Goal: Task Accomplishment & Management: Complete application form

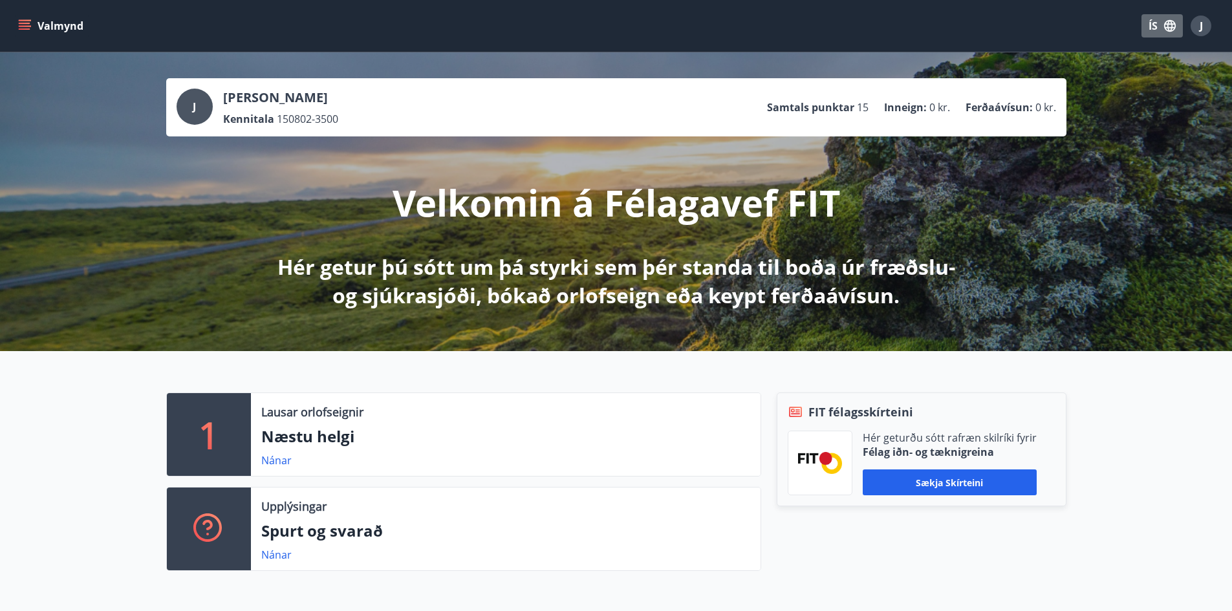
click at [1142, 24] on button "ÍS" at bounding box center [1162, 25] width 41 height 23
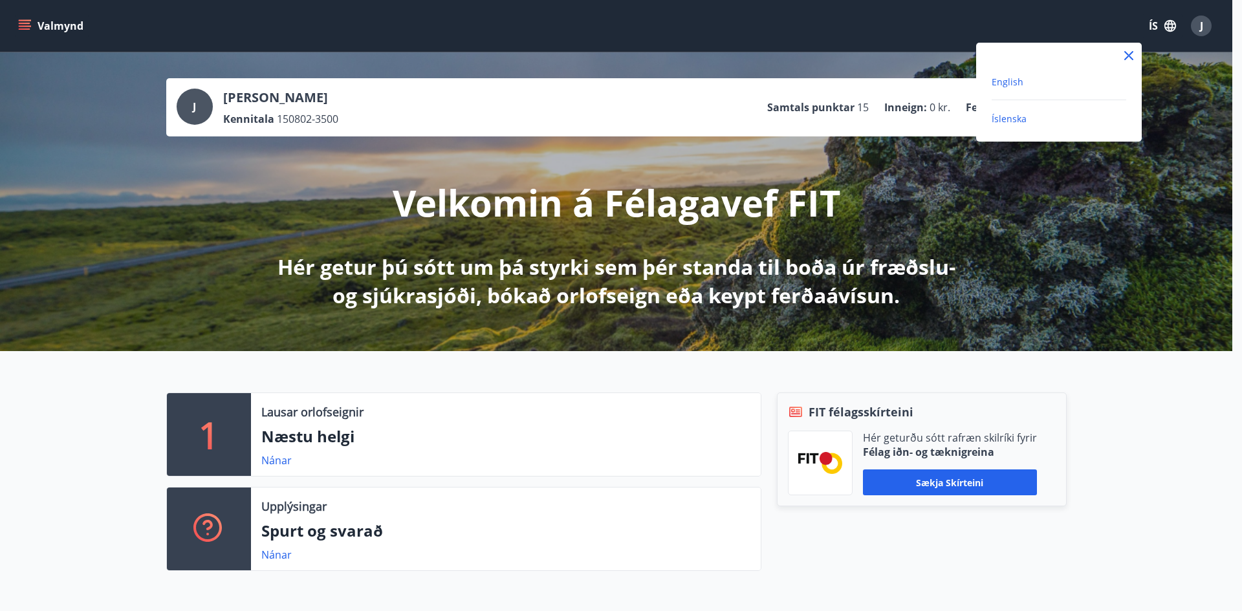
click at [1013, 84] on span "English" at bounding box center [1008, 82] width 32 height 12
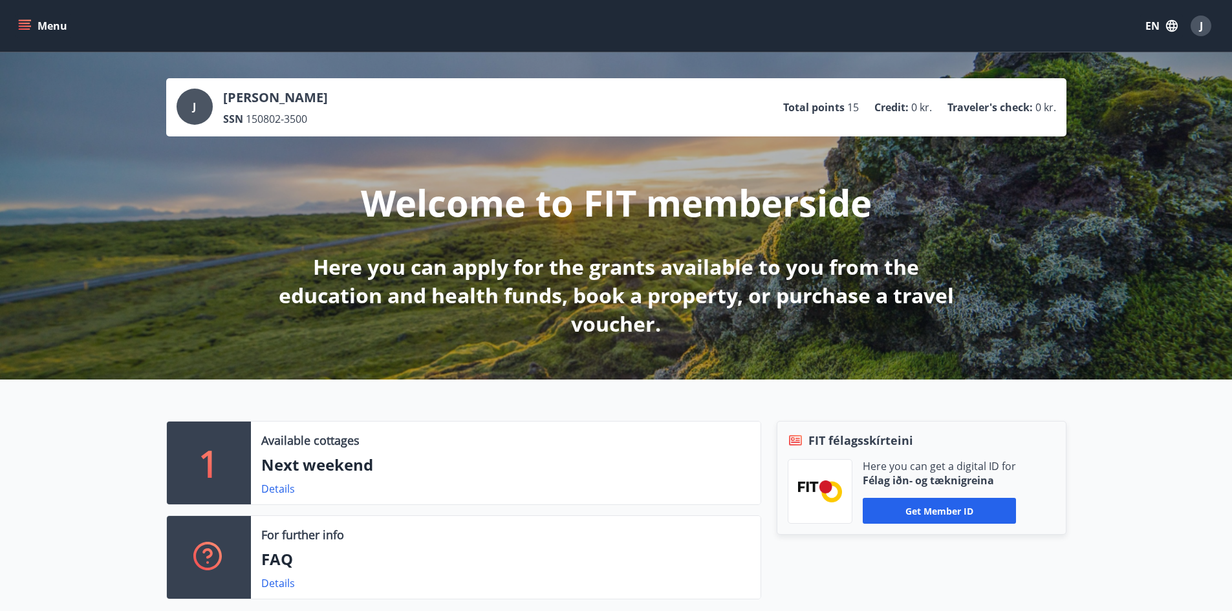
click at [41, 15] on button "Menu" at bounding box center [44, 25] width 57 height 23
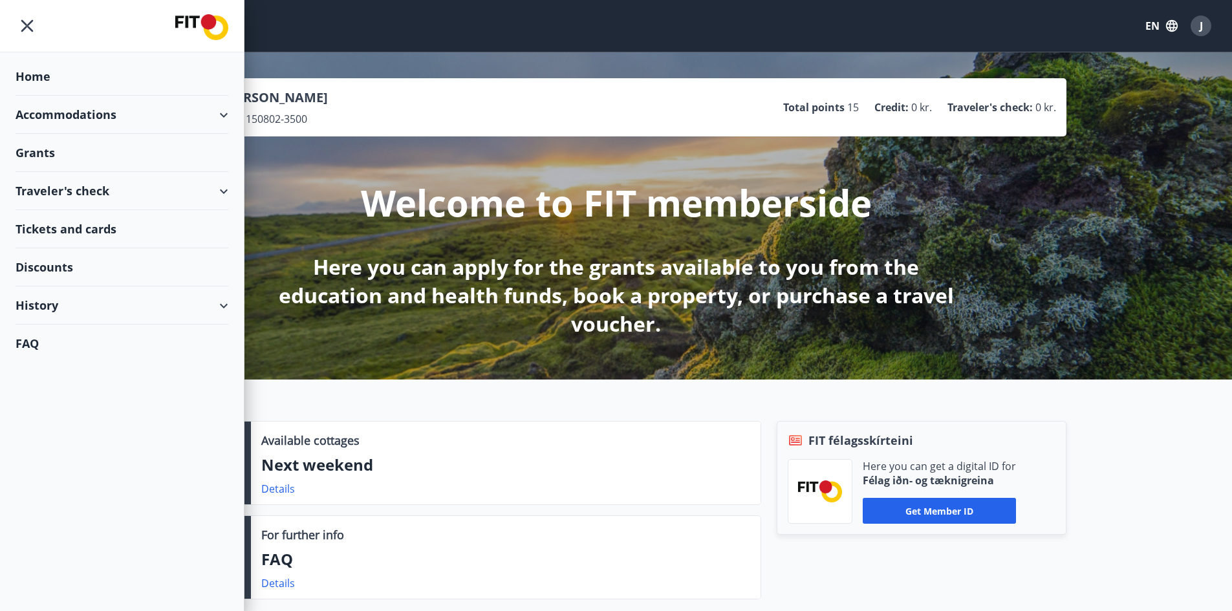
click at [195, 190] on div "Traveler's check" at bounding box center [122, 191] width 213 height 38
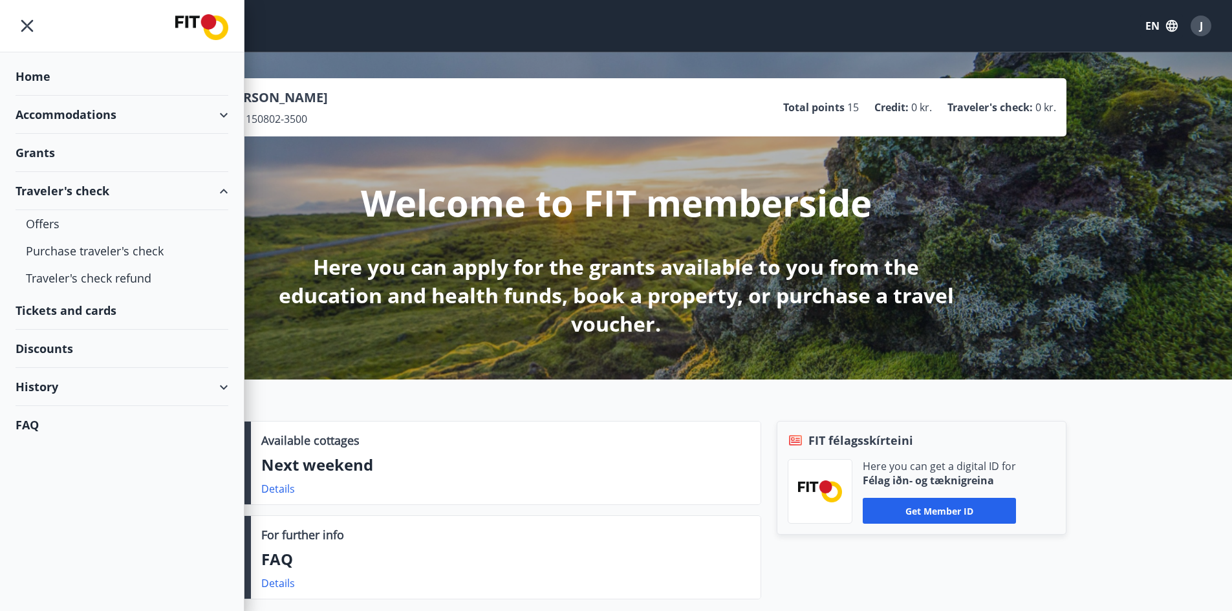
click at [217, 187] on div "Traveler's check" at bounding box center [122, 191] width 213 height 38
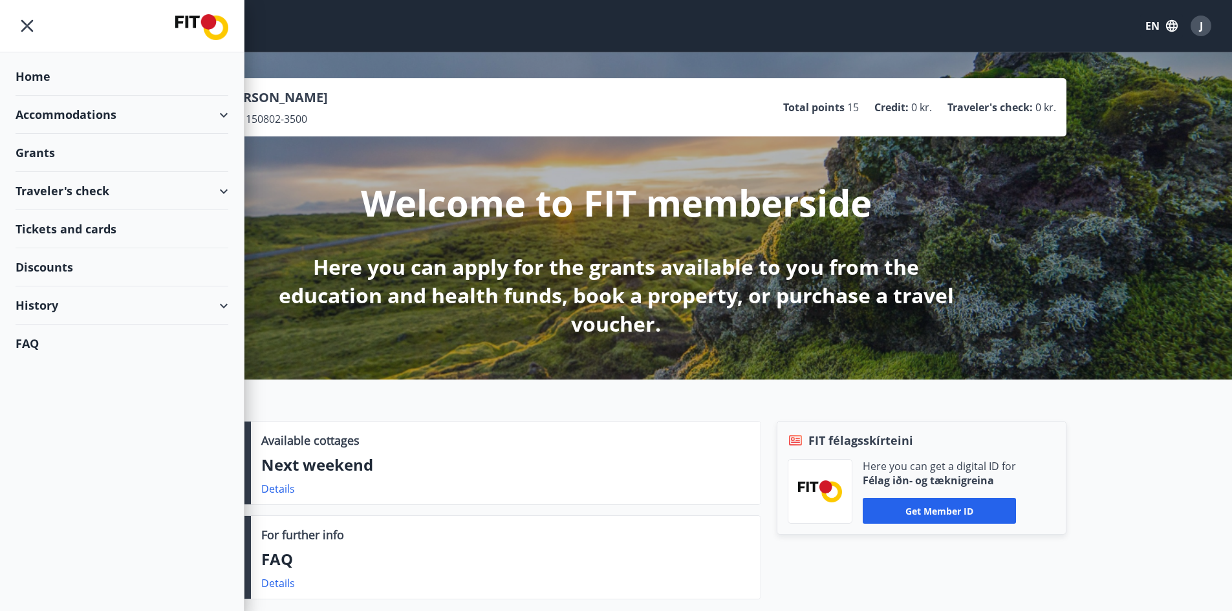
click at [183, 96] on div "Grants" at bounding box center [122, 77] width 213 height 38
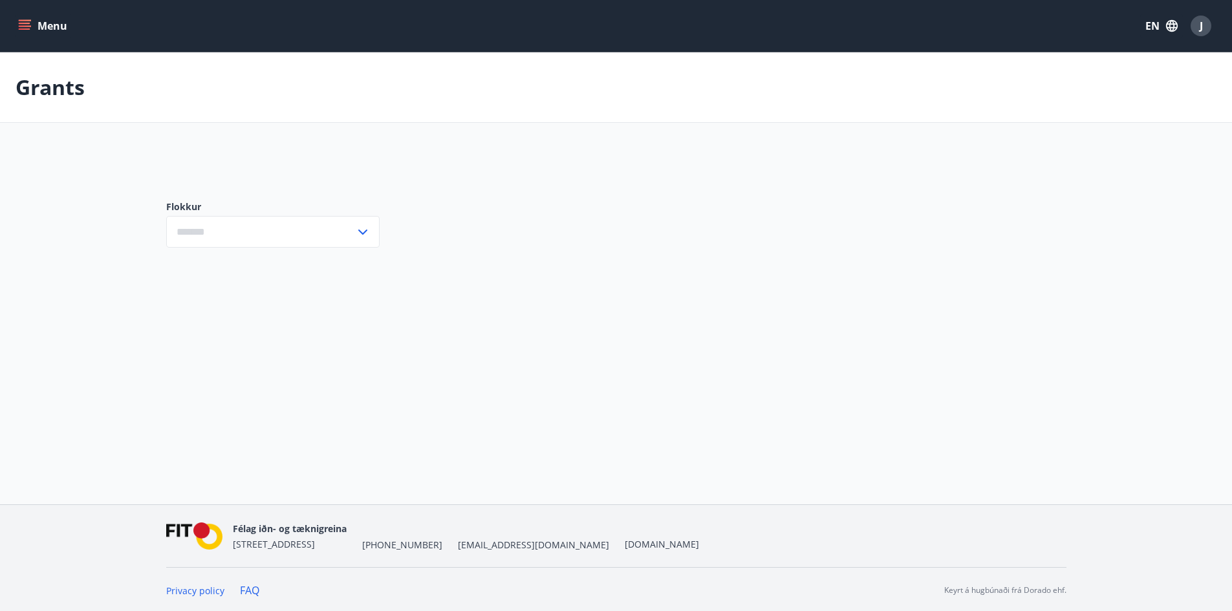
type input "***"
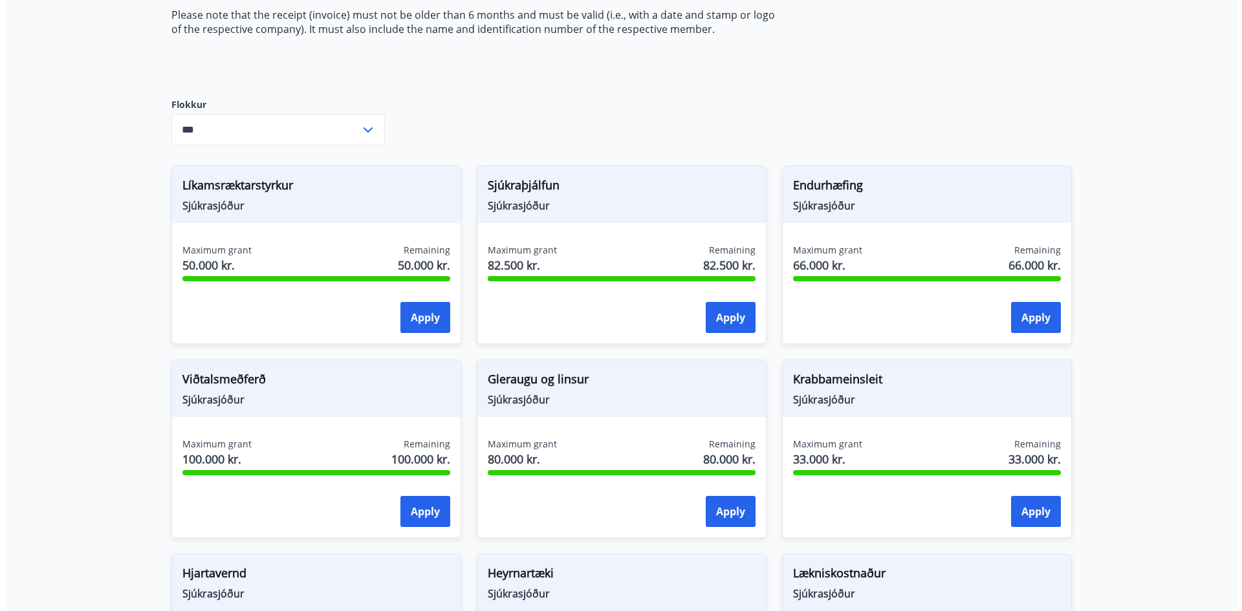
scroll to position [258, 0]
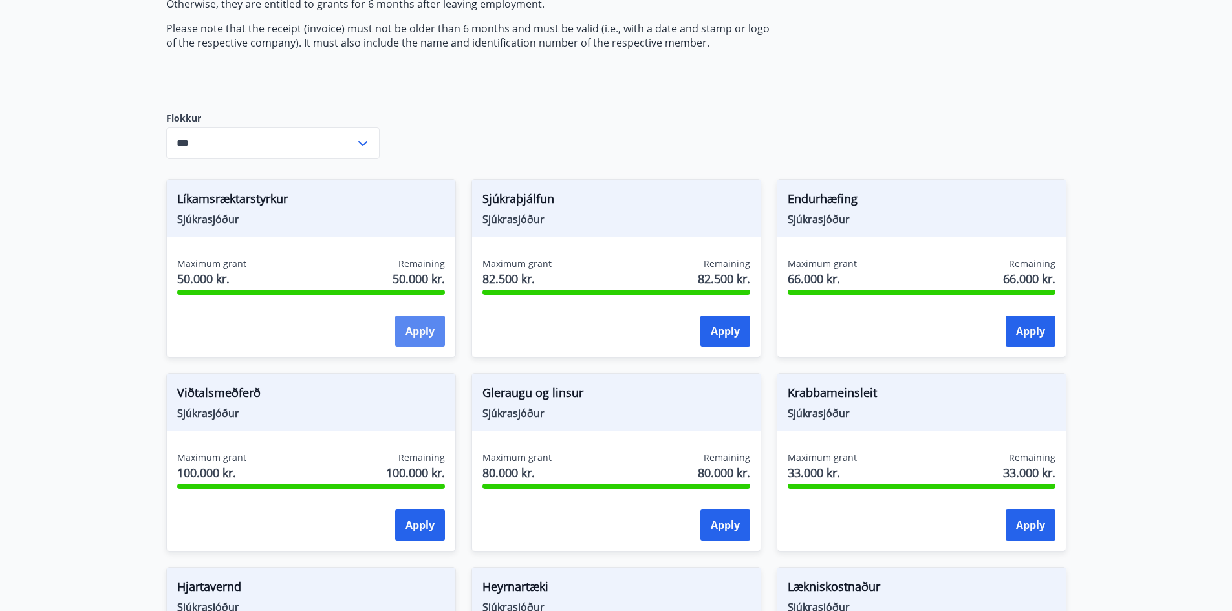
click at [420, 342] on button "Apply" at bounding box center [420, 331] width 50 height 31
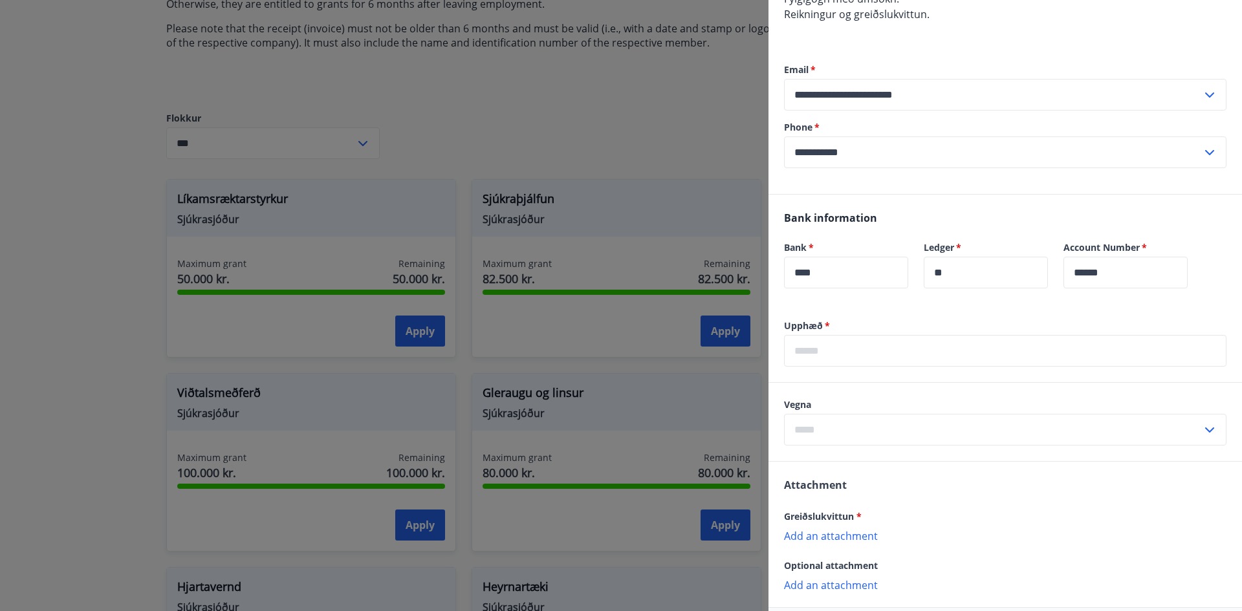
scroll to position [259, 0]
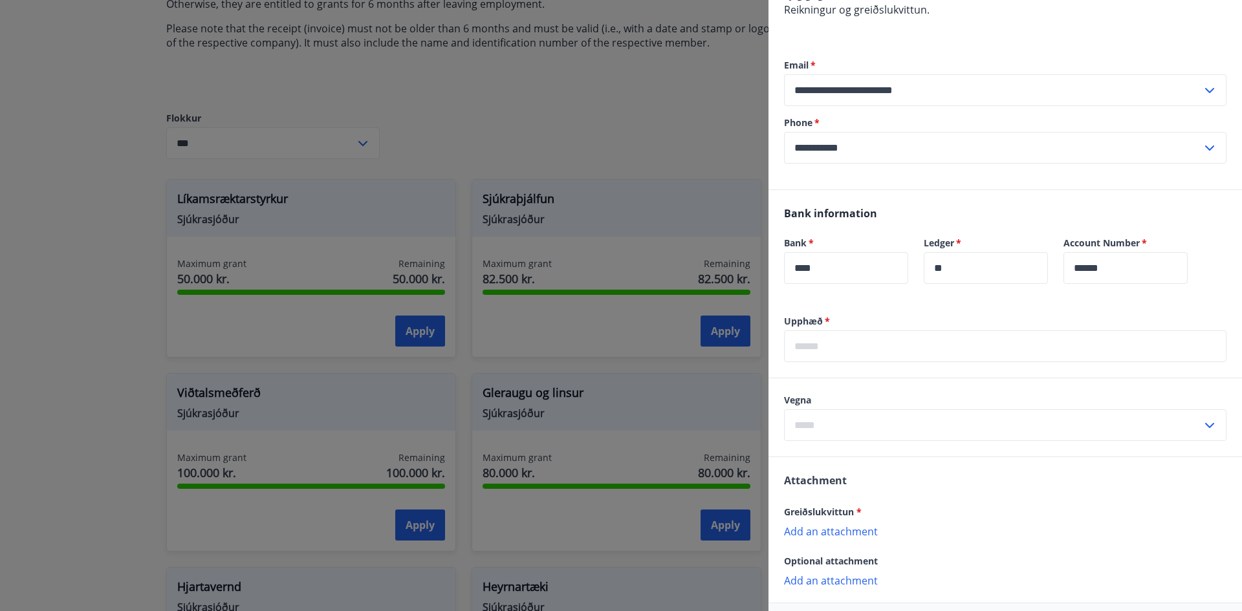
click at [821, 331] on input "text" at bounding box center [1005, 347] width 442 height 32
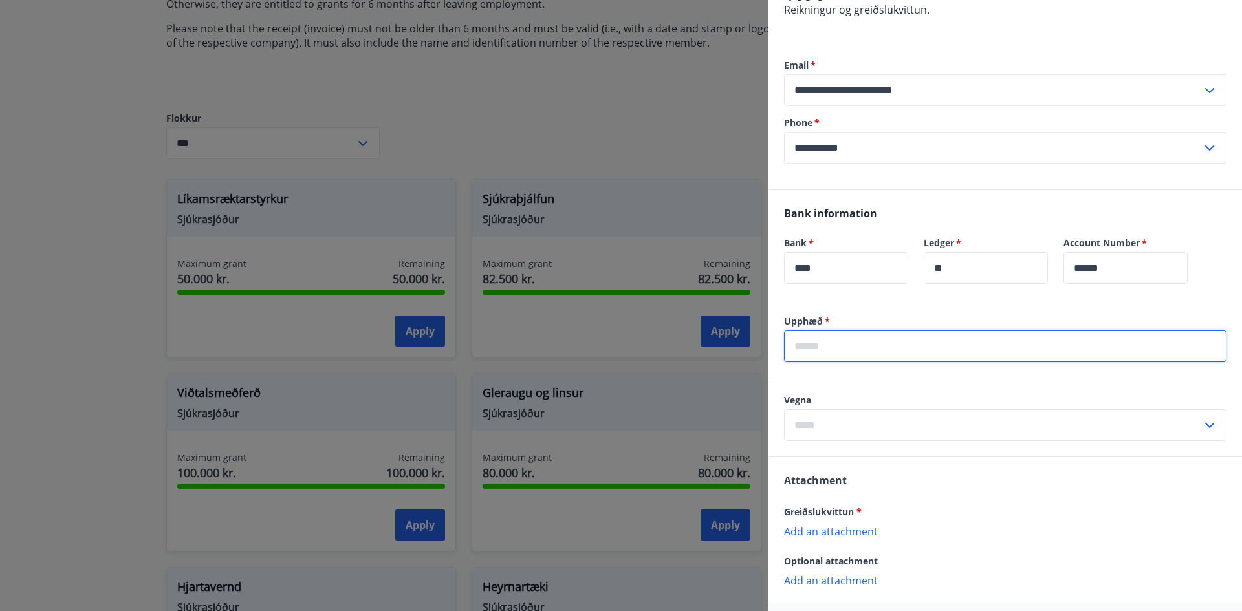
click at [851, 294] on div "Bank information Bank   * **** ​ Ledger   * ** ​ Account Number   * ****** ​" at bounding box center [1004, 252] width 473 height 125
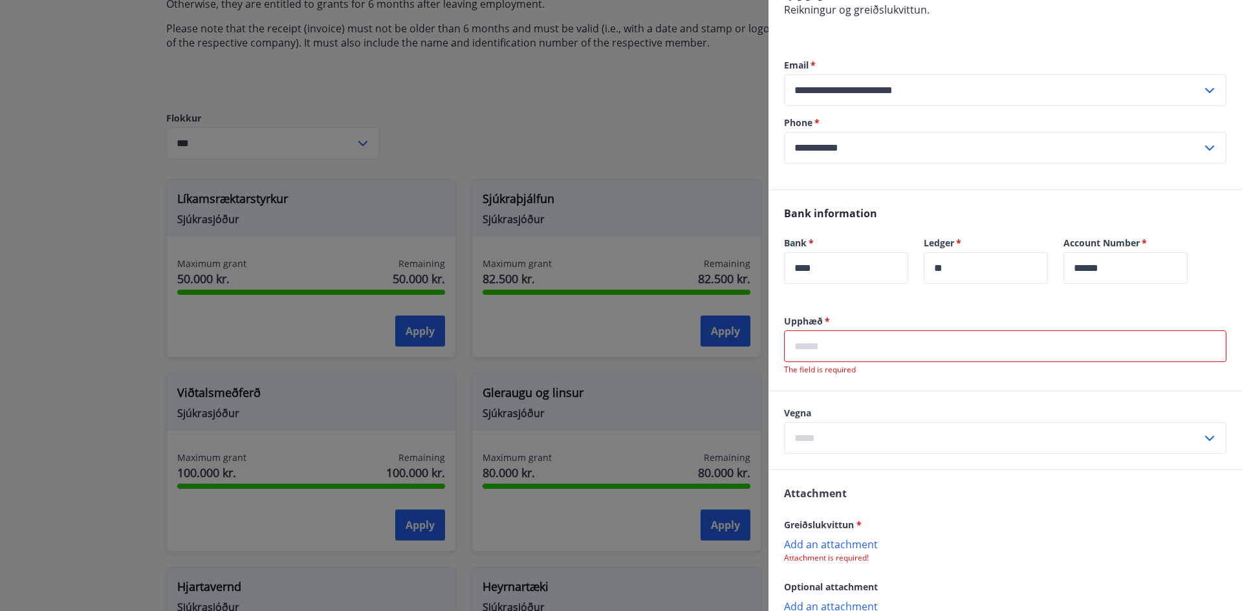
click at [935, 422] on input "text" at bounding box center [993, 438] width 418 height 32
click at [1168, 424] on input "text" at bounding box center [993, 438] width 418 height 32
click at [1177, 424] on input "text" at bounding box center [993, 438] width 418 height 32
click at [1178, 423] on input "text" at bounding box center [993, 438] width 418 height 32
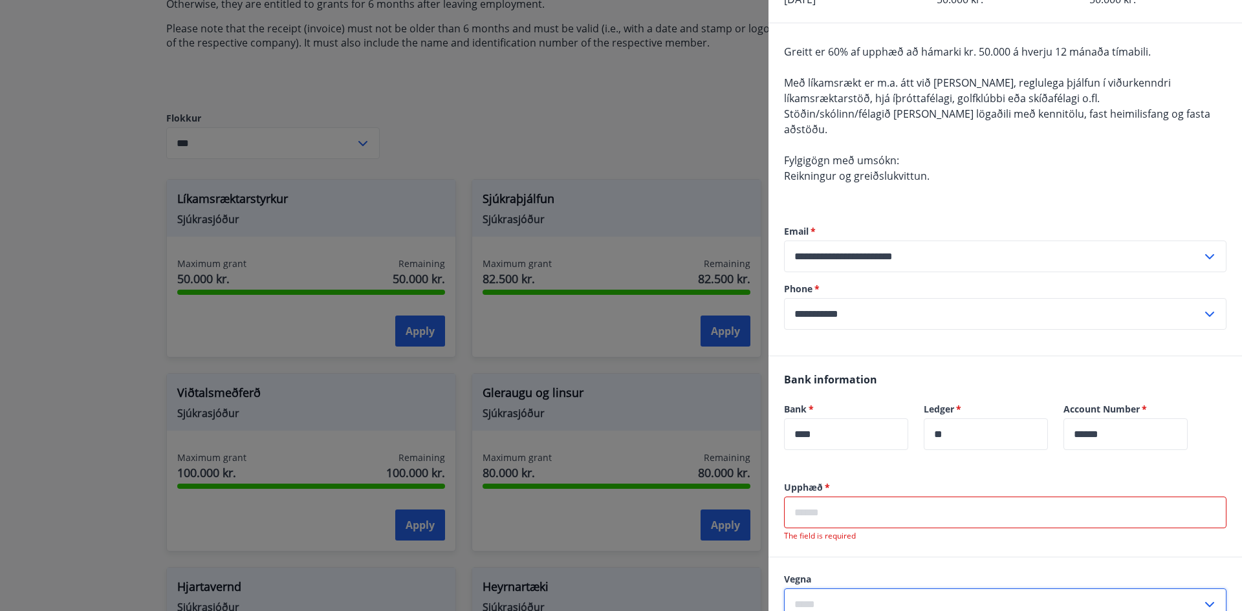
scroll to position [195, 0]
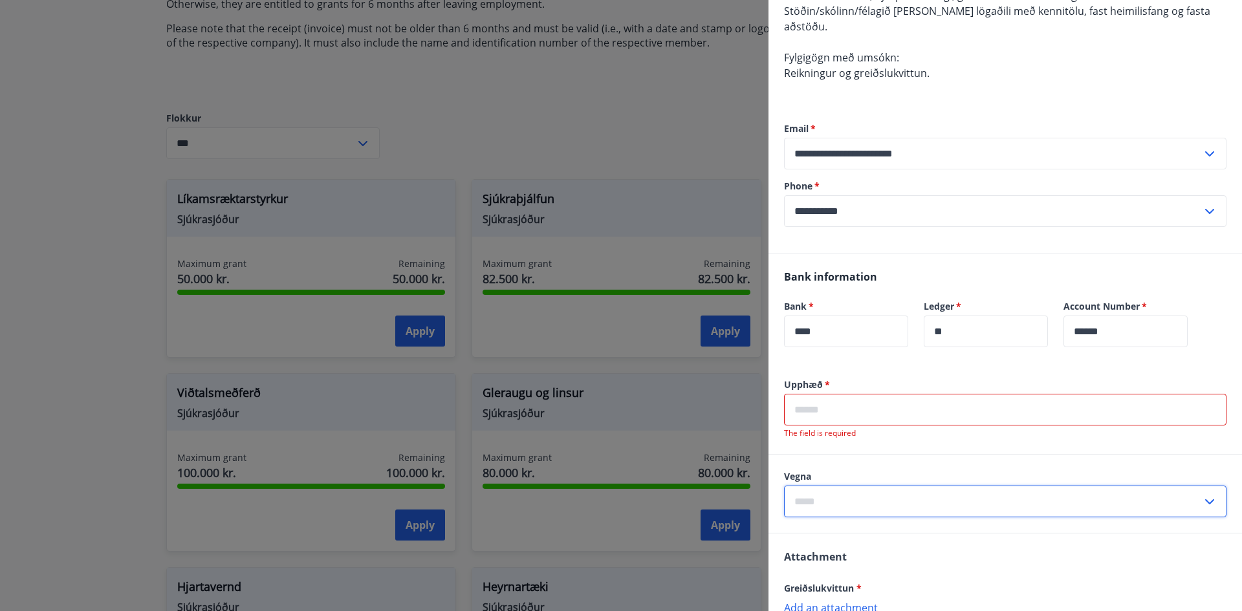
click at [893, 394] on input "text" at bounding box center [1005, 410] width 442 height 32
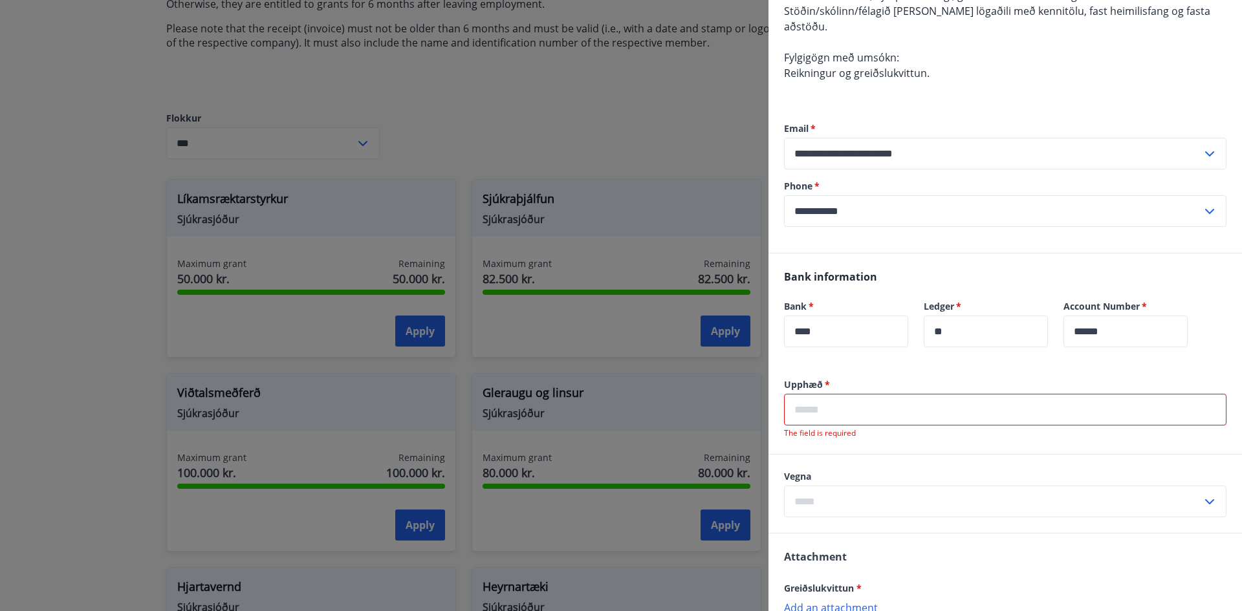
click at [873, 406] on input "text" at bounding box center [1005, 410] width 442 height 32
drag, startPoint x: 785, startPoint y: 367, endPoint x: 821, endPoint y: 370, distance: 36.4
click at [821, 378] on label "Upphæð   *" at bounding box center [1005, 384] width 442 height 13
copy label "Upphæð"
click at [880, 404] on input "text" at bounding box center [1005, 410] width 442 height 32
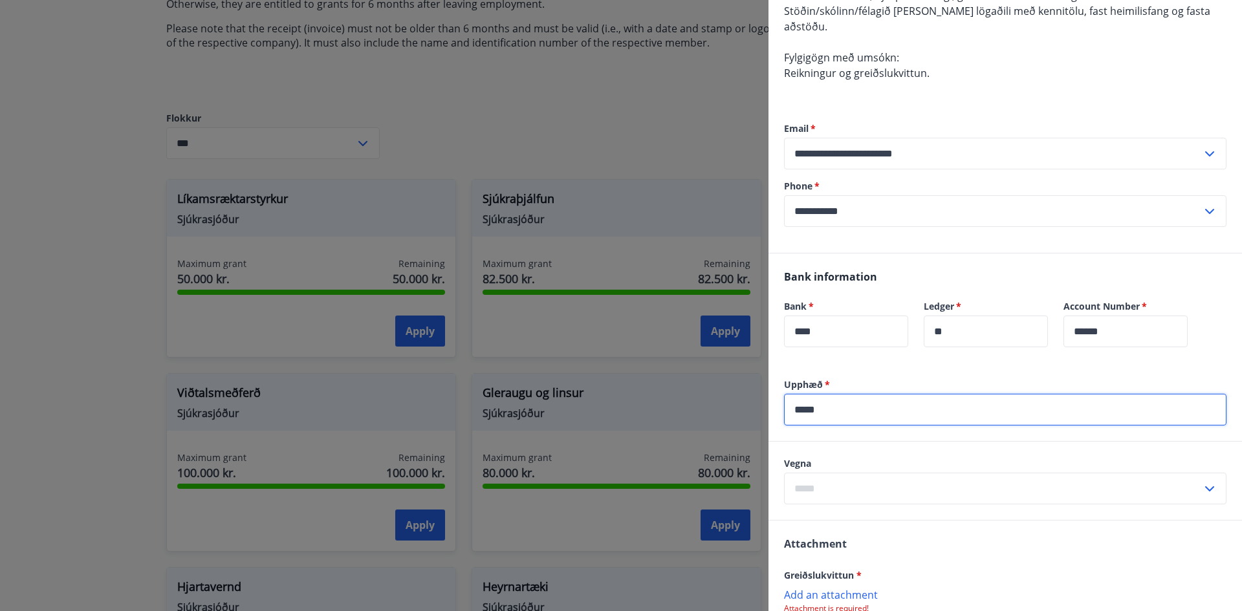
type input "*****"
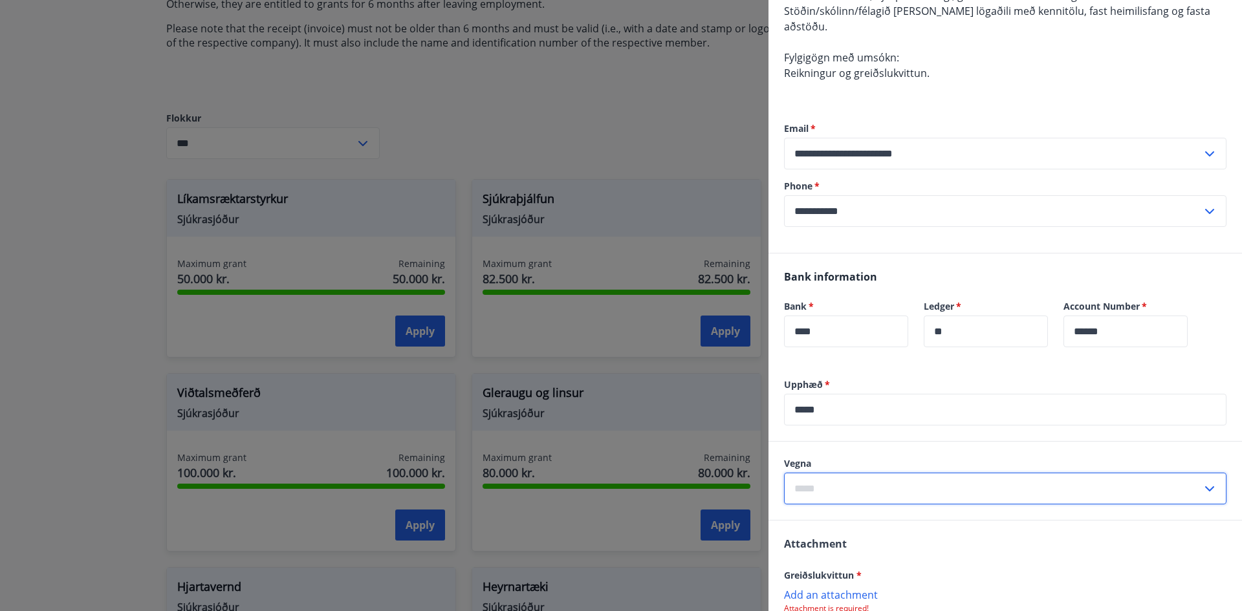
click at [879, 473] on input "text" at bounding box center [993, 489] width 418 height 32
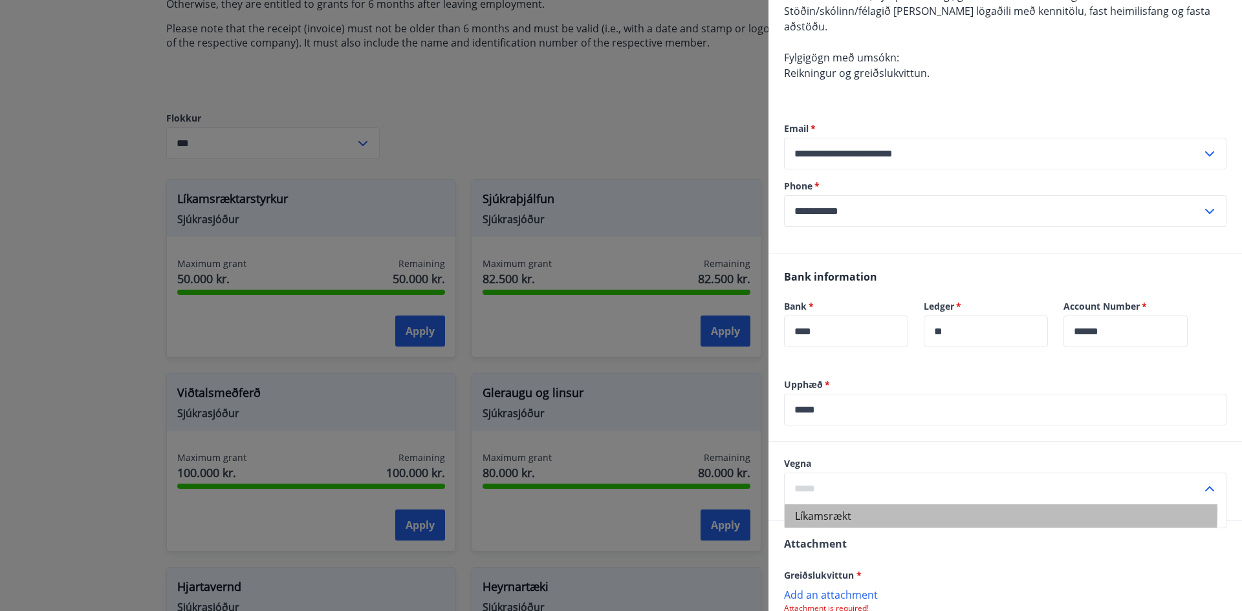
click at [858, 504] on li "Líkamsrækt" at bounding box center [1005, 515] width 441 height 23
type input "**********"
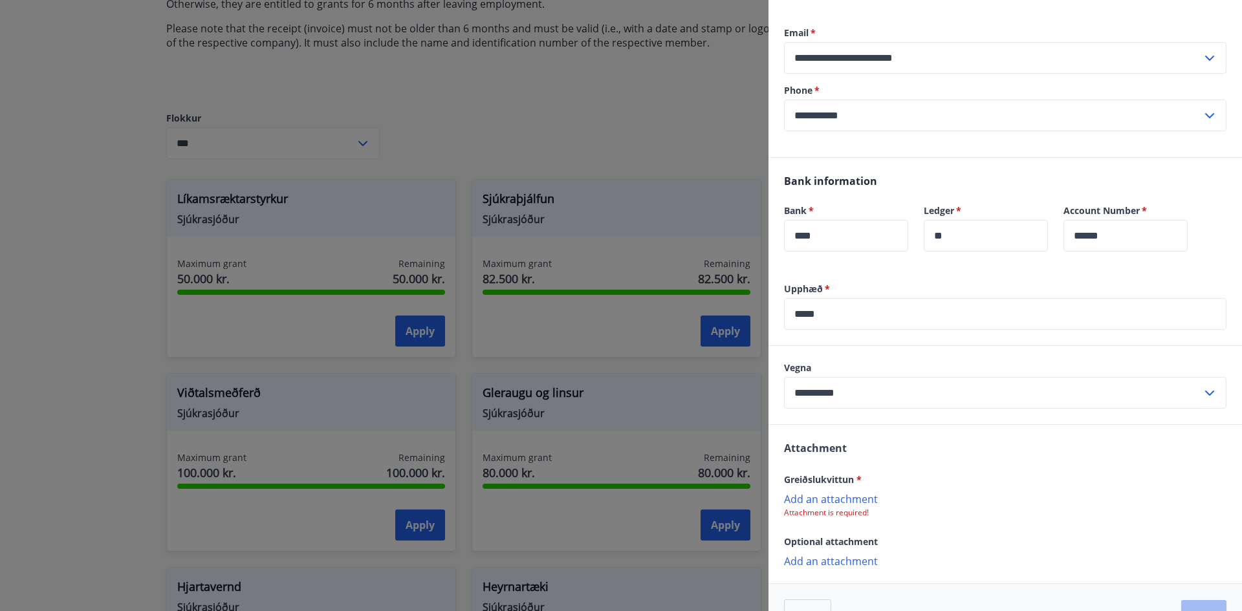
scroll to position [312, 0]
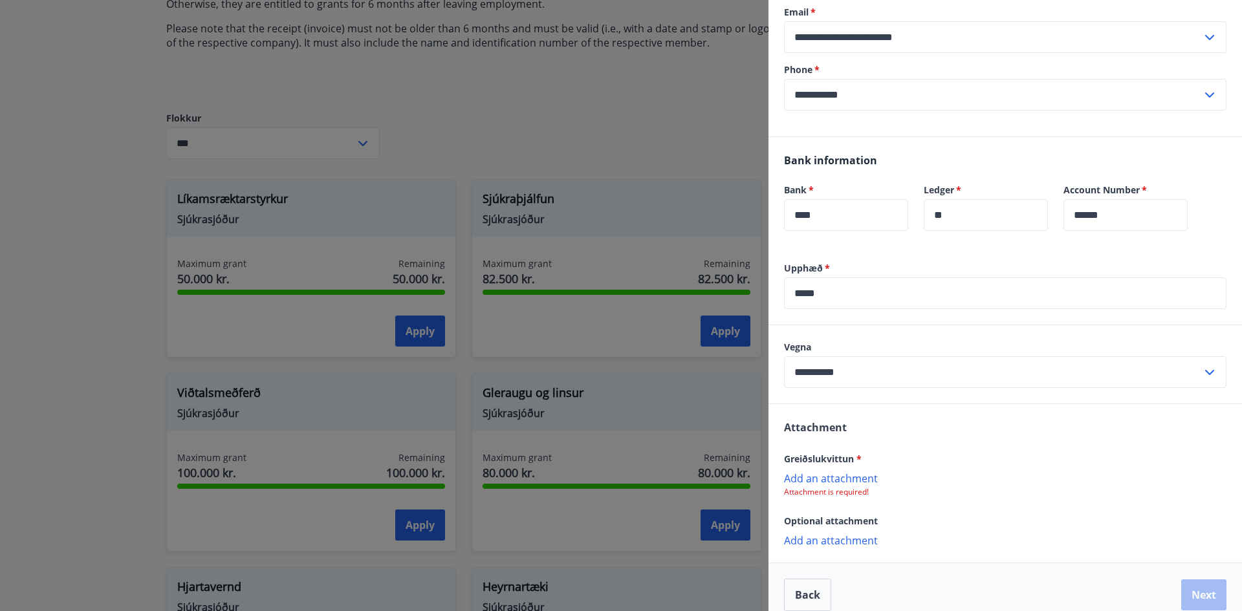
click at [825, 472] on p "Add an attachment" at bounding box center [1005, 478] width 442 height 13
click at [823, 451] on span "Greiðslukvittun *" at bounding box center [823, 457] width 78 height 12
click at [1206, 479] on icon at bounding box center [1211, 479] width 10 height 1
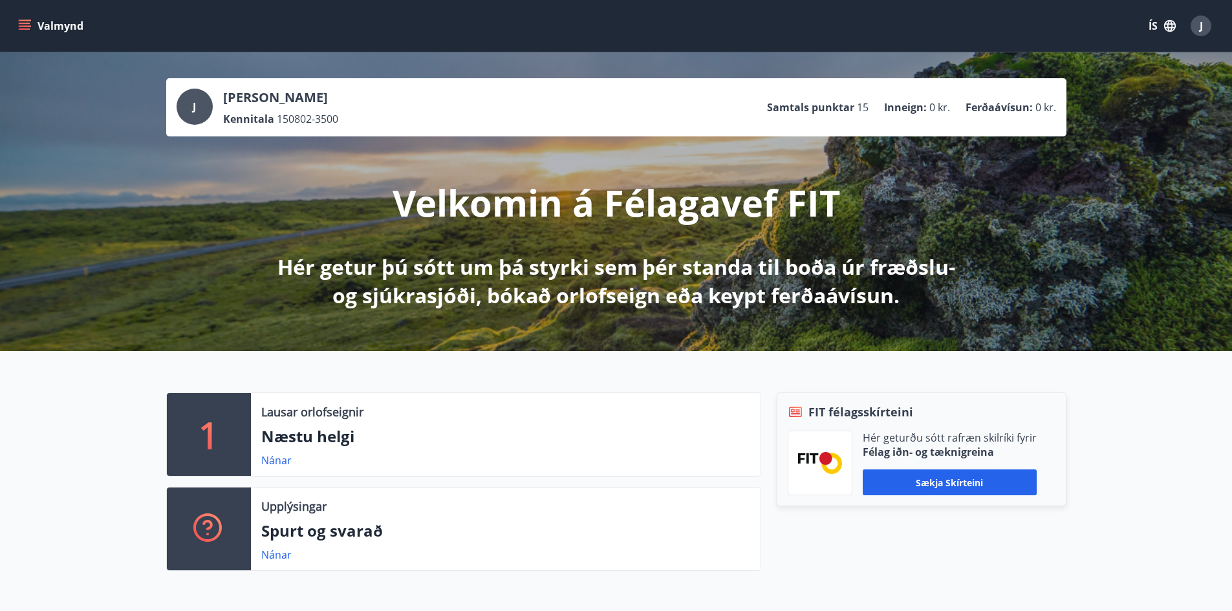
click at [18, 16] on button "Valmynd" at bounding box center [52, 25] width 73 height 23
click at [25, 21] on icon "menu" at bounding box center [24, 25] width 13 height 13
click at [1157, 34] on button "JEST" at bounding box center [1158, 26] width 49 height 25
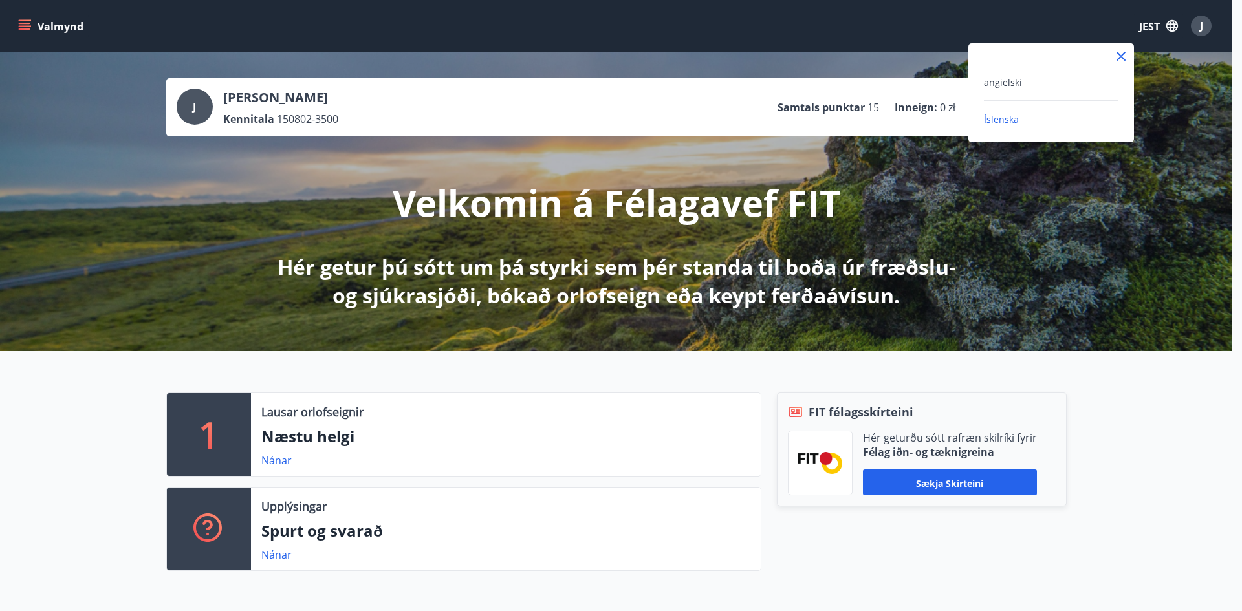
drag, startPoint x: 1011, startPoint y: 82, endPoint x: 1003, endPoint y: 94, distance: 14.0
click at [1011, 83] on font "angielski" at bounding box center [1003, 82] width 38 height 12
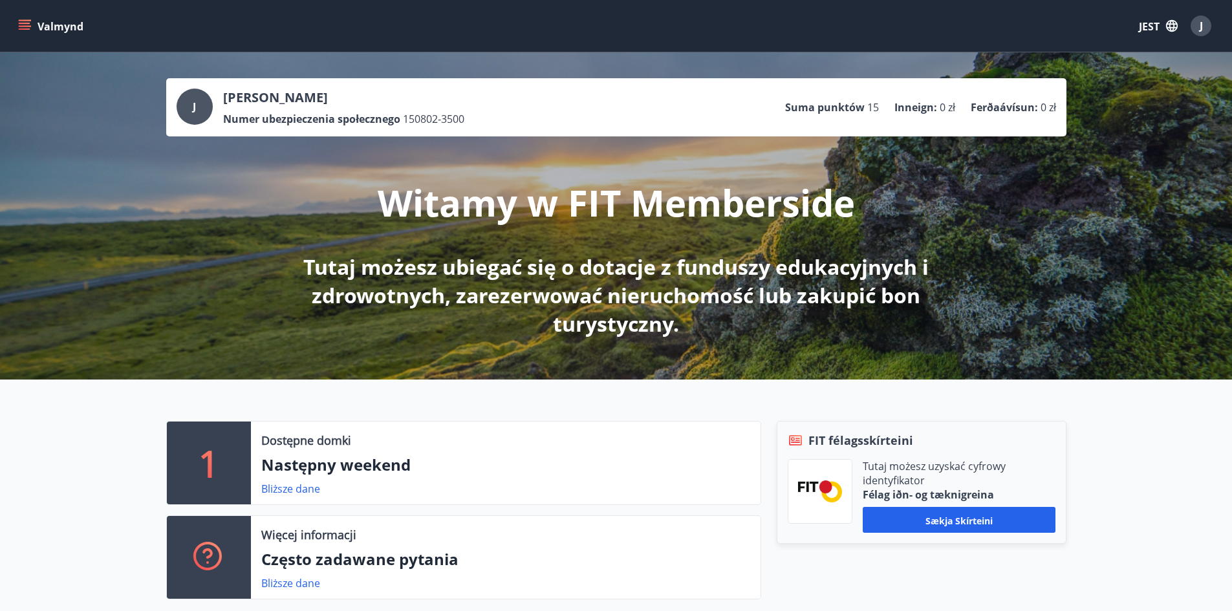
click at [34, 23] on button "Valmynd" at bounding box center [52, 25] width 73 height 23
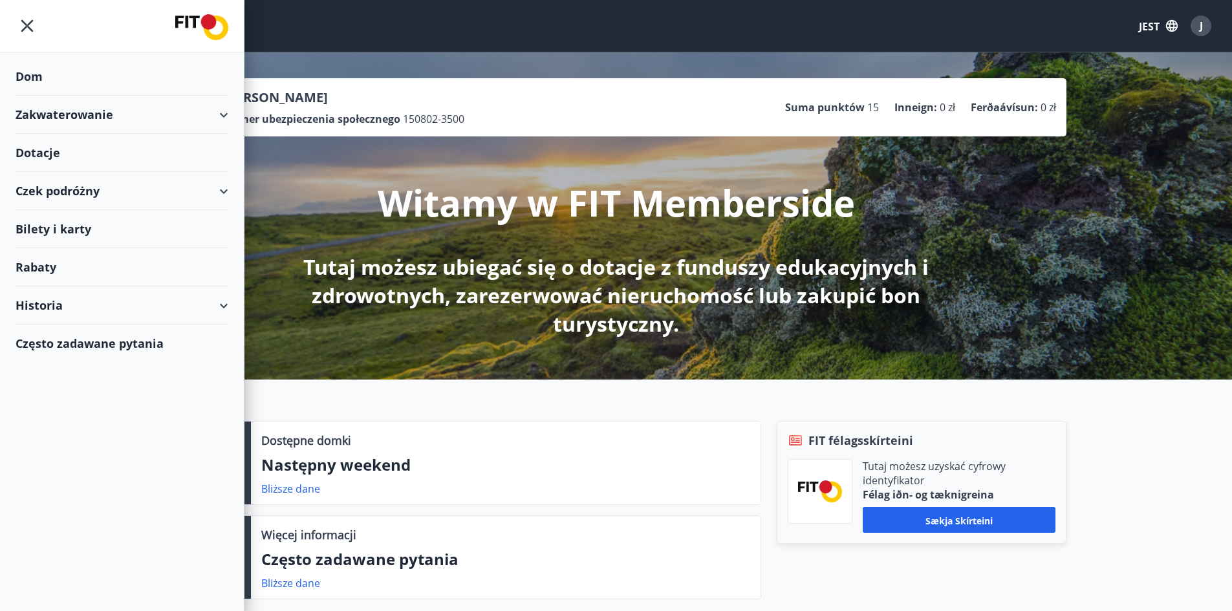
click at [128, 96] on div "Dotacje" at bounding box center [122, 77] width 213 height 38
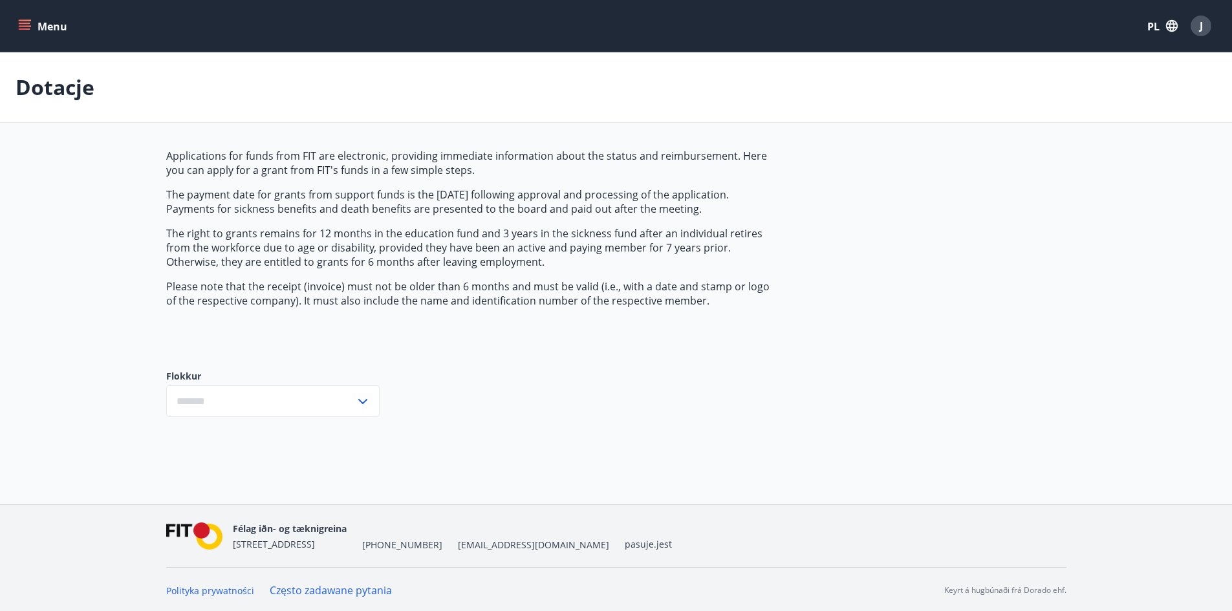
type input "***"
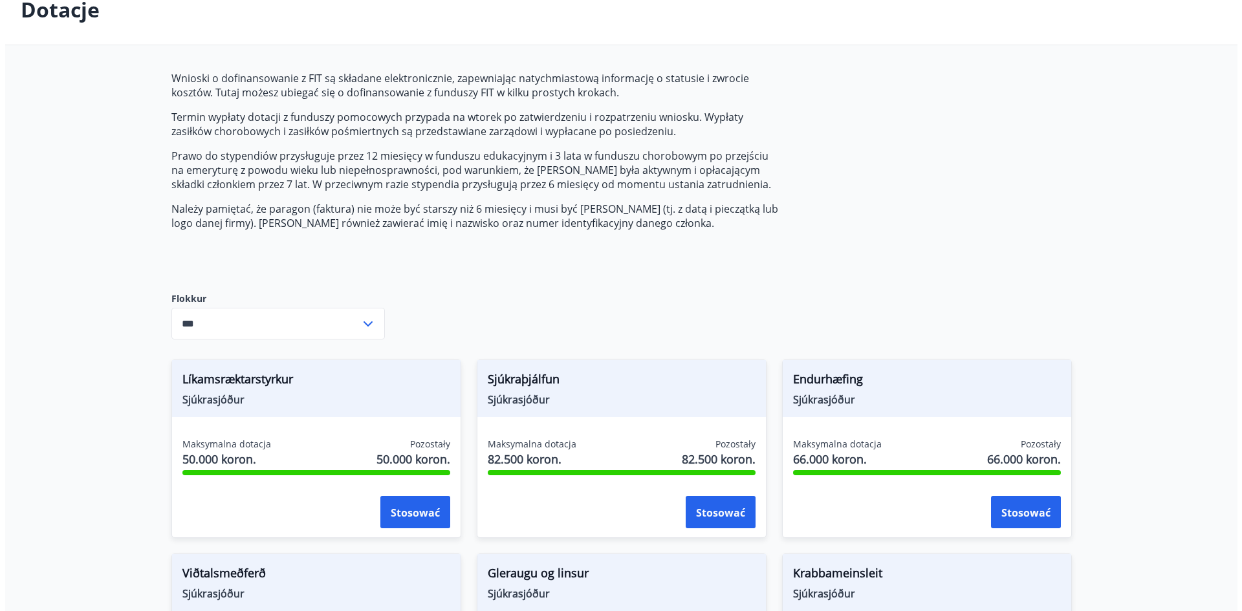
scroll to position [129, 0]
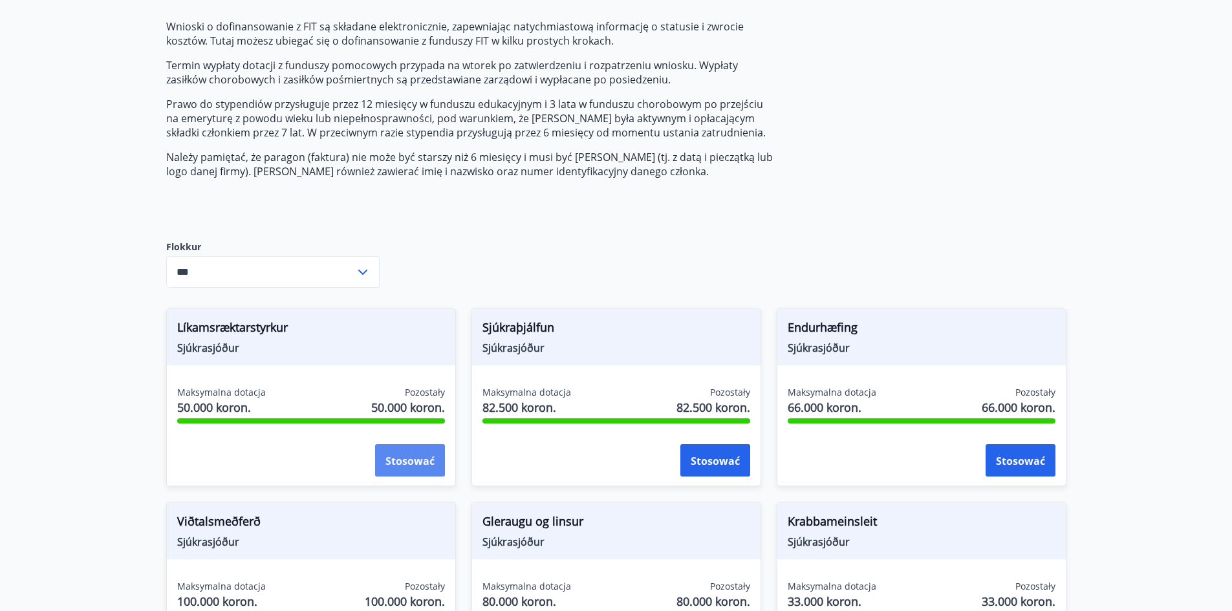
click at [403, 460] on font "Stosować" at bounding box center [409, 461] width 49 height 14
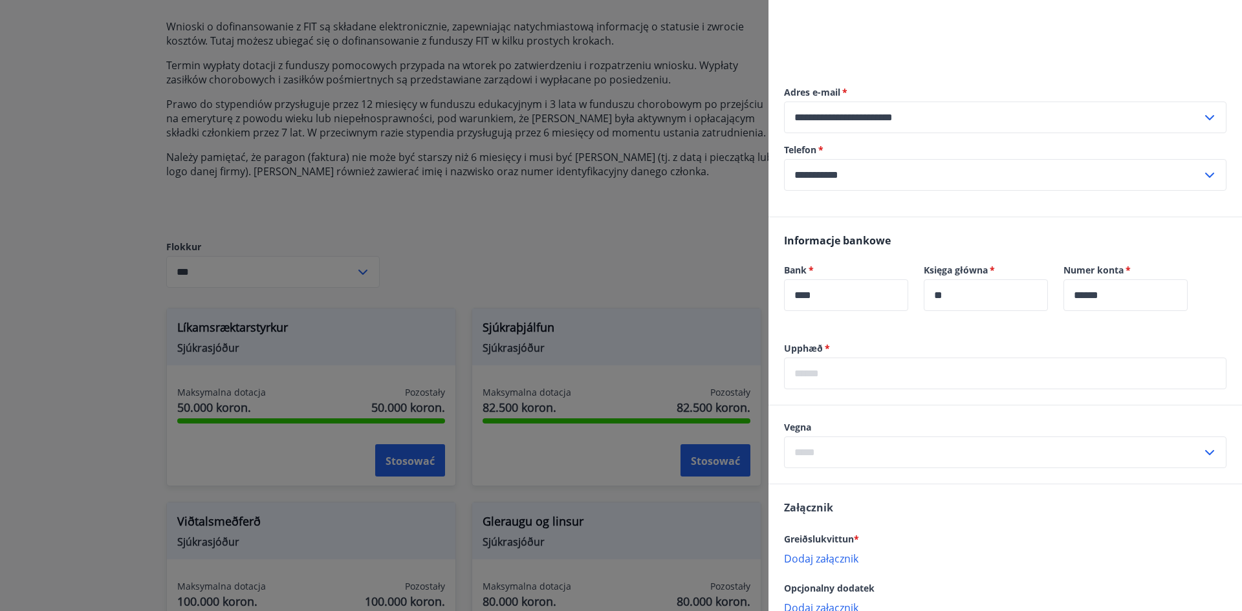
scroll to position [194, 0]
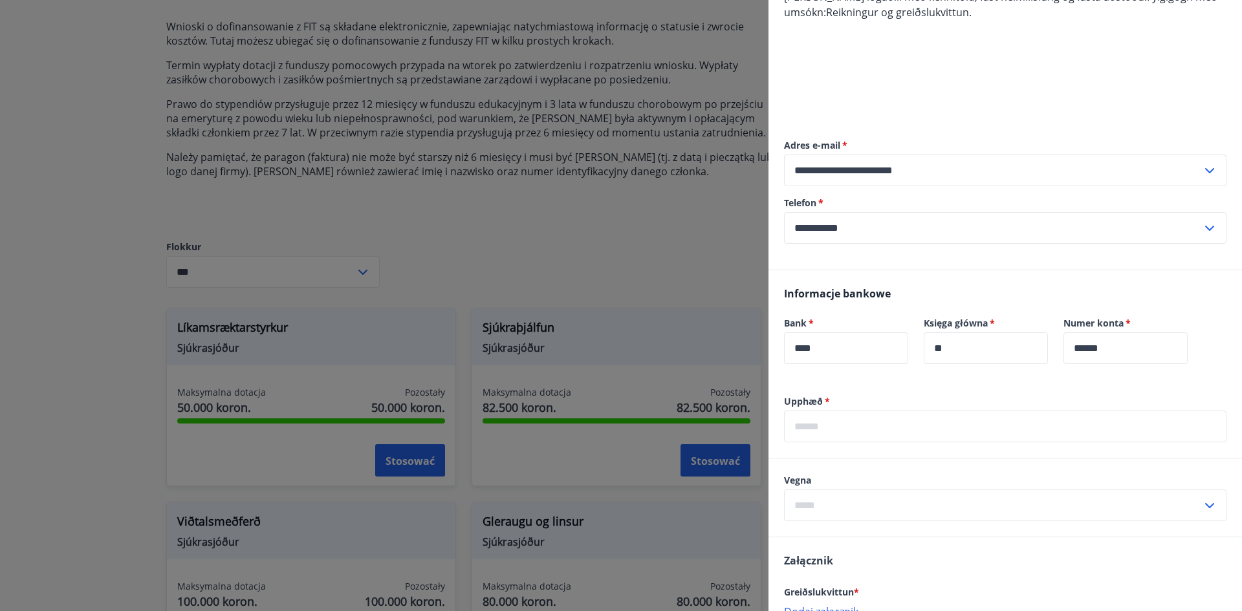
click at [884, 429] on input "text" at bounding box center [1005, 427] width 442 height 32
click at [880, 429] on input "text" at bounding box center [1005, 427] width 442 height 32
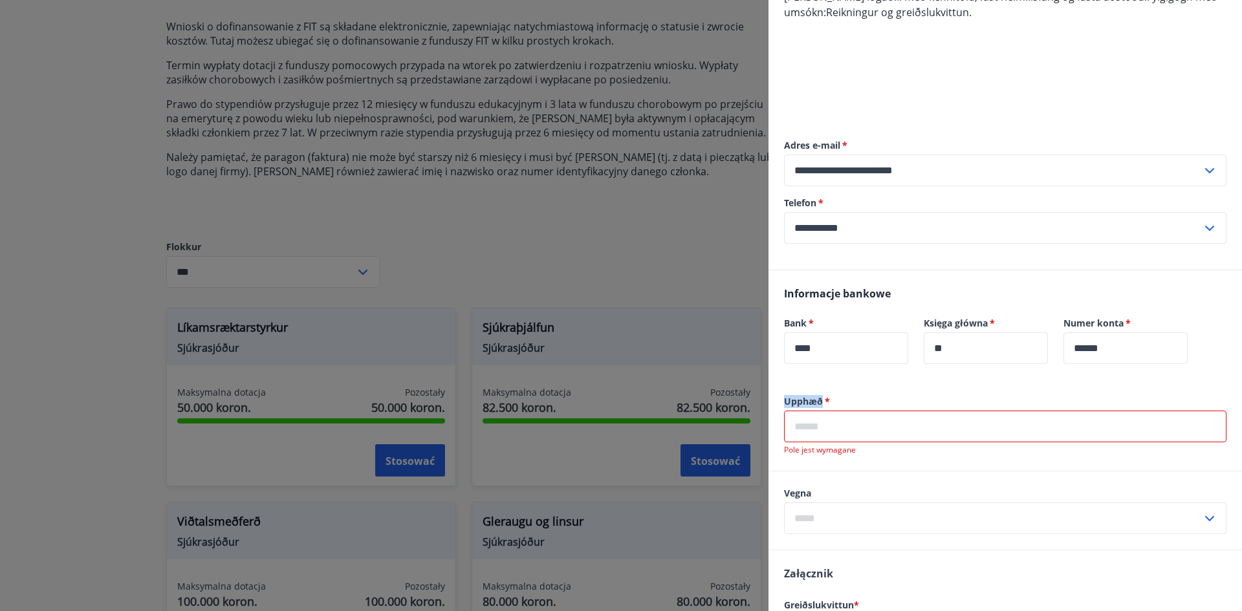
drag, startPoint x: 781, startPoint y: 398, endPoint x: 821, endPoint y: 403, distance: 40.4
click at [821, 403] on div "Upphæð   * ​ Pole jest wymagane" at bounding box center [1004, 433] width 473 height 76
copy font "Upphæð"
click at [847, 428] on input "text" at bounding box center [1005, 427] width 442 height 32
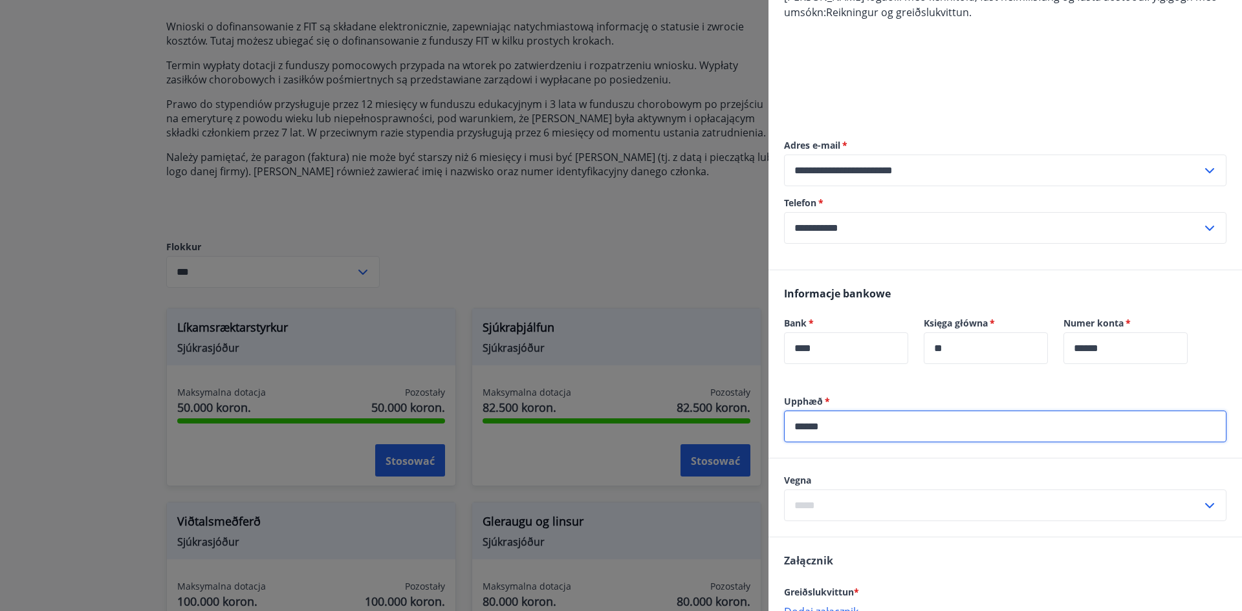
type input "******"
drag, startPoint x: 832, startPoint y: 504, endPoint x: 841, endPoint y: 502, distance: 8.8
click at [834, 502] on input "text" at bounding box center [993, 506] width 418 height 32
click at [849, 536] on font "Líkamsrækt" at bounding box center [823, 534] width 56 height 14
type input "**********"
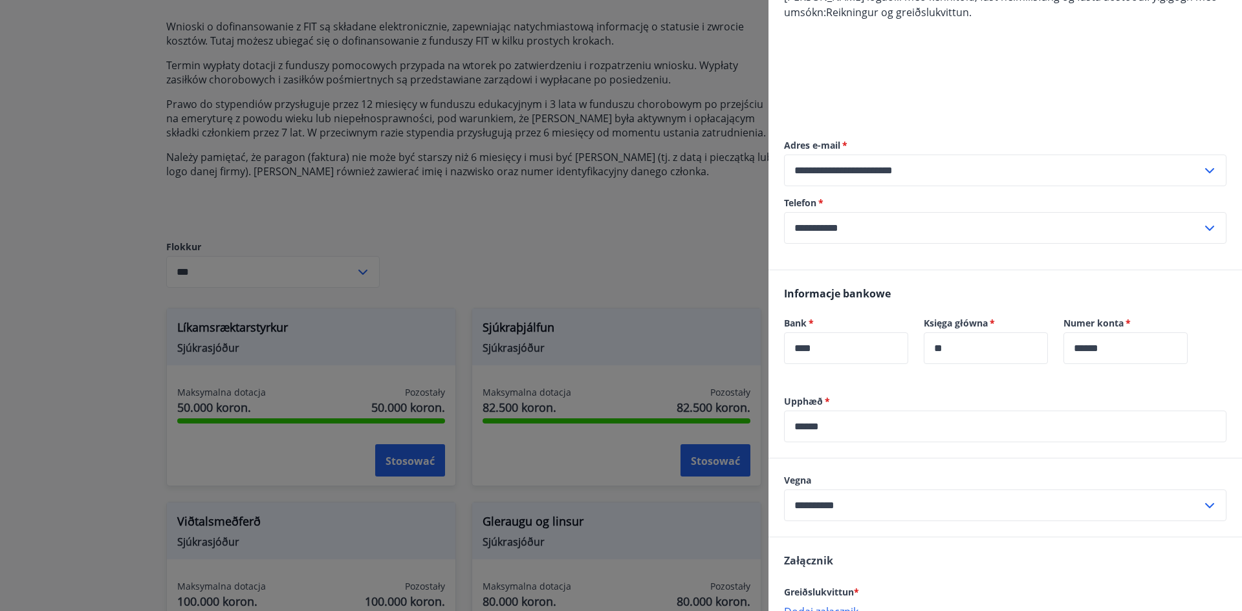
click at [1202, 502] on icon at bounding box center [1210, 506] width 16 height 16
click at [1202, 504] on icon at bounding box center [1210, 506] width 16 height 16
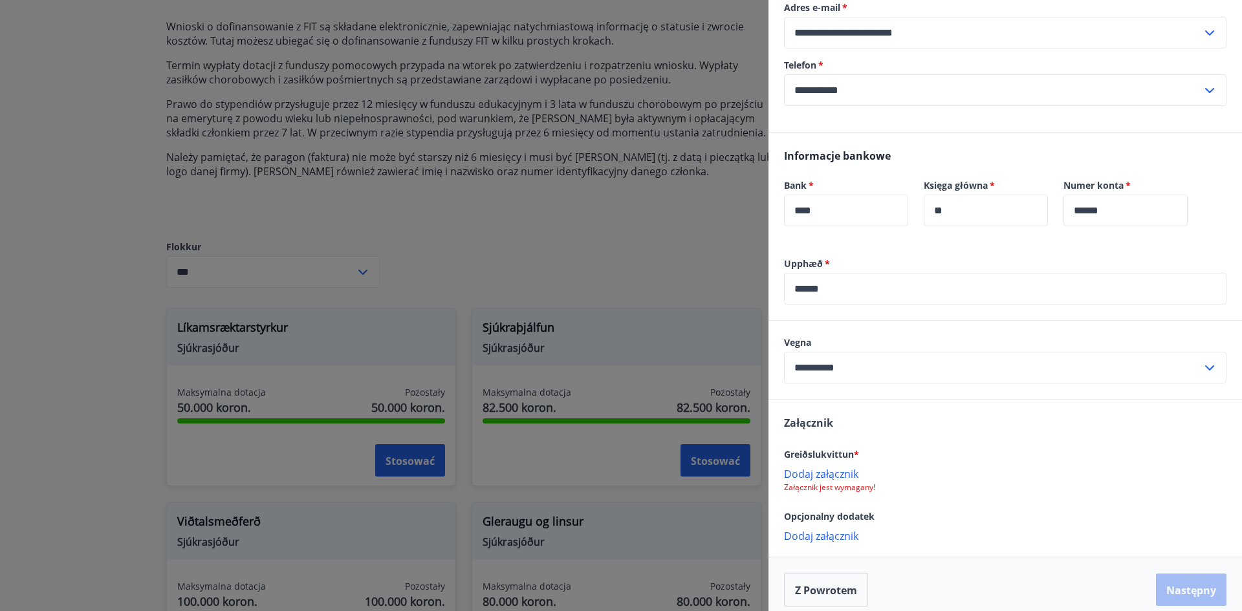
scroll to position [343, 0]
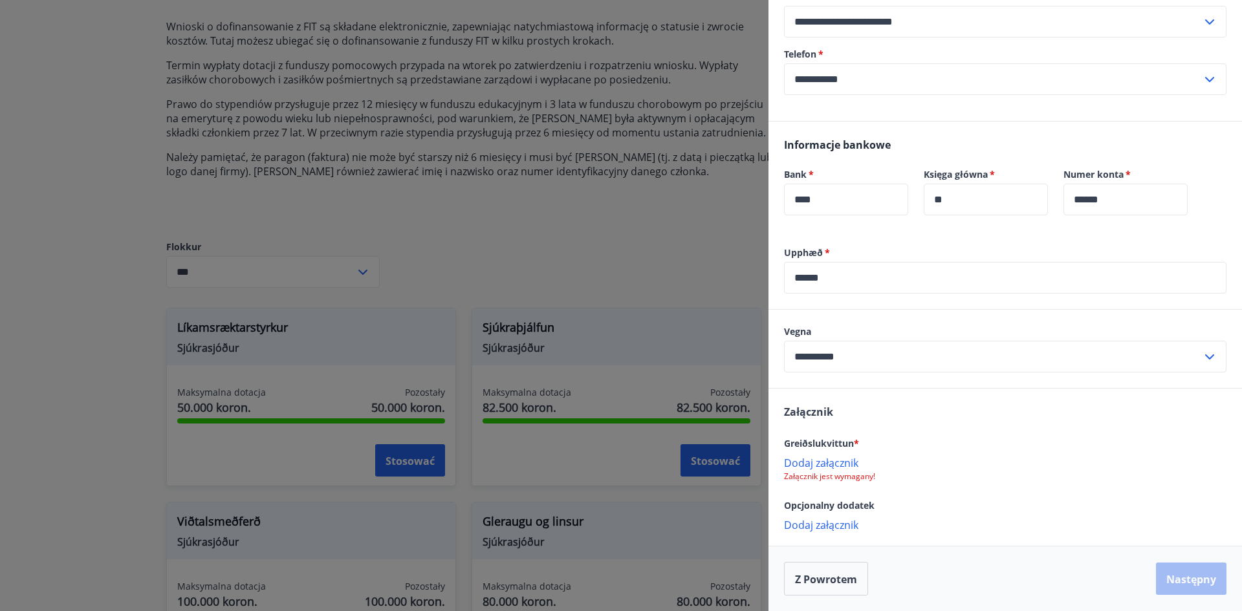
click at [827, 462] on font "Dodaj załącznik" at bounding box center [821, 463] width 74 height 14
click at [1171, 580] on font "Następny" at bounding box center [1191, 579] width 50 height 14
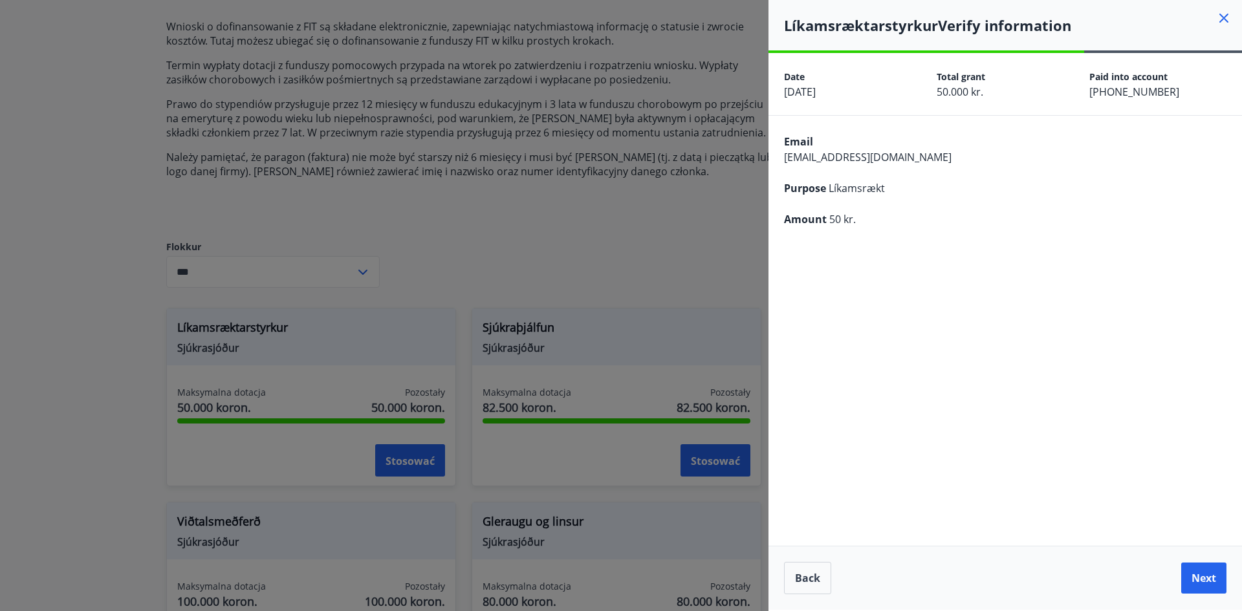
scroll to position [0, 0]
click at [823, 585] on font "Z powrotem" at bounding box center [826, 578] width 62 height 14
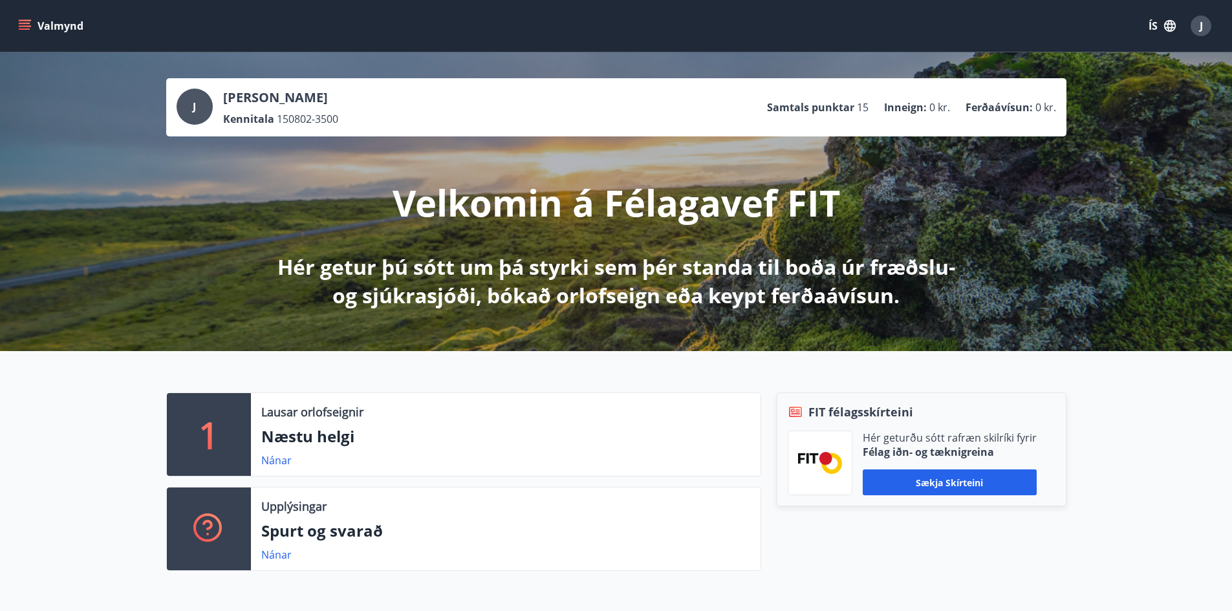
click at [1158, 27] on button "ÍS" at bounding box center [1162, 25] width 41 height 23
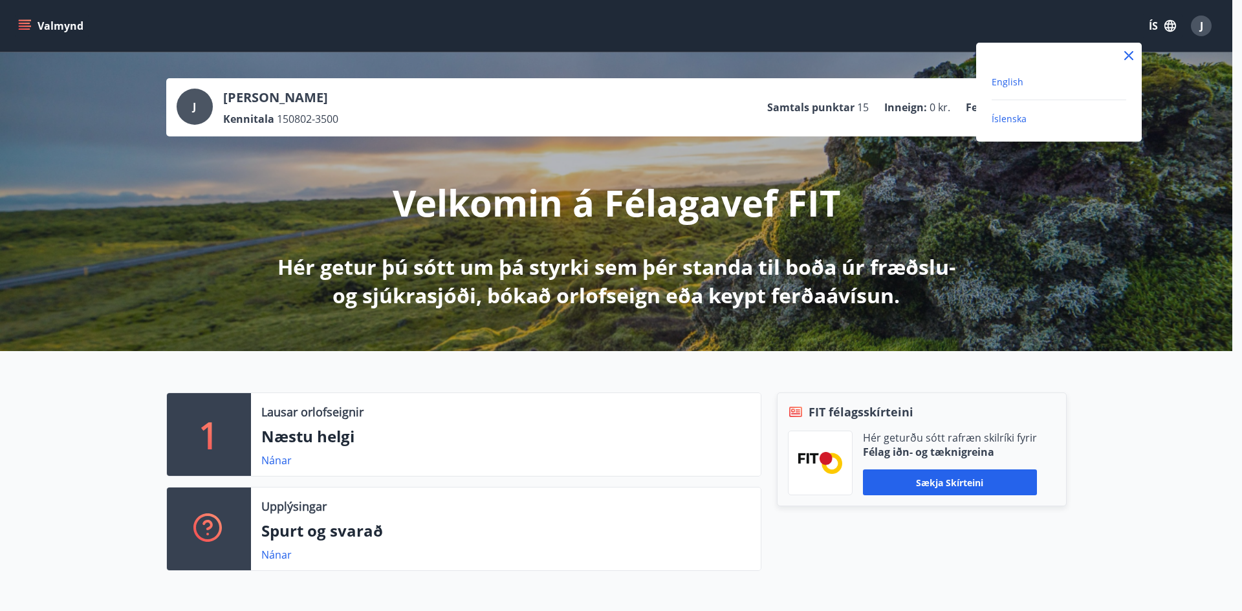
click at [1008, 83] on span "English" at bounding box center [1008, 82] width 32 height 12
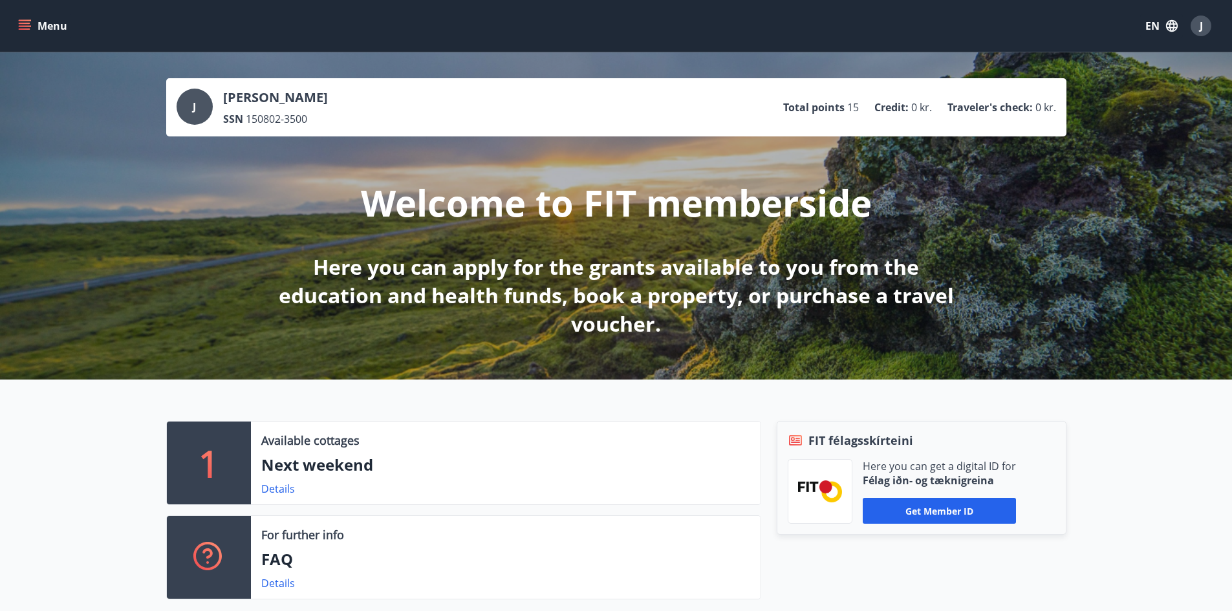
click at [36, 32] on button "Menu" at bounding box center [44, 25] width 57 height 23
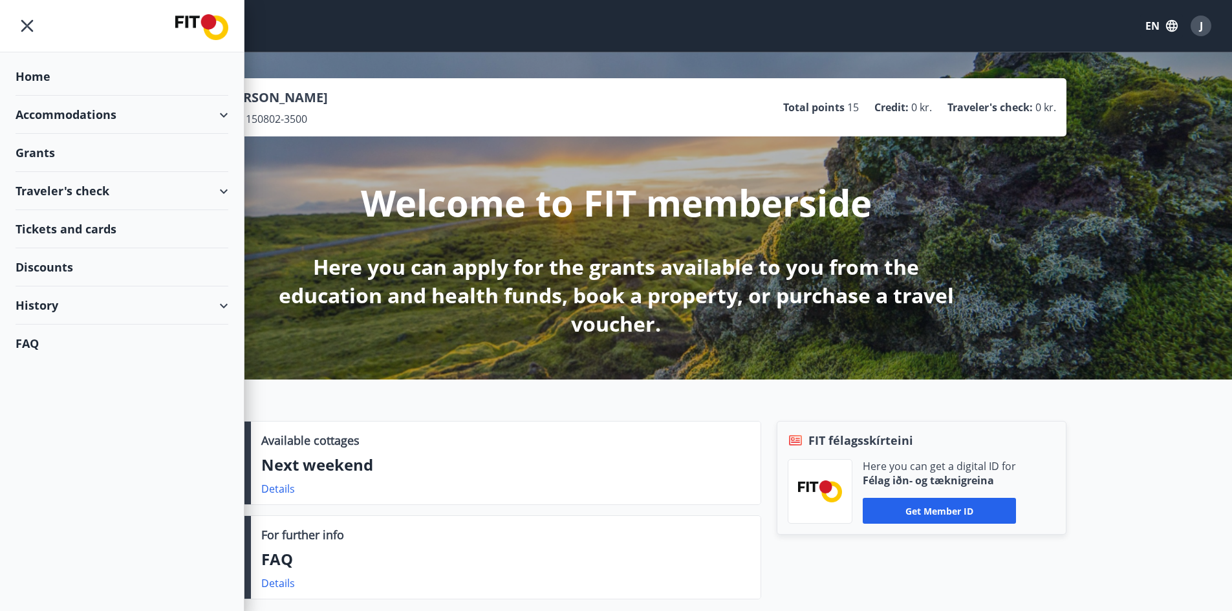
click at [44, 96] on div "Grants" at bounding box center [122, 77] width 213 height 38
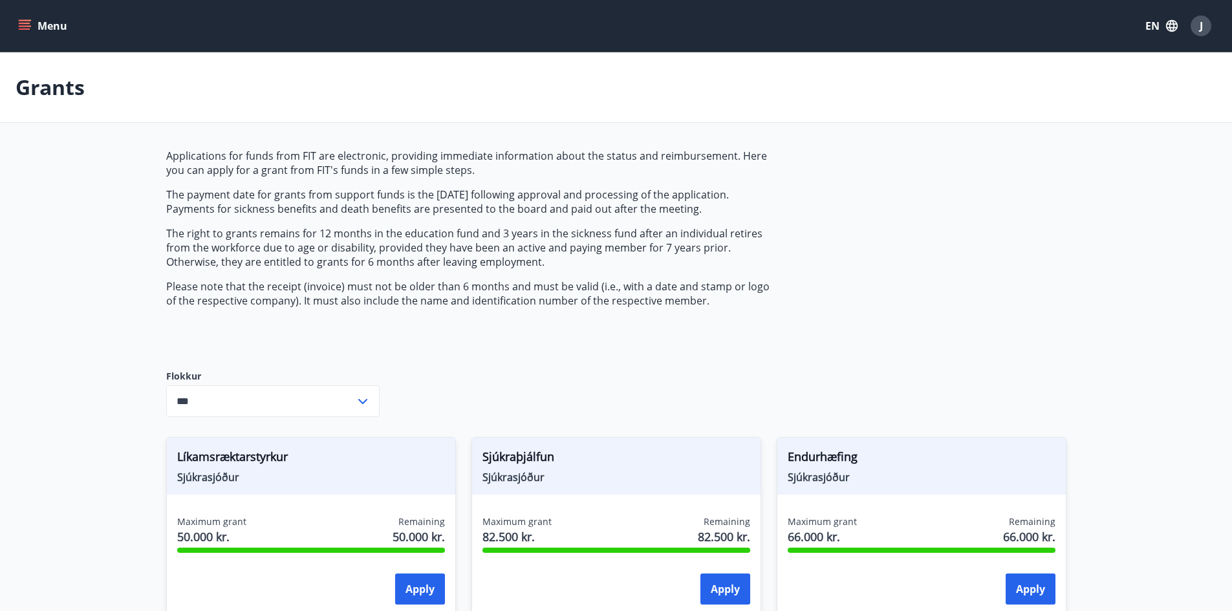
type input "***"
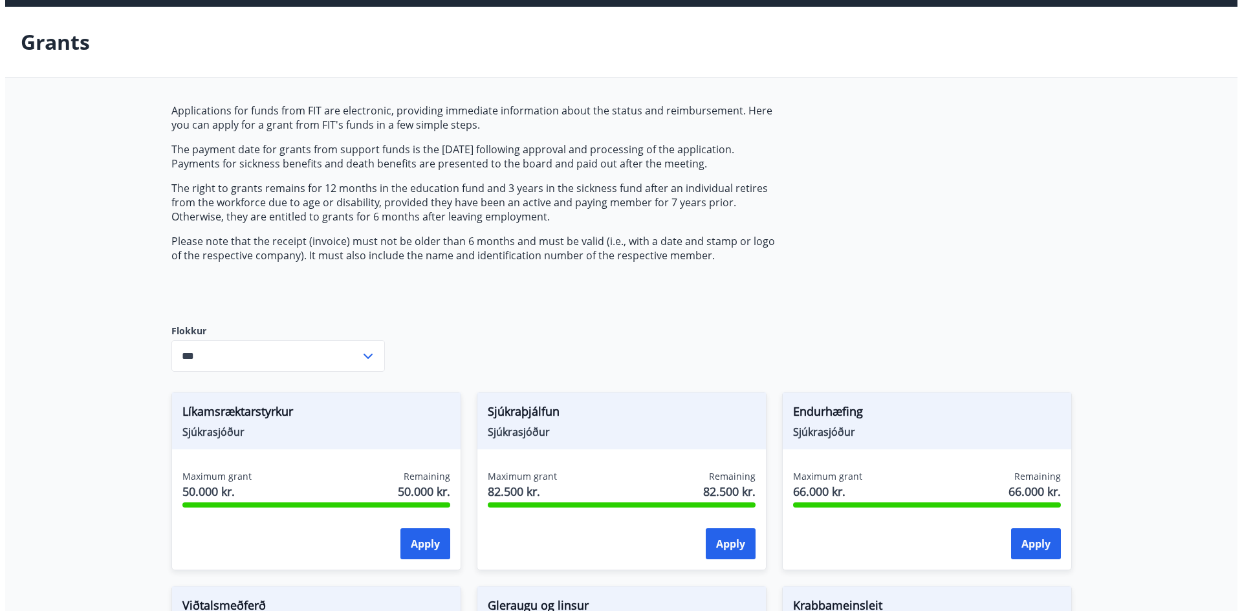
scroll to position [323, 0]
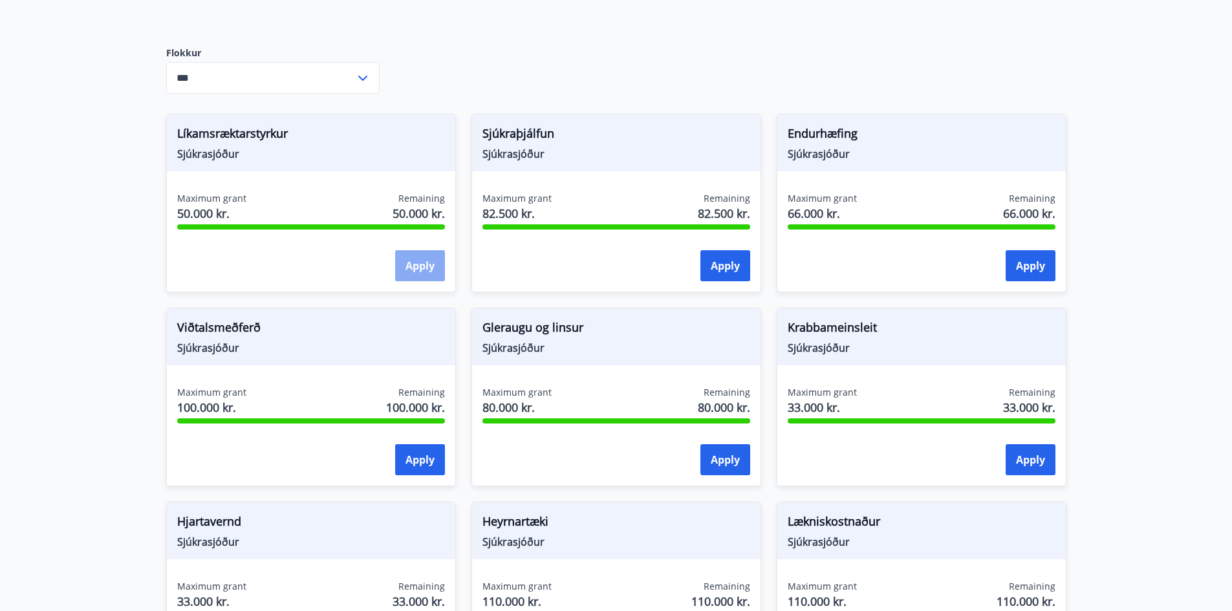
click at [405, 277] on button "Apply" at bounding box center [420, 265] width 50 height 31
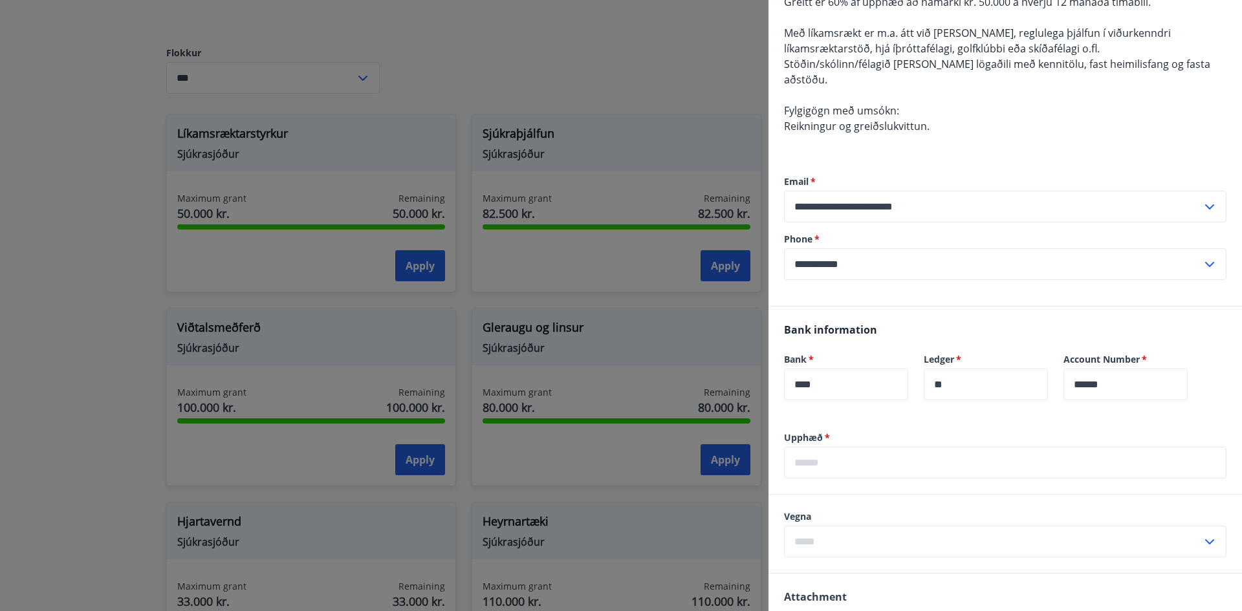
scroll to position [194, 0]
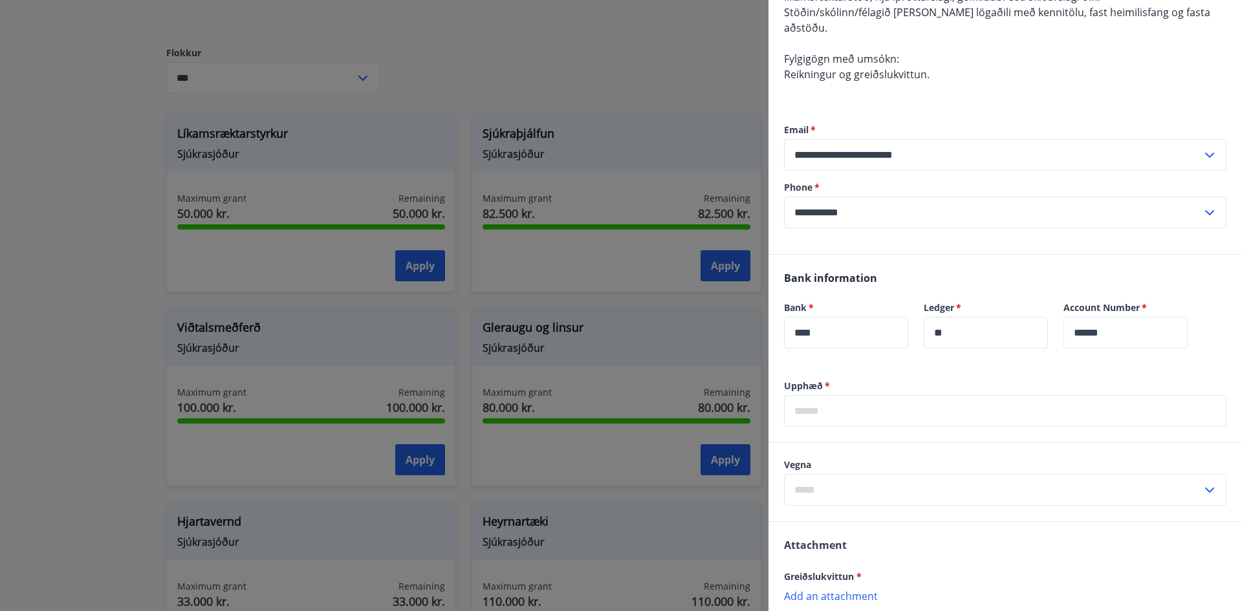
click at [851, 395] on input "text" at bounding box center [1005, 411] width 442 height 32
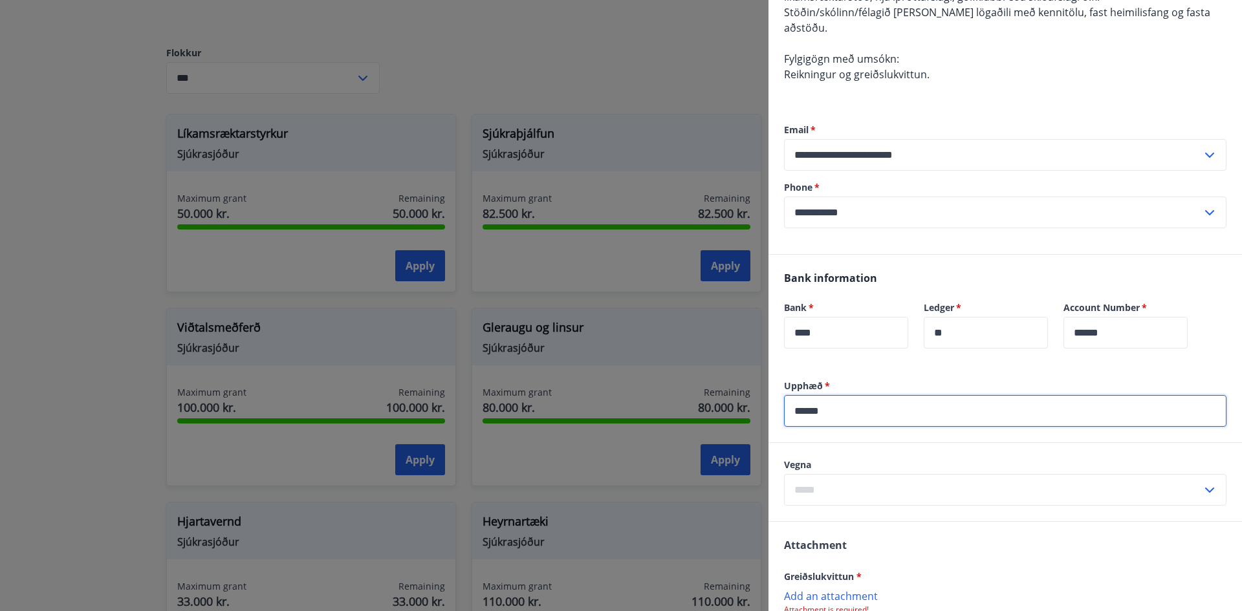
click at [809, 396] on input "******" at bounding box center [1005, 411] width 442 height 32
type input "*****"
click at [825, 474] on input "text" at bounding box center [993, 490] width 418 height 32
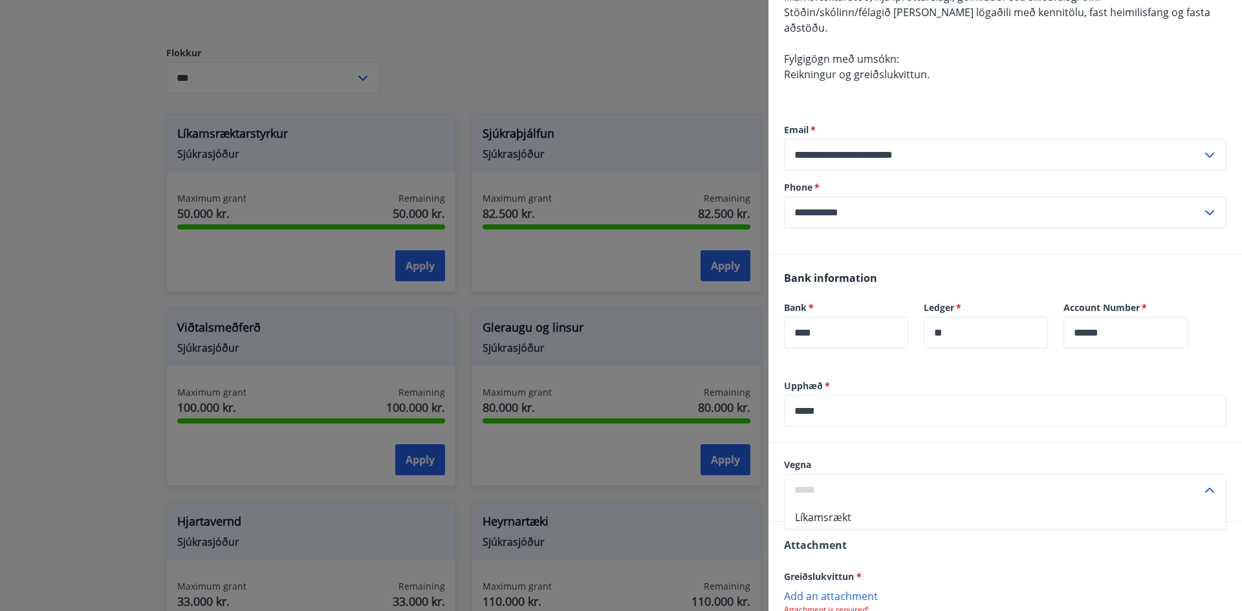
click at [851, 507] on li "Líkamsrækt" at bounding box center [1005, 517] width 441 height 23
type input "**********"
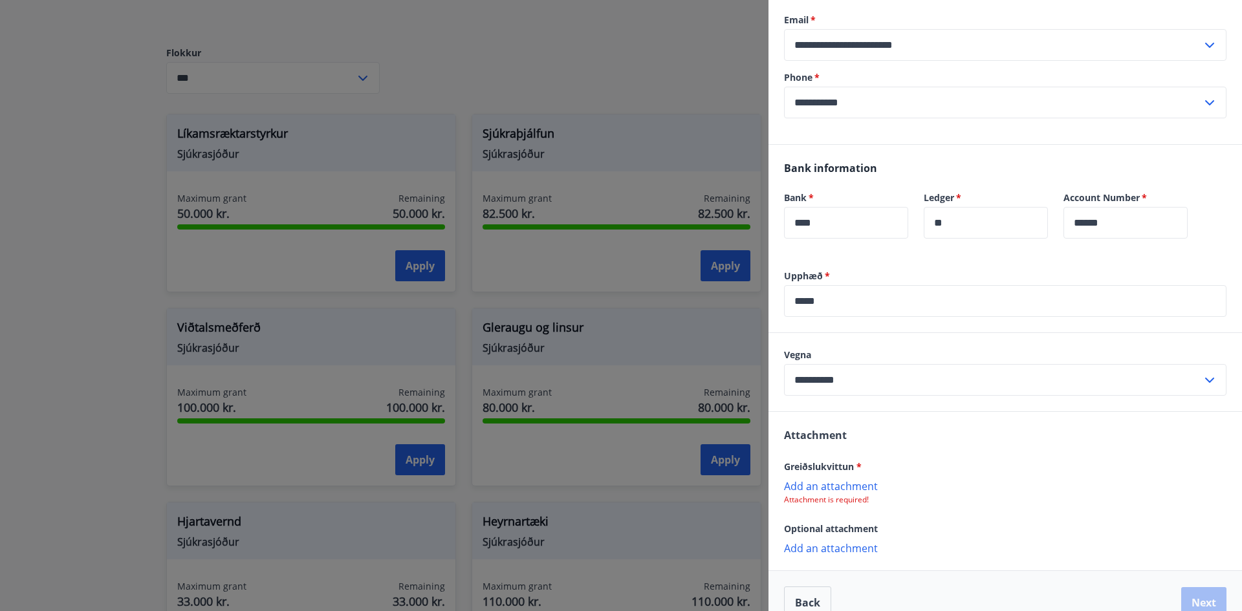
scroll to position [312, 0]
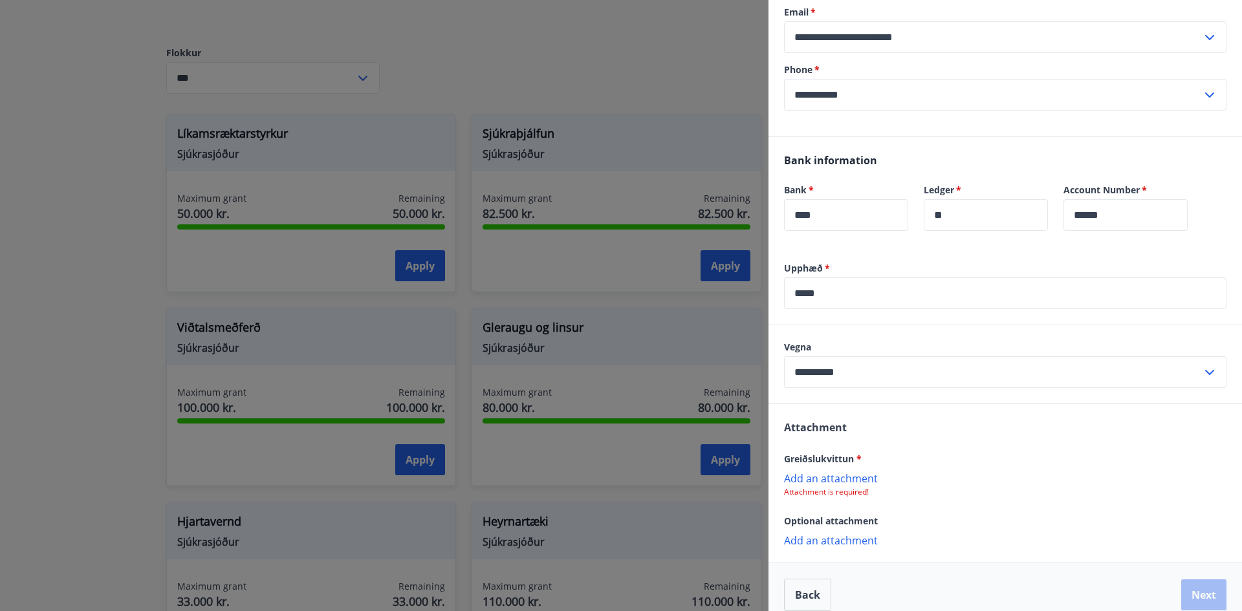
click at [838, 472] on p "Add an attachment" at bounding box center [1005, 478] width 442 height 13
click at [1191, 581] on button "Next" at bounding box center [1203, 596] width 45 height 31
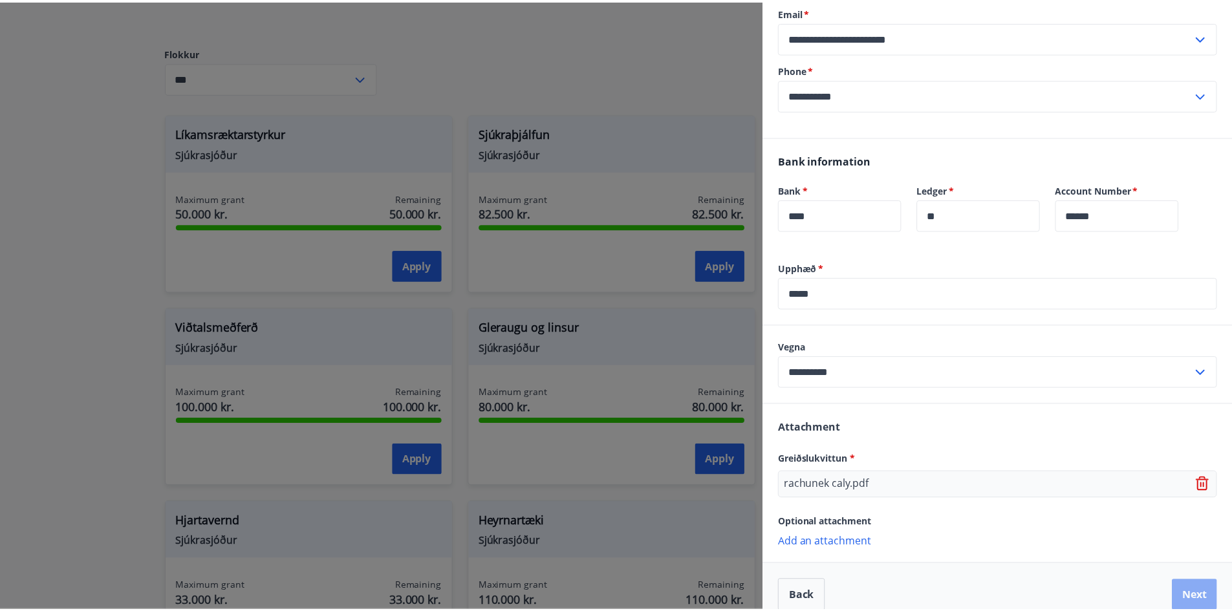
scroll to position [0, 0]
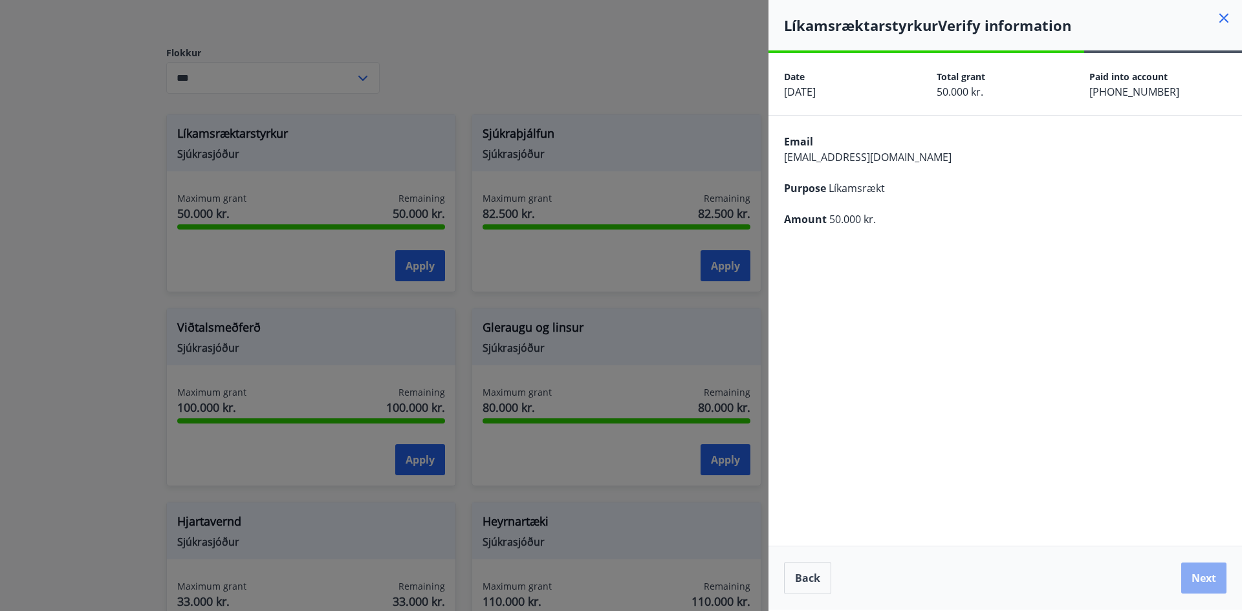
click at [1202, 579] on button "Next" at bounding box center [1203, 578] width 45 height 31
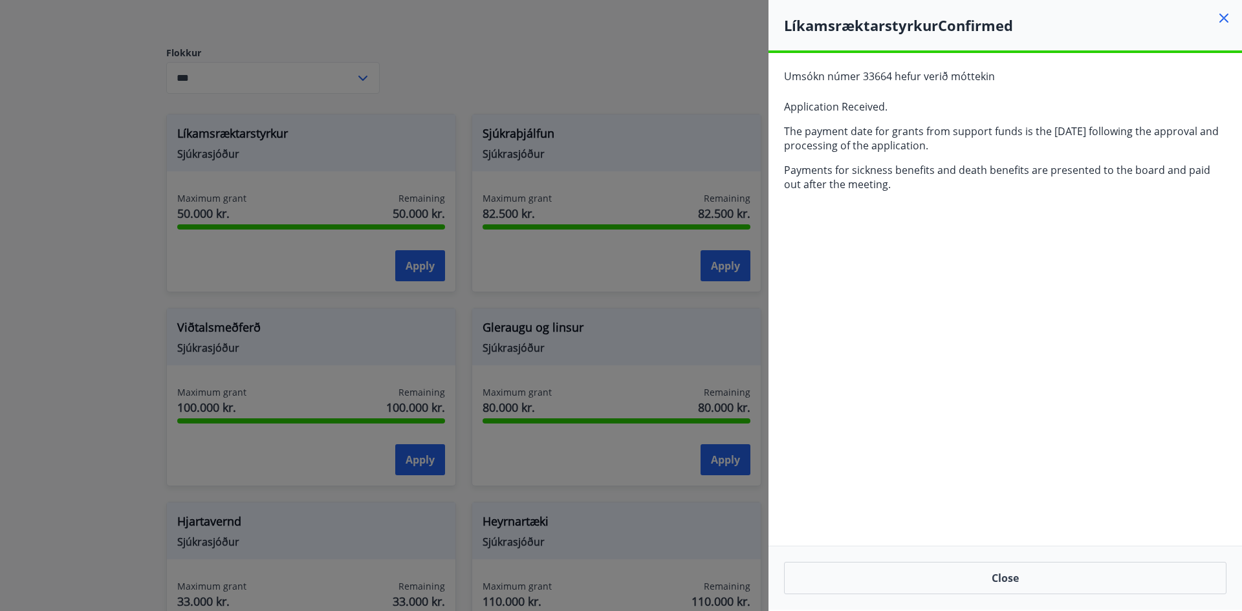
click at [1228, 13] on icon at bounding box center [1224, 18] width 16 height 16
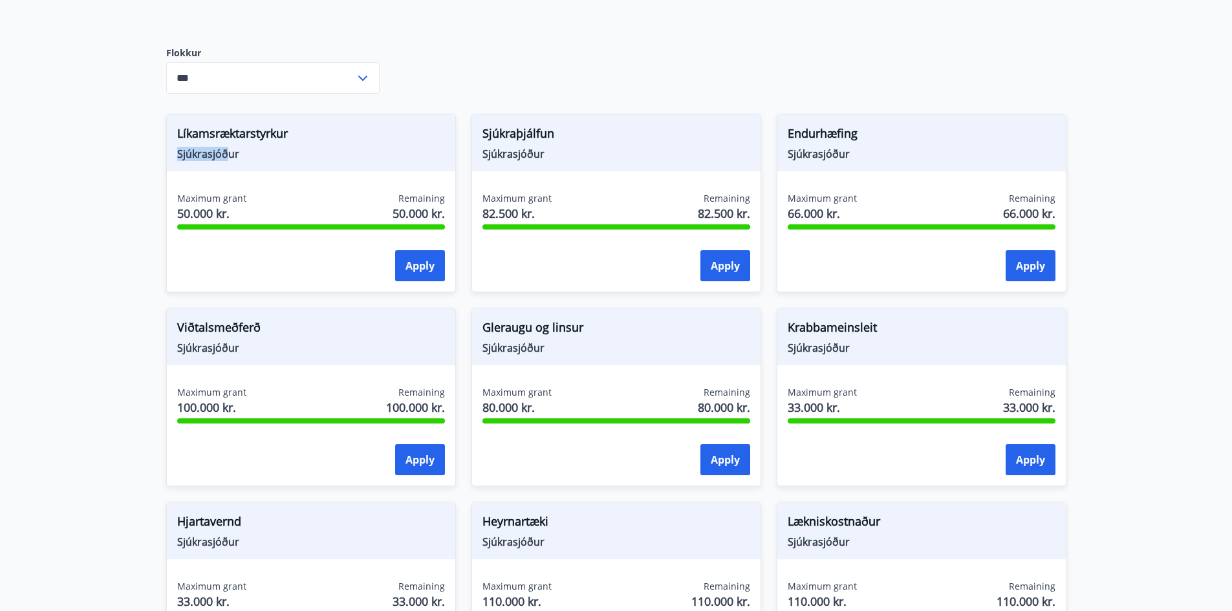
drag, startPoint x: 176, startPoint y: 157, endPoint x: 238, endPoint y: 144, distance: 63.3
click at [233, 151] on div "Líkamsræktarstyrkur Sjúkrasjóður" at bounding box center [311, 142] width 288 height 57
click at [318, 64] on input "***" at bounding box center [260, 78] width 189 height 32
click at [254, 155] on li "Fræðslusjóður" at bounding box center [273, 151] width 212 height 23
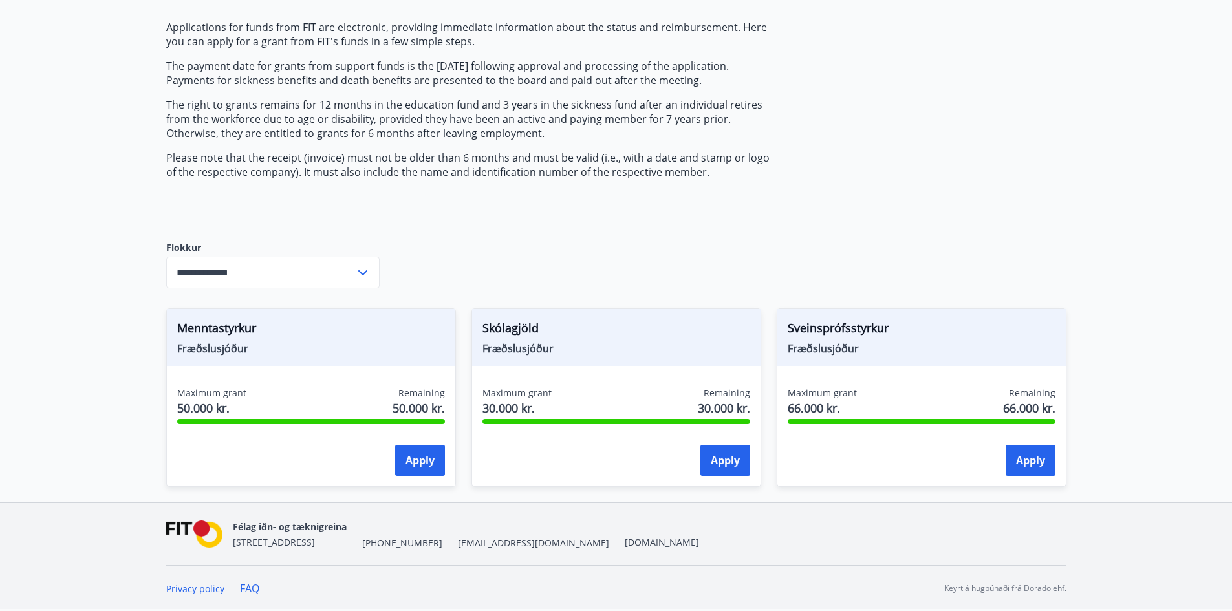
scroll to position [129, 0]
drag, startPoint x: 173, startPoint y: 349, endPoint x: 252, endPoint y: 359, distance: 79.5
click at [252, 359] on div "Menntastyrkur Fræðslusjóður" at bounding box center [311, 337] width 288 height 57
copy span "Fræðslusjóður"
drag, startPoint x: 301, startPoint y: 272, endPoint x: 307, endPoint y: 281, distance: 10.2
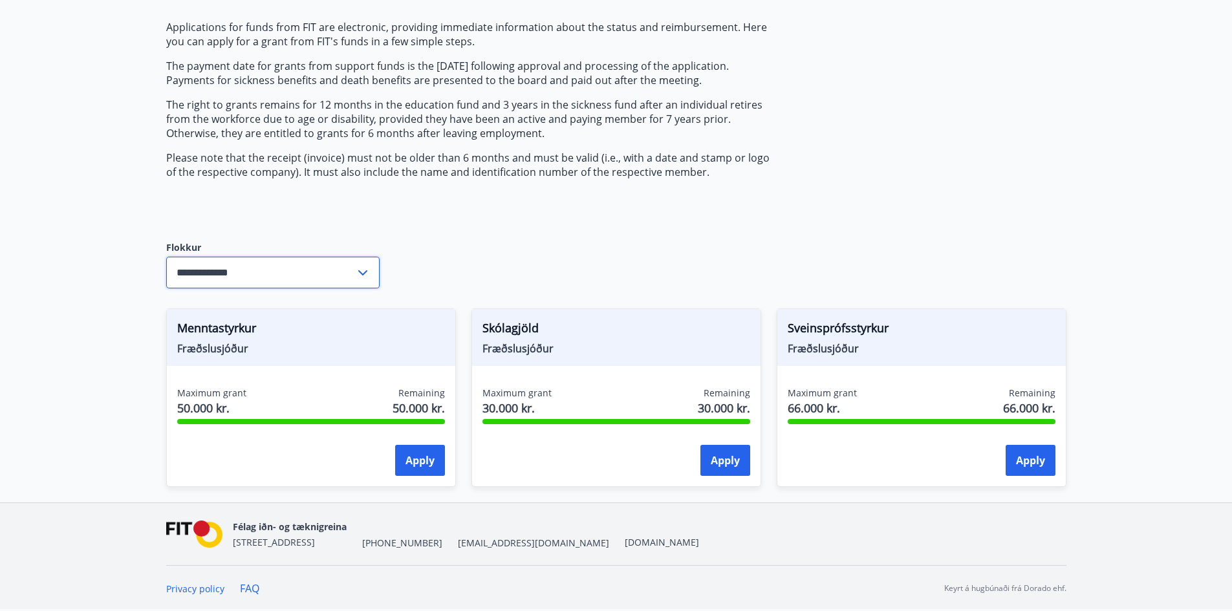
click at [306, 272] on input "**********" at bounding box center [260, 273] width 189 height 32
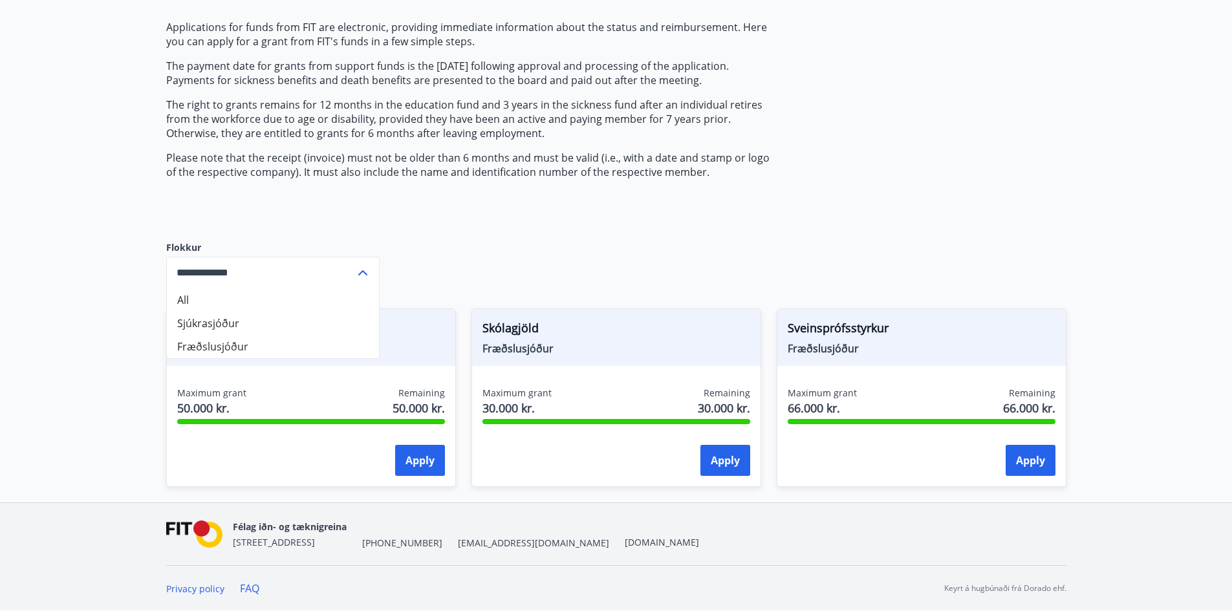
click at [279, 321] on li "Sjúkrasjóður" at bounding box center [273, 323] width 212 height 23
type input "**********"
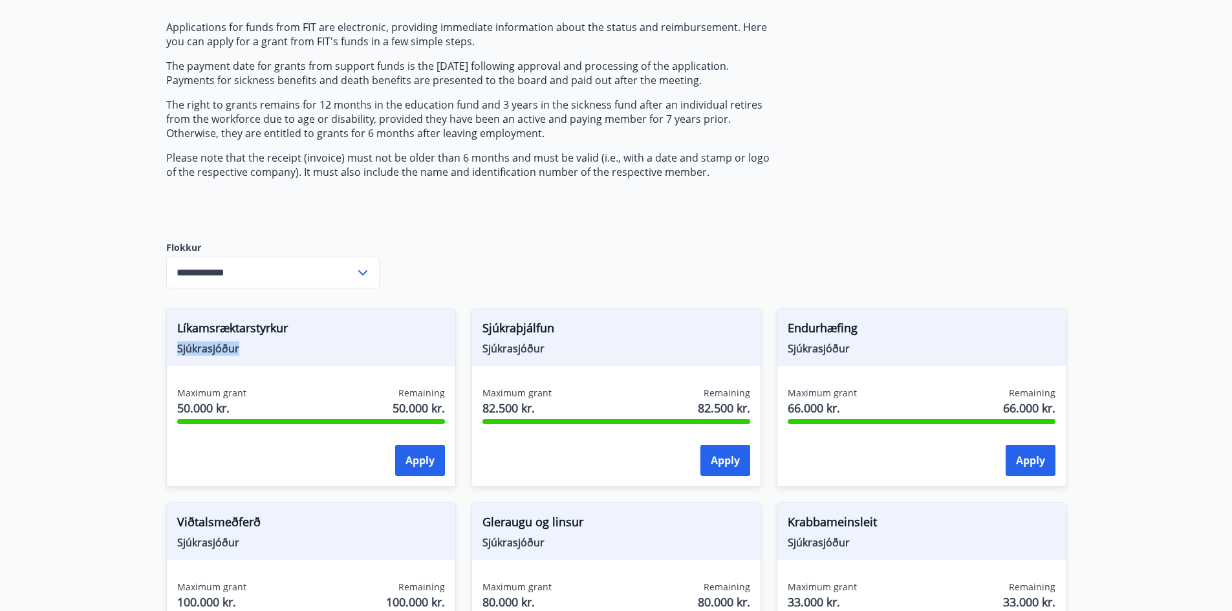
drag, startPoint x: 174, startPoint y: 353, endPoint x: 237, endPoint y: 348, distance: 63.0
click at [237, 348] on div "Líkamsræktarstyrkur Sjúkrasjóður" at bounding box center [311, 337] width 288 height 57
copy span "Sjúkrasjóður"
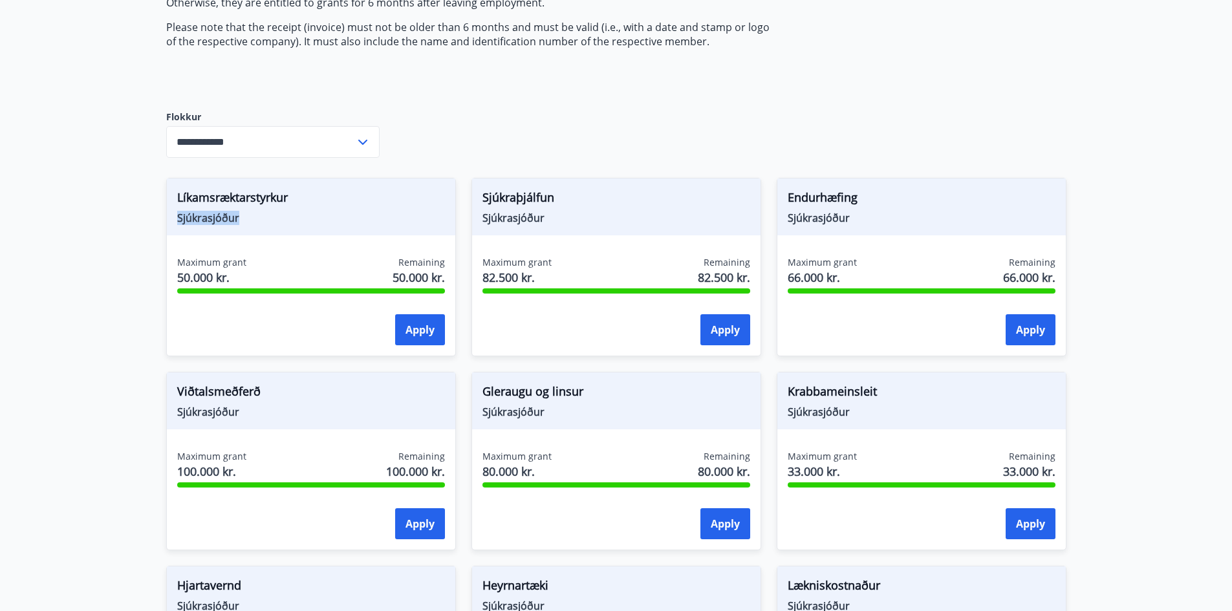
scroll to position [258, 0]
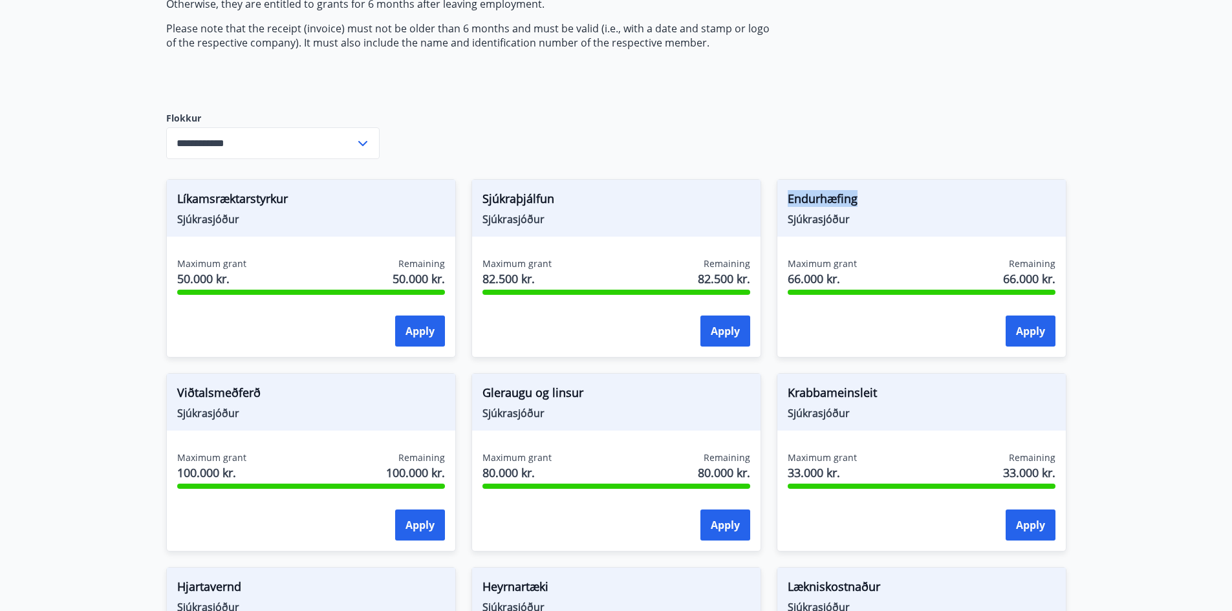
drag, startPoint x: 788, startPoint y: 194, endPoint x: 860, endPoint y: 186, distance: 72.2
click at [860, 186] on div "Endurhæfing Sjúkrasjóður" at bounding box center [921, 208] width 288 height 57
copy span "Endurhæfing"
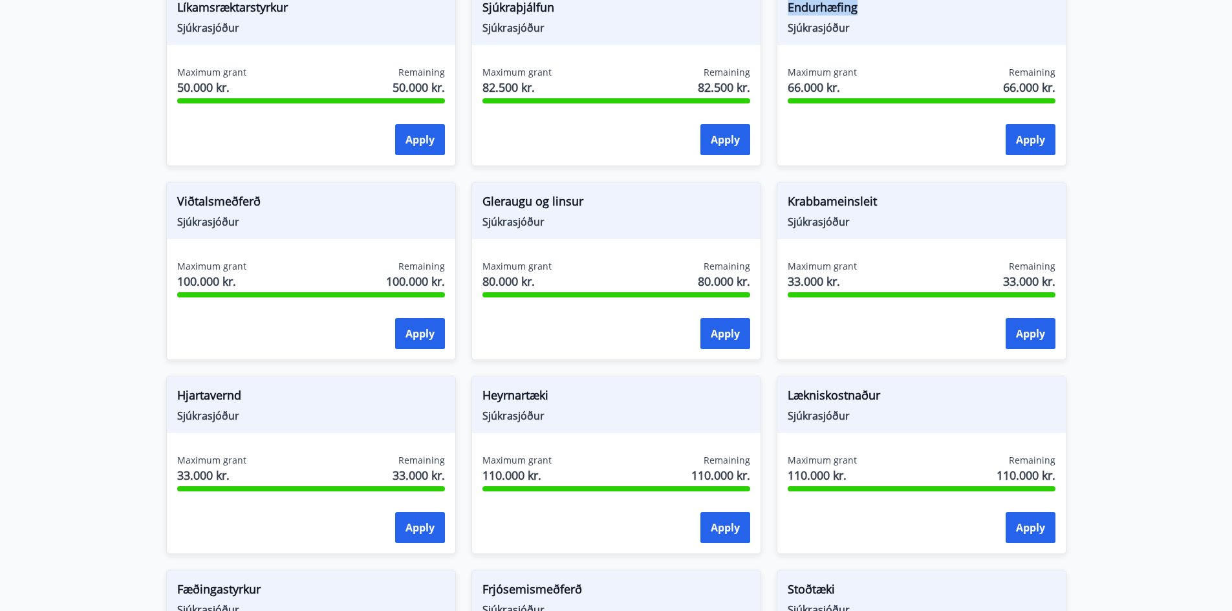
scroll to position [452, 0]
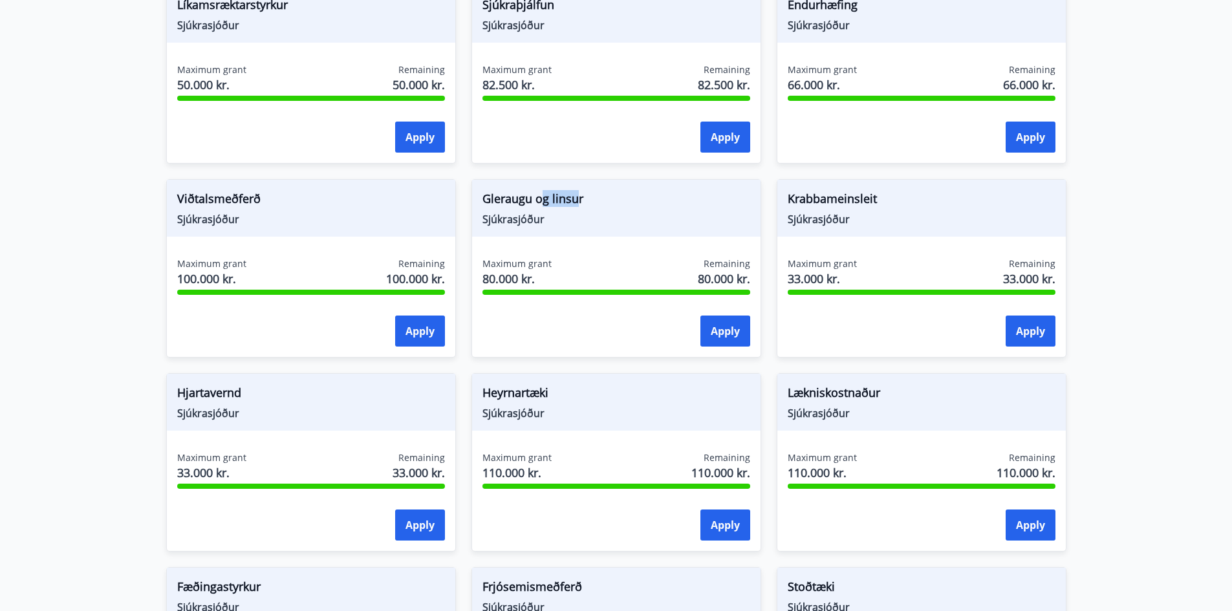
drag, startPoint x: 576, startPoint y: 193, endPoint x: 596, endPoint y: 202, distance: 22.6
click at [543, 201] on span "Gleraugu og linsur" at bounding box center [617, 201] width 268 height 22
drag, startPoint x: 621, startPoint y: 200, endPoint x: 594, endPoint y: 205, distance: 27.7
click at [618, 200] on span "Gleraugu og linsur" at bounding box center [617, 201] width 268 height 22
click at [506, 202] on span "Gleraugu og linsur" at bounding box center [617, 201] width 268 height 22
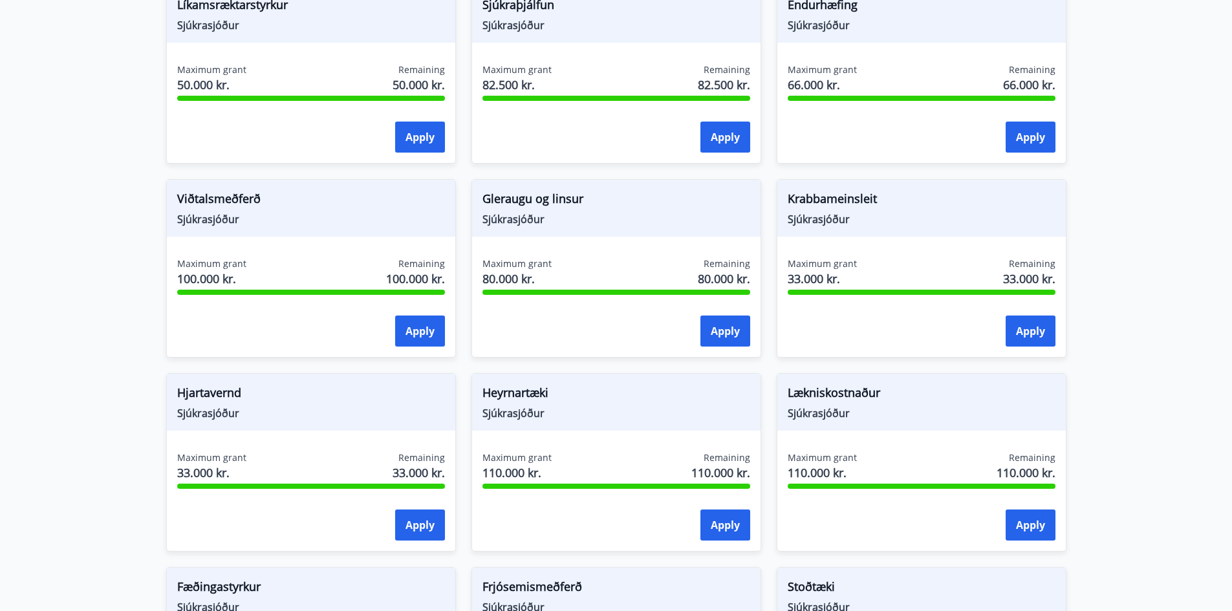
click at [585, 204] on span "Gleraugu og linsur" at bounding box center [617, 201] width 268 height 22
drag, startPoint x: 576, startPoint y: 202, endPoint x: 482, endPoint y: 202, distance: 93.8
click at [479, 202] on div "Gleraugu og [PERSON_NAME]" at bounding box center [616, 208] width 288 height 57
copy span "Gleraugu og linsur"
drag, startPoint x: 269, startPoint y: 197, endPoint x: 163, endPoint y: 199, distance: 106.1
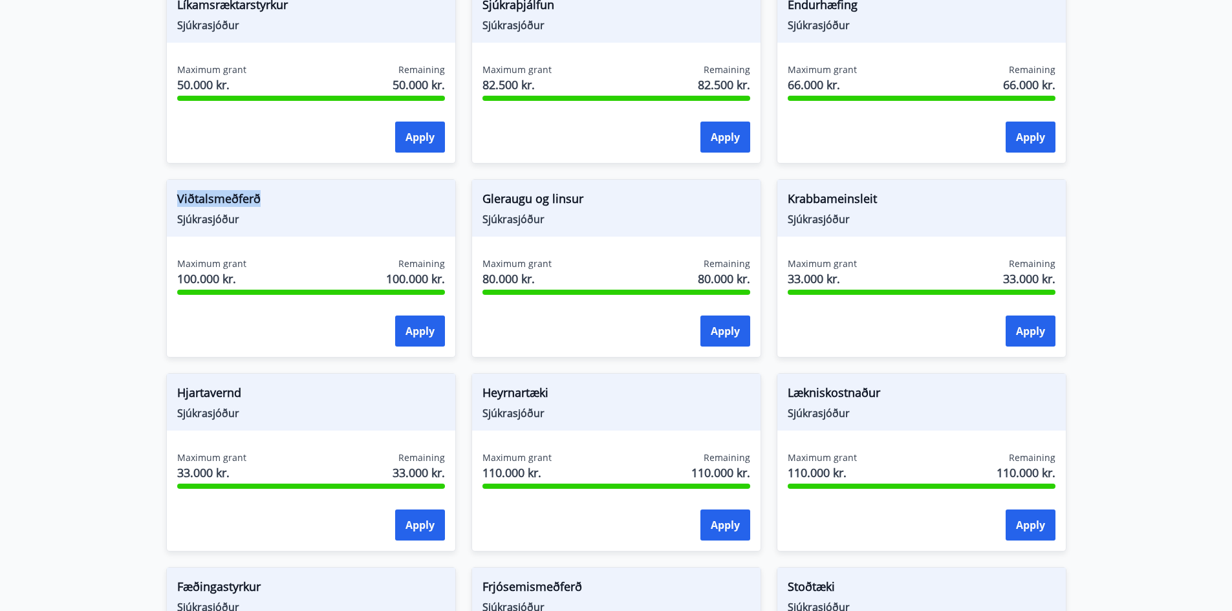
click at [163, 199] on div "Viðtalsmeðferð Sjúkrasjóður Maximum grant 100.000 kr. Remaining 100.000 kr. App…" at bounding box center [303, 261] width 305 height 194
copy span "Viðtalsmeðferð"
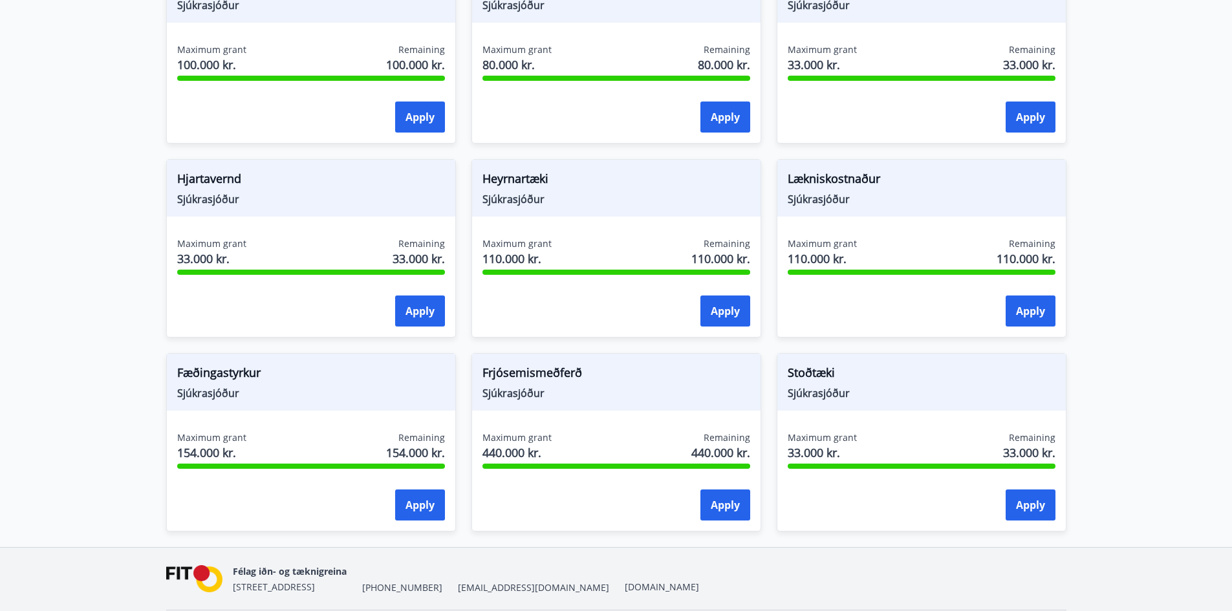
scroll to position [711, 0]
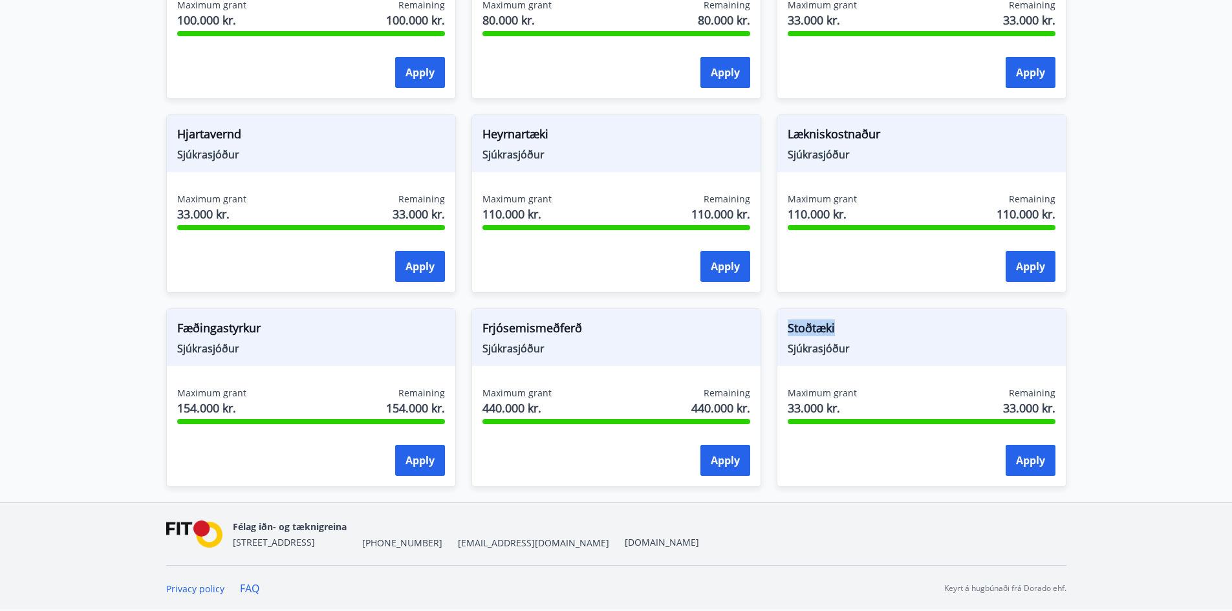
drag, startPoint x: 843, startPoint y: 323, endPoint x: 770, endPoint y: 337, distance: 75.1
click at [770, 338] on div "Stoðtæki Sjúkrasjóður Maximum grant 33.000 kr. Remaining 33.000 kr. Apply" at bounding box center [913, 390] width 305 height 194
copy span "Stoðtæki"
drag, startPoint x: 609, startPoint y: 329, endPoint x: 460, endPoint y: 324, distance: 148.8
click at [460, 324] on div "Frjósemismeðferð Sjúkrasjóður Maximum grant 440.000 kr. Remaining 440.000 kr. A…" at bounding box center [608, 390] width 305 height 194
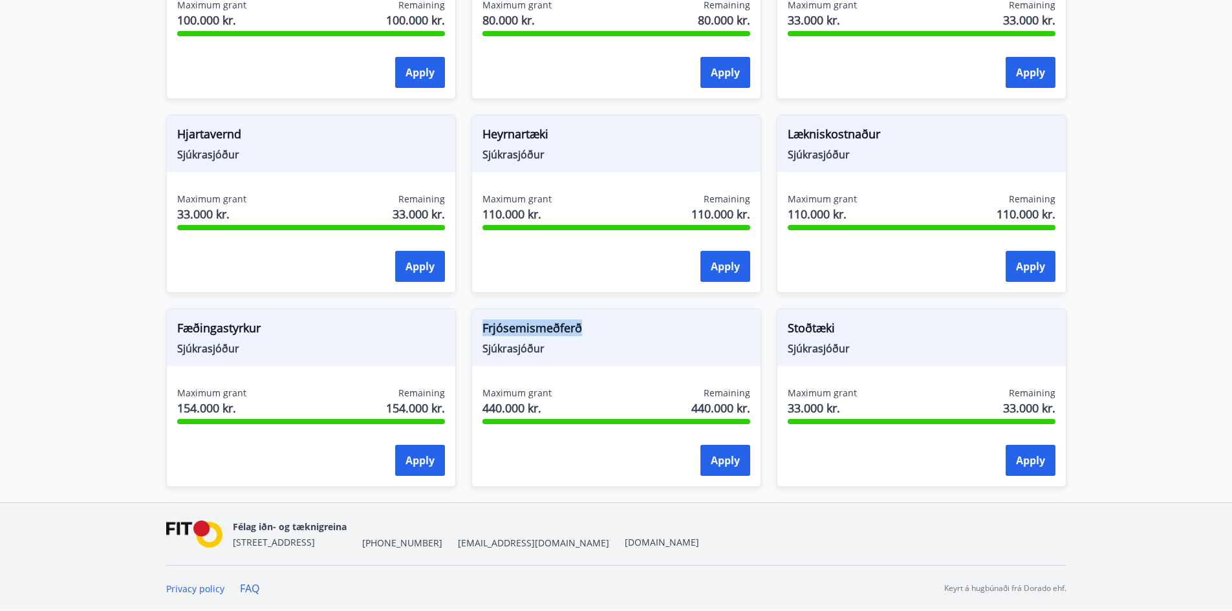
copy span "Frjósemismeðferð"
click at [601, 345] on span "Sjúkrasjóður" at bounding box center [617, 349] width 268 height 14
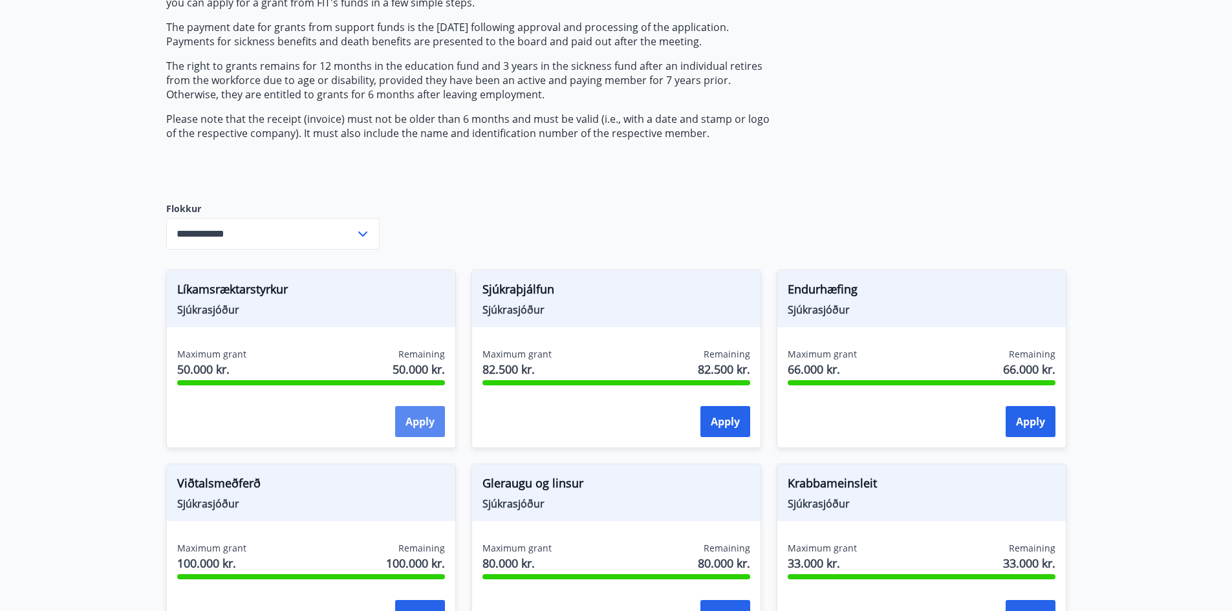
scroll to position [194, 0]
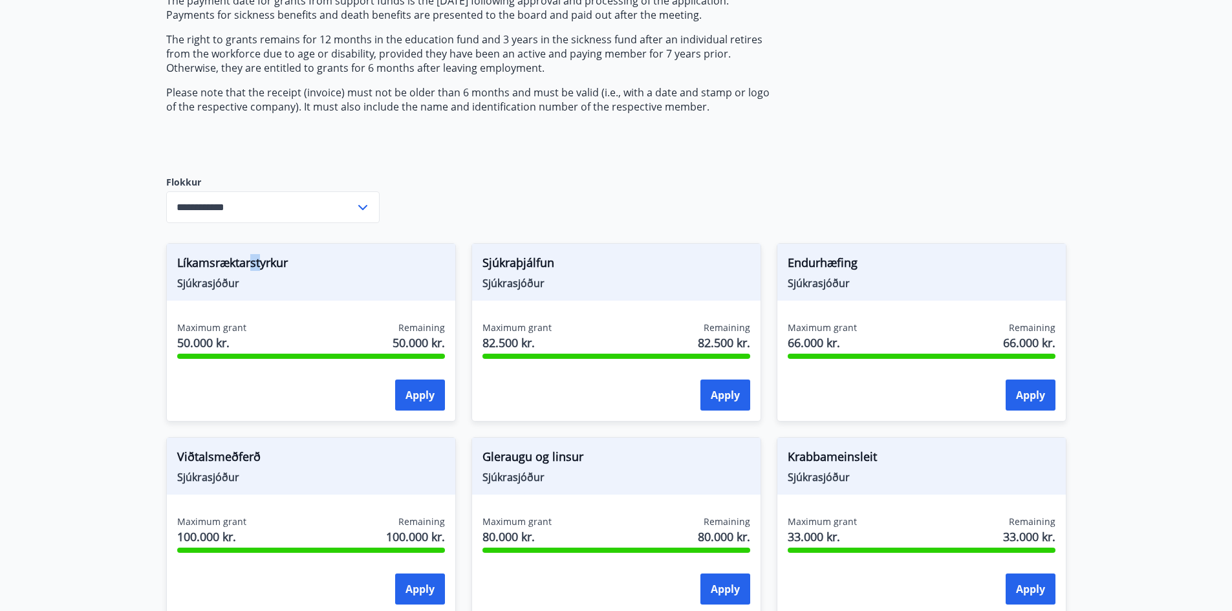
drag, startPoint x: 259, startPoint y: 268, endPoint x: 252, endPoint y: 265, distance: 7.8
click at [252, 265] on span "Líkamsræktarstyrkur" at bounding box center [311, 265] width 268 height 22
click at [301, 261] on span "Líkamsræktarstyrkur" at bounding box center [311, 265] width 268 height 22
drag, startPoint x: 297, startPoint y: 263, endPoint x: 162, endPoint y: 262, distance: 135.2
click at [162, 262] on div "Líkamsræktarstyrkur Sjúkrasjóður Maximum grant 50.000 kr. Remaining 50.000 kr. …" at bounding box center [303, 325] width 305 height 194
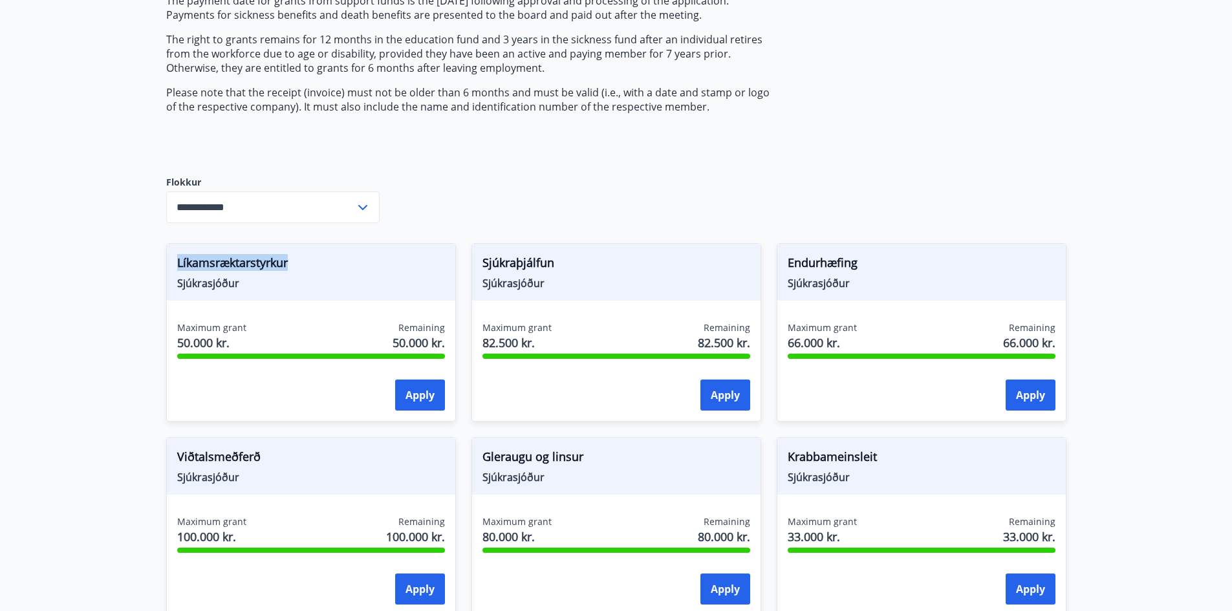
copy span "Líkamsræktarstyrkur"
drag, startPoint x: 554, startPoint y: 268, endPoint x: 478, endPoint y: 257, distance: 76.5
click at [478, 257] on div "Sjúkraþjálfun Sjúkrasjóður" at bounding box center [616, 272] width 288 height 57
copy span "Sjúkraþjálfun"
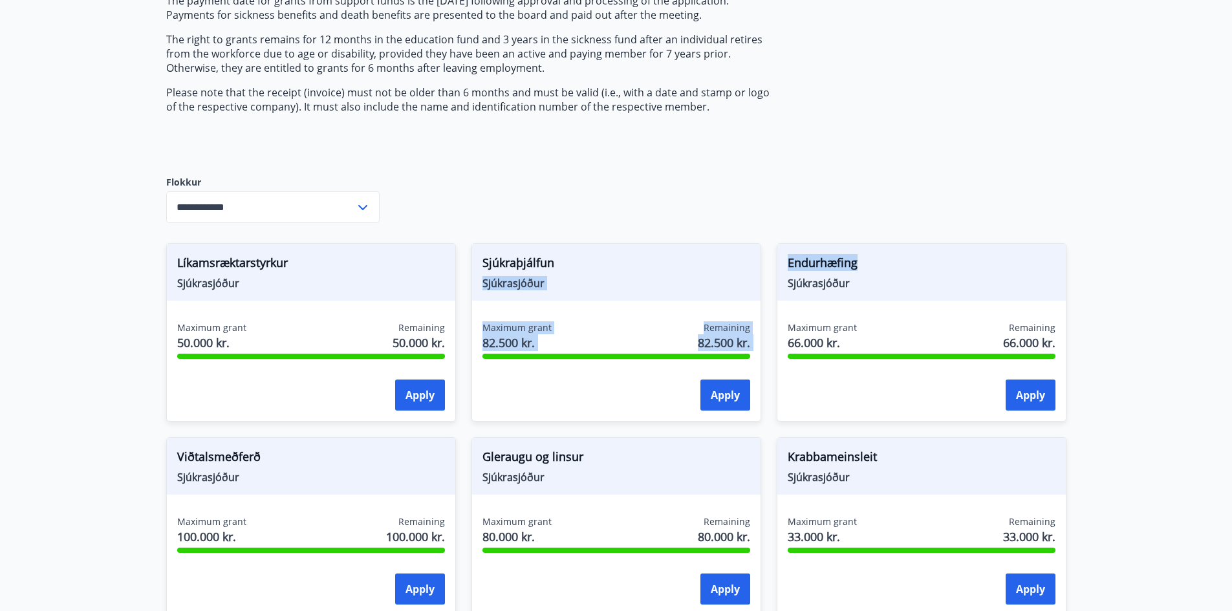
drag, startPoint x: 874, startPoint y: 268, endPoint x: 749, endPoint y: 265, distance: 125.5
click at [749, 265] on div "Líkamsræktarstyrkur Sjúkrasjóður Maximum grant 50.000 kr. Remaining 50.000 kr. …" at bounding box center [609, 616] width 916 height 776
click at [867, 255] on span "Endurhæfing" at bounding box center [922, 265] width 268 height 22
click at [875, 255] on span "Endurhæfing" at bounding box center [922, 265] width 268 height 22
drag, startPoint x: 865, startPoint y: 271, endPoint x: 785, endPoint y: 259, distance: 81.8
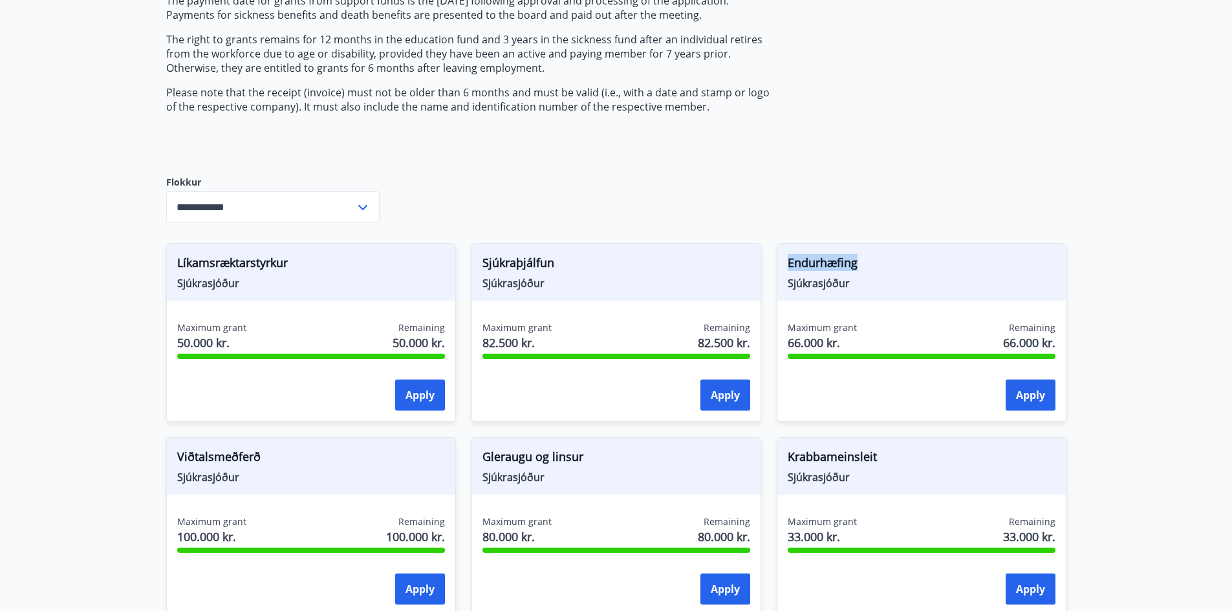
click at [785, 259] on div "Endurhæfing Sjúkrasjóður" at bounding box center [921, 272] width 288 height 57
copy span "Endurhæfing"
drag, startPoint x: 568, startPoint y: 254, endPoint x: 470, endPoint y: 249, distance: 98.4
click at [470, 249] on div "Sjúkraþjálfun Sjúkrasjóður Maximum grant 82.500 kr. Remaining 82.500 kr. Apply" at bounding box center [608, 325] width 305 height 194
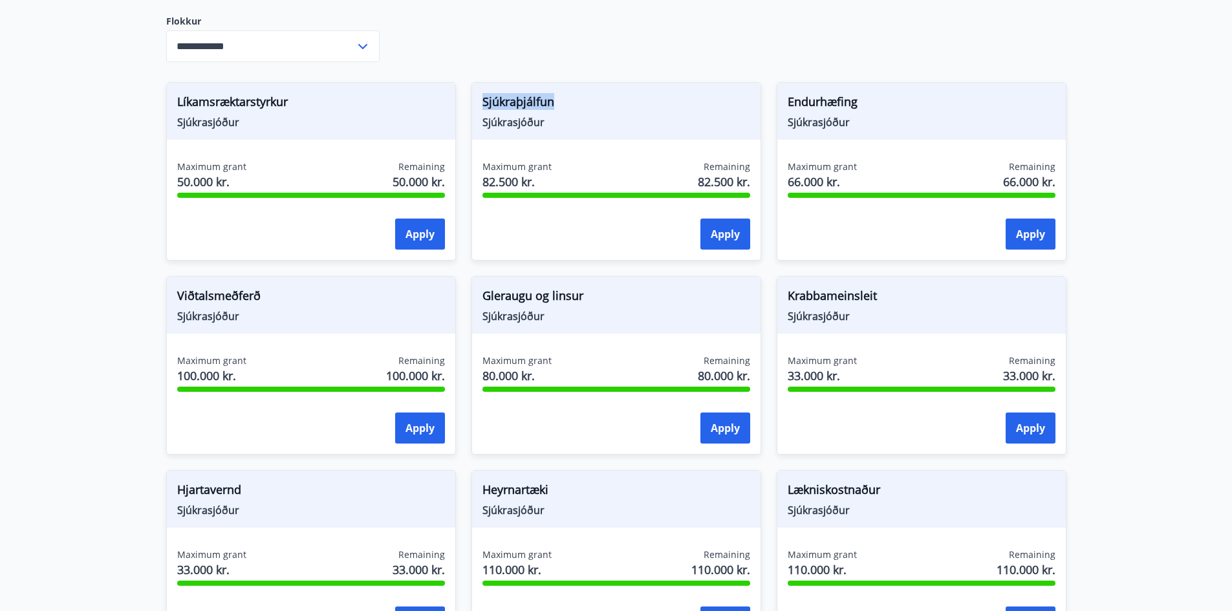
scroll to position [388, 0]
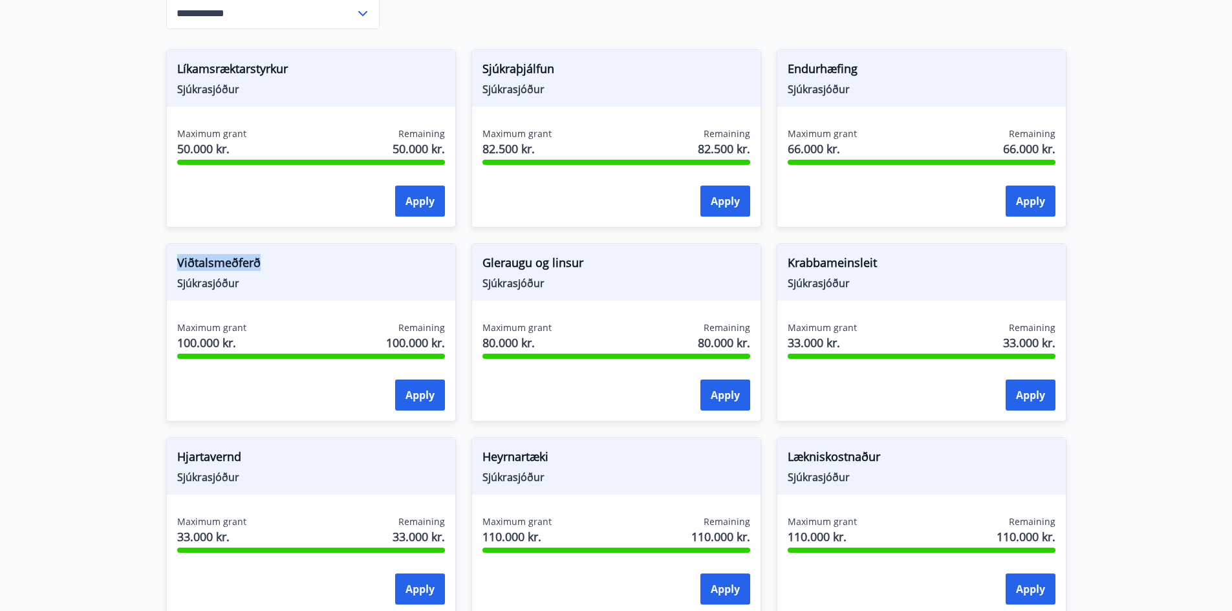
drag, startPoint x: 267, startPoint y: 254, endPoint x: 180, endPoint y: 250, distance: 87.4
click at [180, 250] on div "Viðtalsmeðferð Sjúkrasjóður" at bounding box center [311, 272] width 288 height 57
drag, startPoint x: 581, startPoint y: 270, endPoint x: 481, endPoint y: 259, distance: 100.9
click at [481, 259] on div "Gleraugu og [PERSON_NAME]" at bounding box center [616, 272] width 288 height 57
drag, startPoint x: 888, startPoint y: 261, endPoint x: 779, endPoint y: 256, distance: 108.8
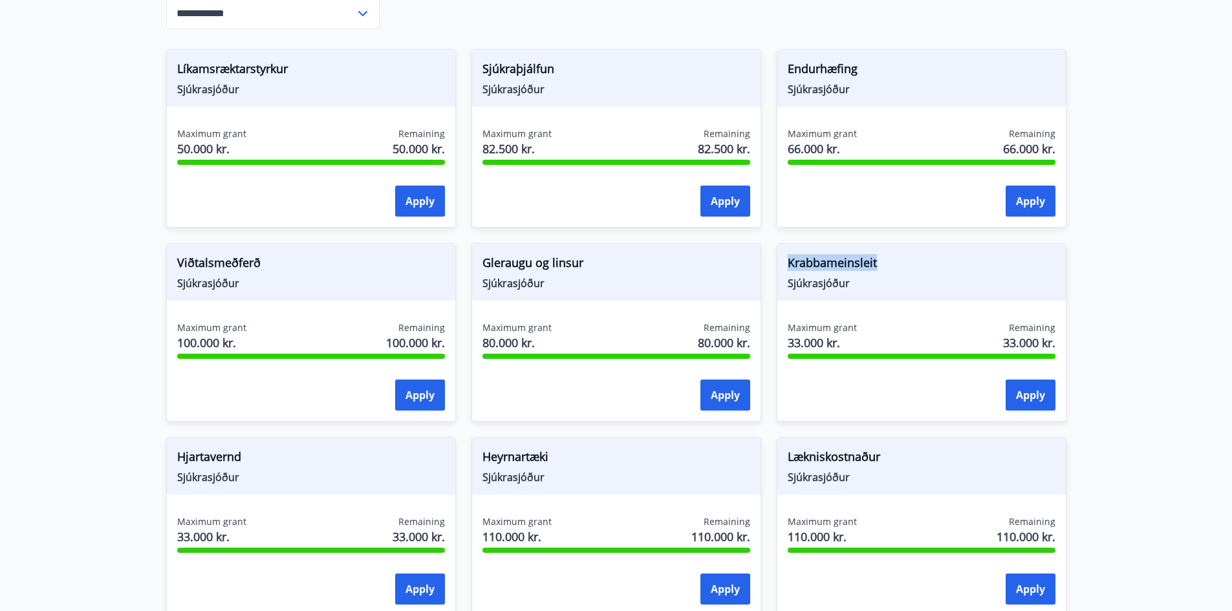
click at [779, 256] on div "Krabbameinsleit Sjúkrasjóður" at bounding box center [921, 272] width 288 height 57
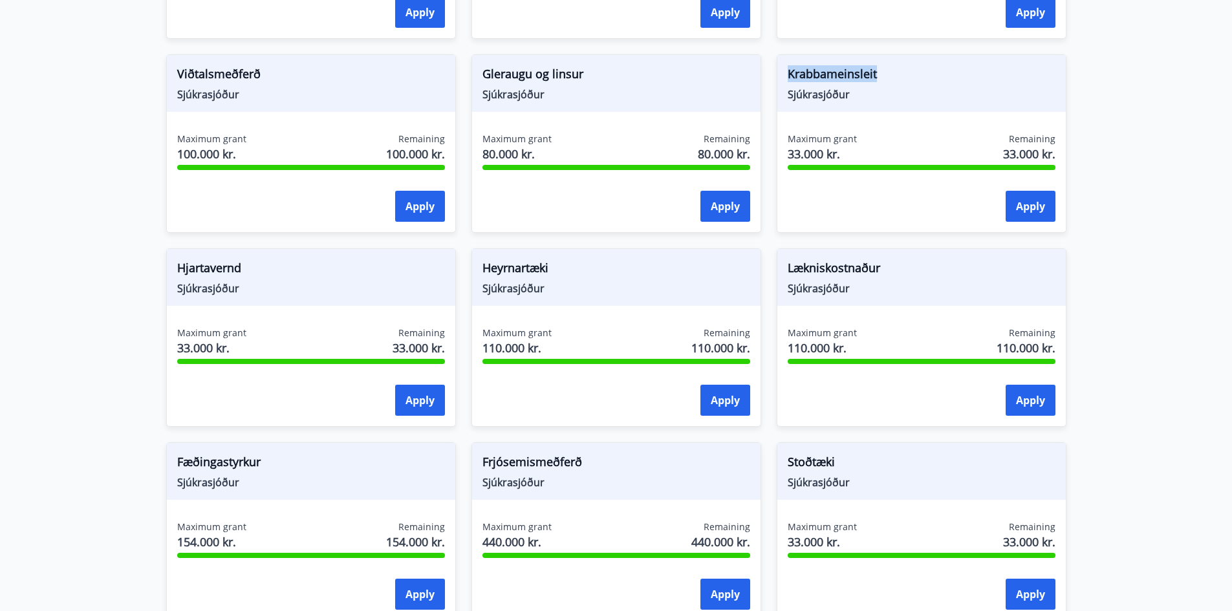
scroll to position [582, 0]
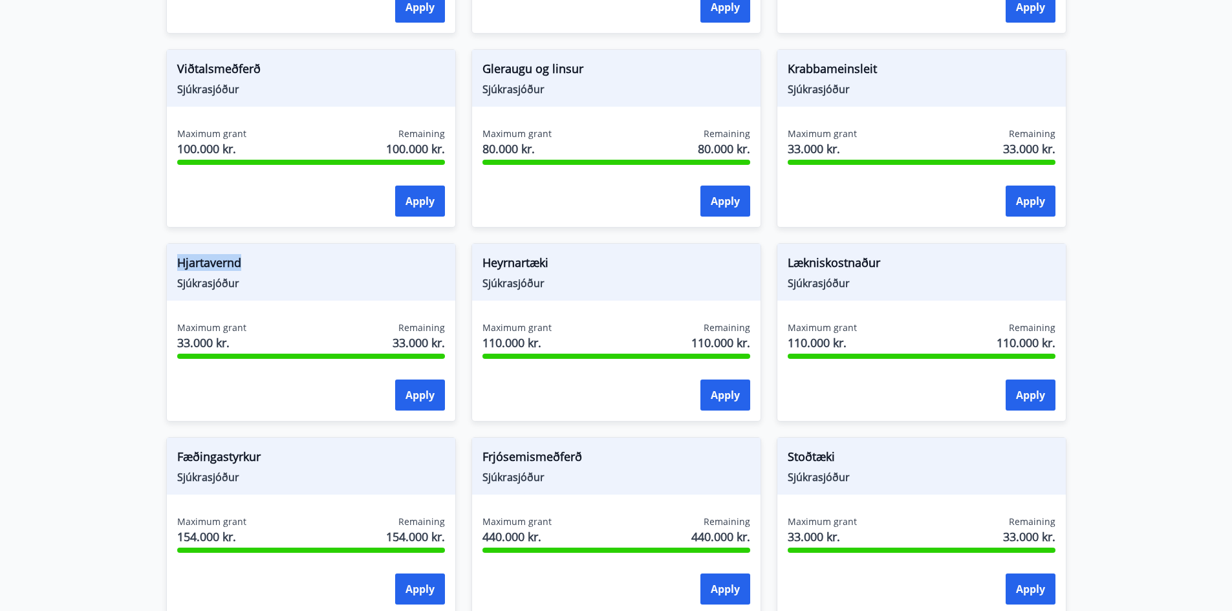
drag, startPoint x: 280, startPoint y: 272, endPoint x: 175, endPoint y: 250, distance: 107.7
click at [175, 250] on div "Hjartavernd Sjúkrasjóður" at bounding box center [311, 272] width 288 height 57
drag, startPoint x: 519, startPoint y: 268, endPoint x: 468, endPoint y: 261, distance: 50.9
click at [470, 263] on div "Heyrnartæki Sjúkrasjóður Maximum grant 110.000 kr. Remaining 110.000 kr. Apply" at bounding box center [608, 325] width 305 height 194
click at [583, 278] on span "Sjúkrasjóður" at bounding box center [617, 283] width 268 height 14
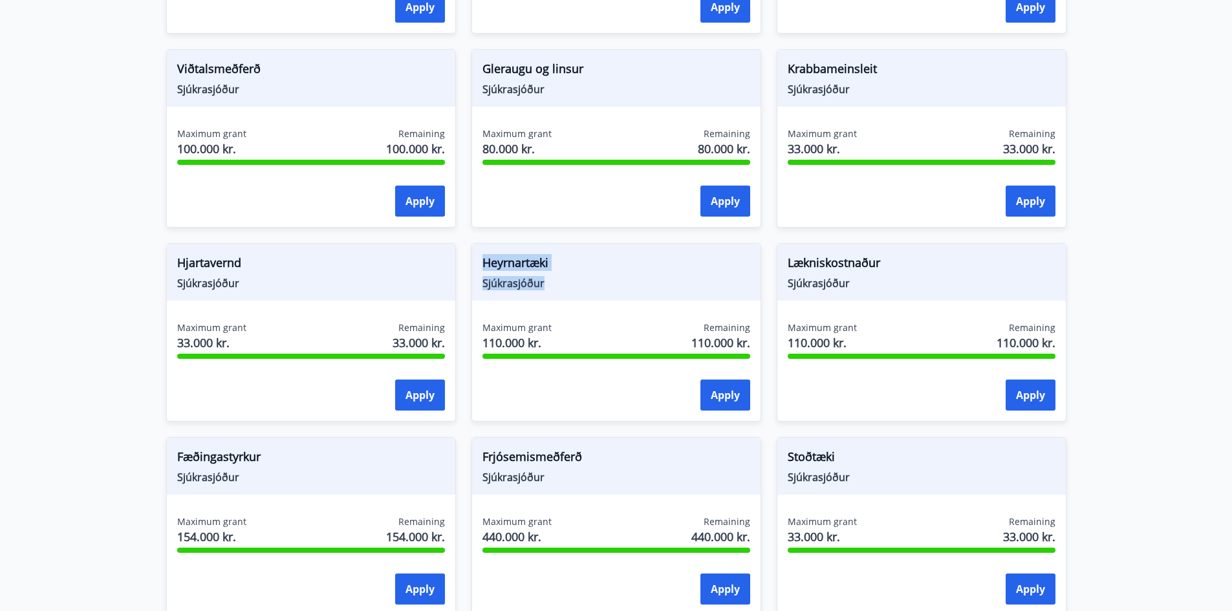
drag, startPoint x: 621, startPoint y: 259, endPoint x: 614, endPoint y: 256, distance: 7.8
click at [621, 259] on span "Heyrnartæki" at bounding box center [617, 265] width 268 height 22
click at [581, 224] on div "Gleraugu og linsur Sjúkrasjóður Maximum grant 80.000 kr. Remaining 80.000 kr. A…" at bounding box center [617, 138] width 290 height 179
drag, startPoint x: 486, startPoint y: 265, endPoint x: 549, endPoint y: 258, distance: 63.1
click at [549, 258] on span "Heyrnartæki" at bounding box center [617, 265] width 268 height 22
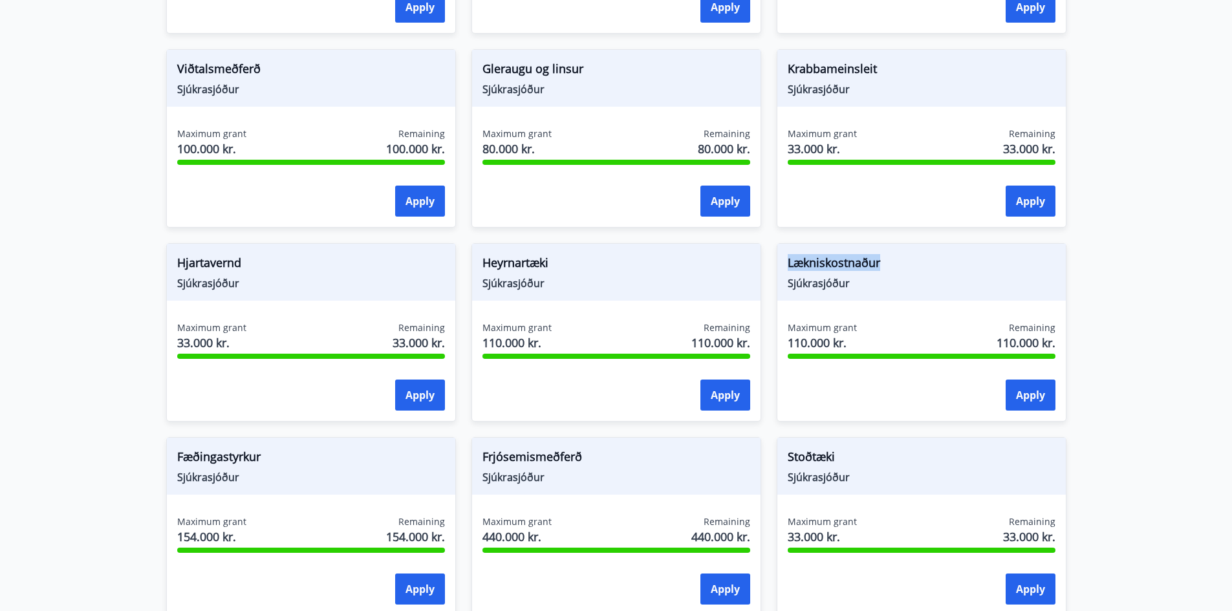
drag, startPoint x: 783, startPoint y: 257, endPoint x: 882, endPoint y: 257, distance: 99.6
click at [882, 257] on div "Lækniskostnaður Sjúkrasjóður" at bounding box center [921, 272] width 288 height 57
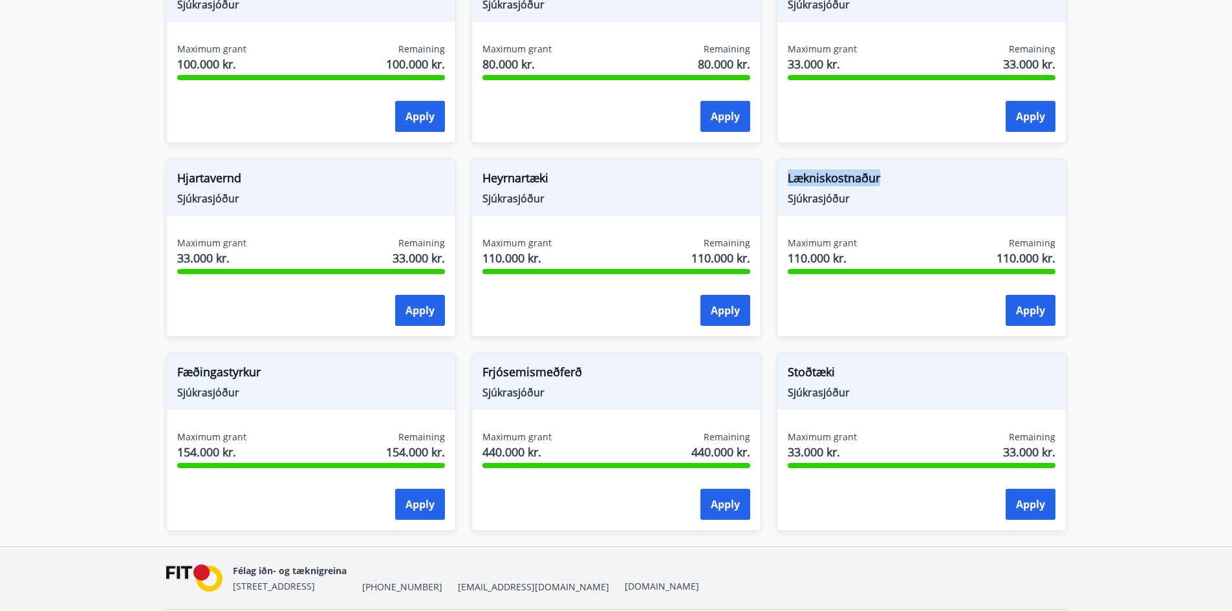
scroll to position [711, 0]
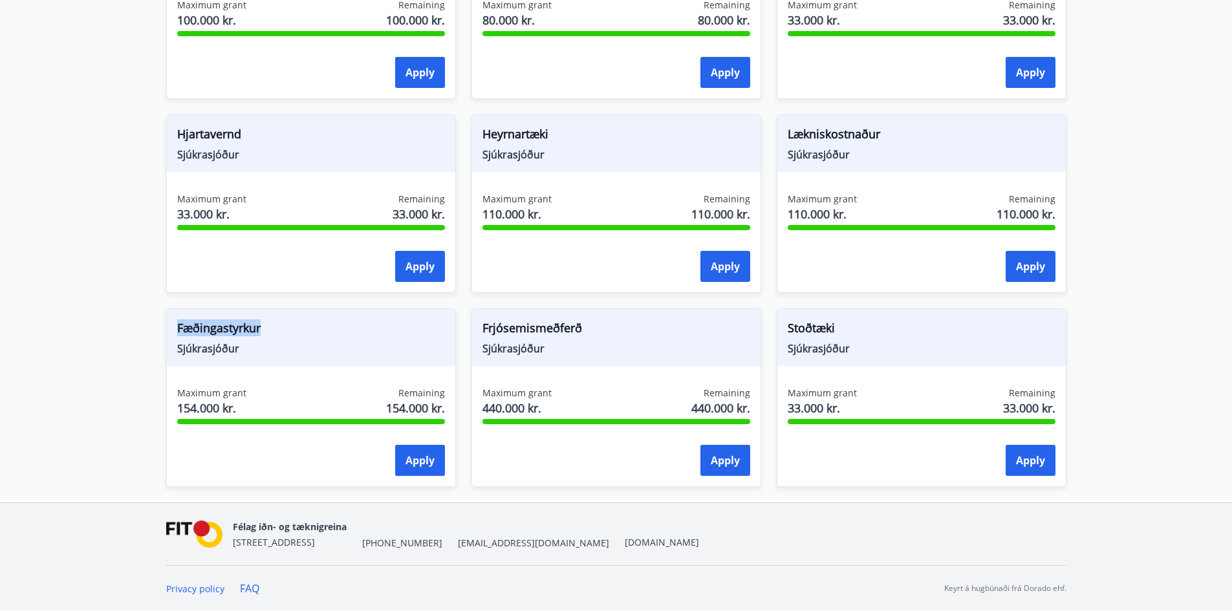
drag, startPoint x: 176, startPoint y: 327, endPoint x: 264, endPoint y: 330, distance: 88.0
click at [264, 330] on div "Fæðingastyrkur Sjúkrasjóður" at bounding box center [311, 337] width 288 height 57
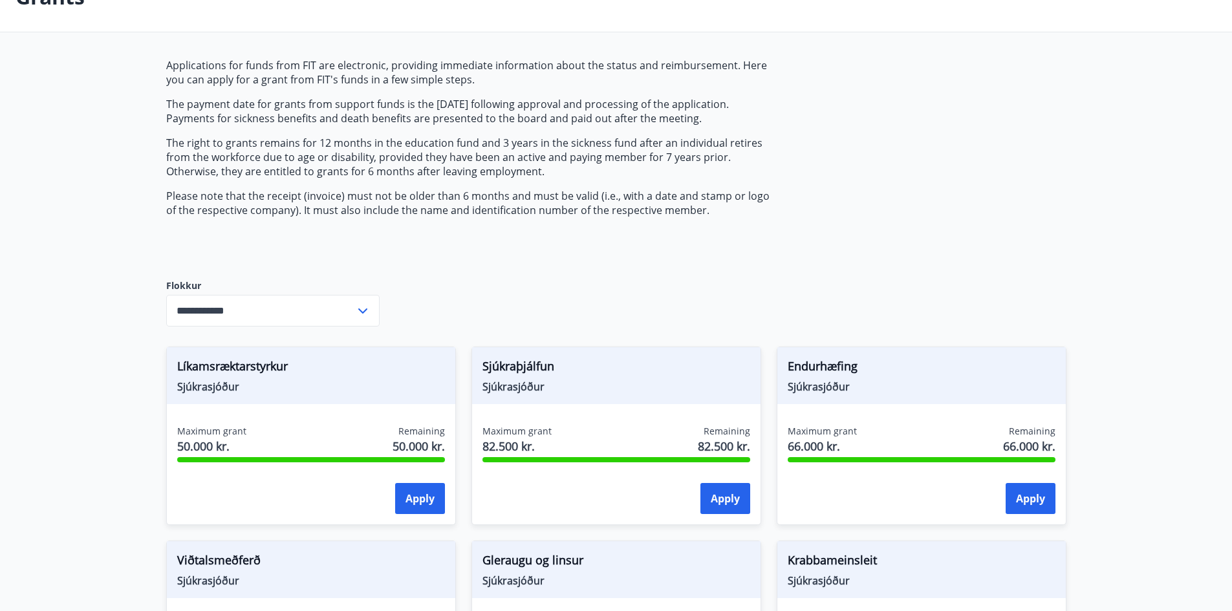
scroll to position [0, 0]
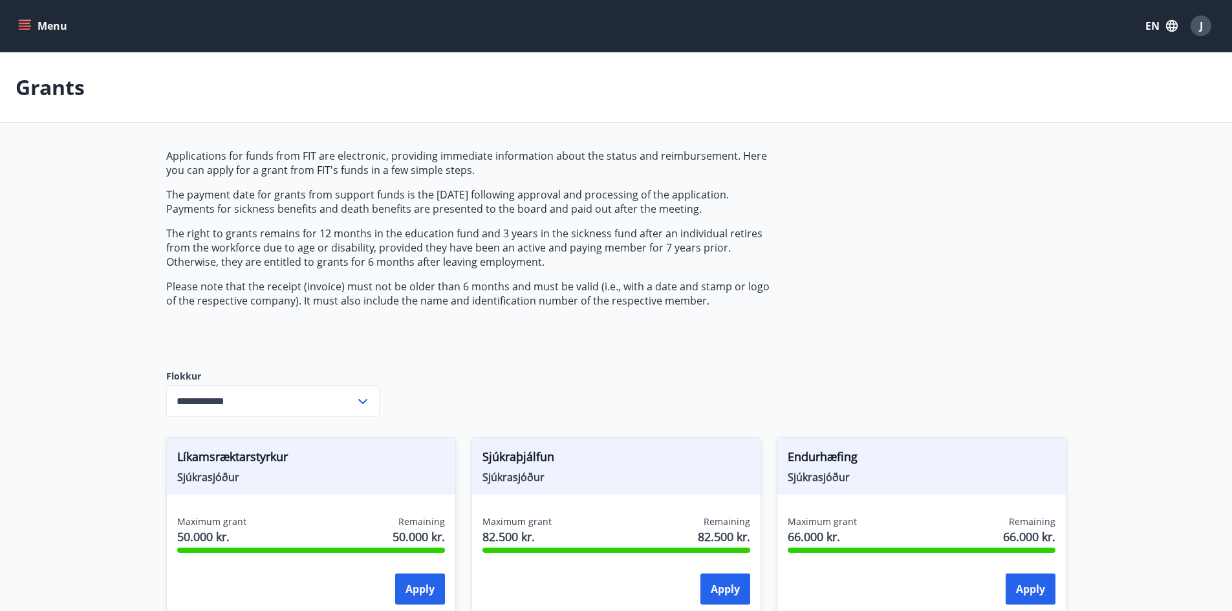
click at [22, 21] on icon "menu" at bounding box center [24, 25] width 13 height 13
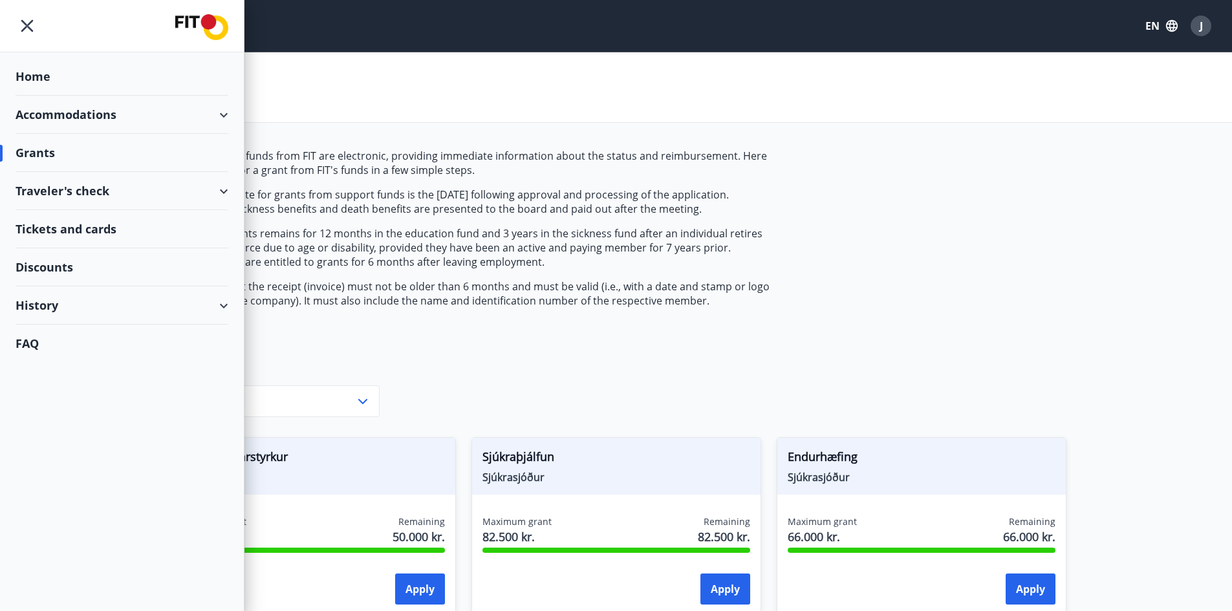
click at [50, 261] on div "Discounts" at bounding box center [122, 267] width 213 height 38
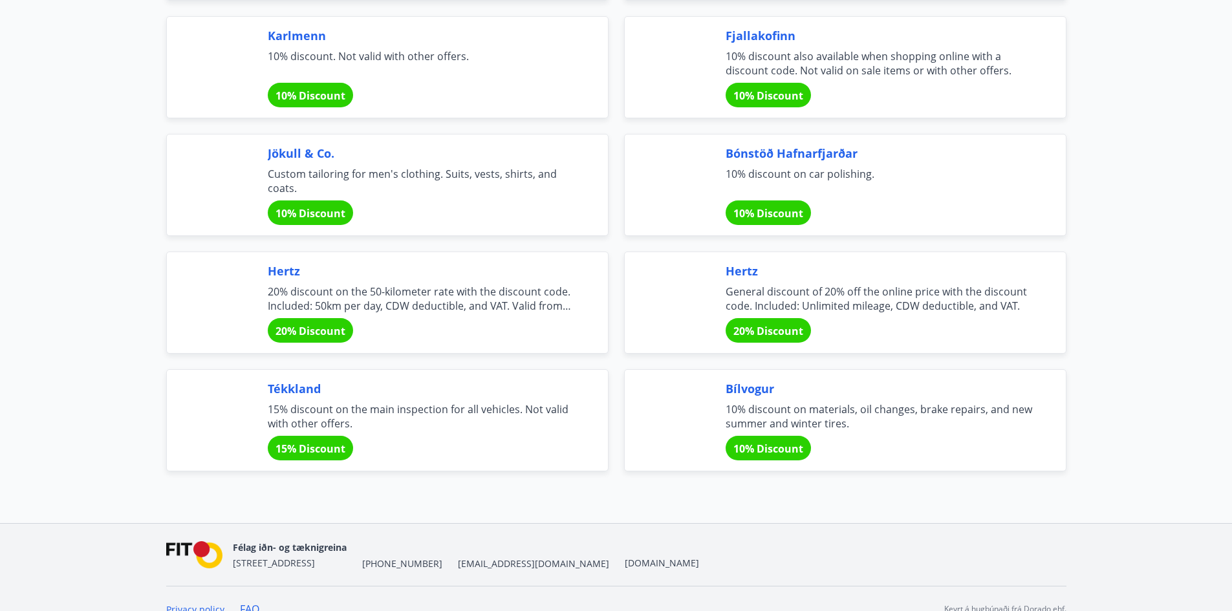
scroll to position [4175, 0]
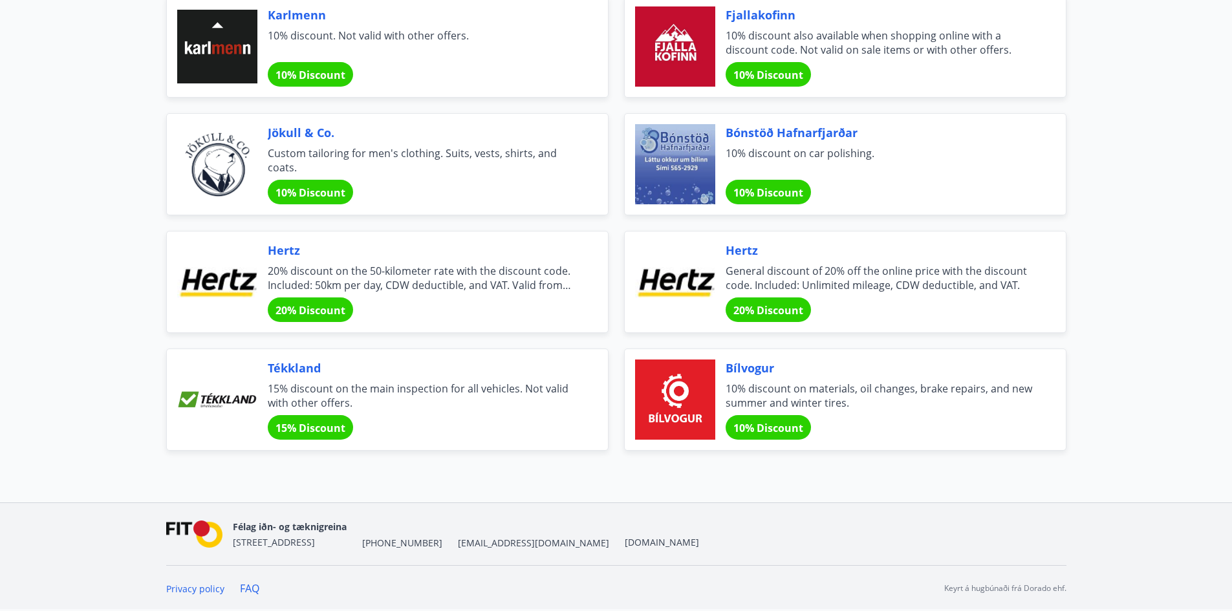
drag, startPoint x: 527, startPoint y: 426, endPoint x: 535, endPoint y: 425, distance: 7.9
click at [535, 425] on div "Tékkland 15% discount on the main inspection for all vehicles. Not valid with o…" at bounding box center [422, 400] width 309 height 80
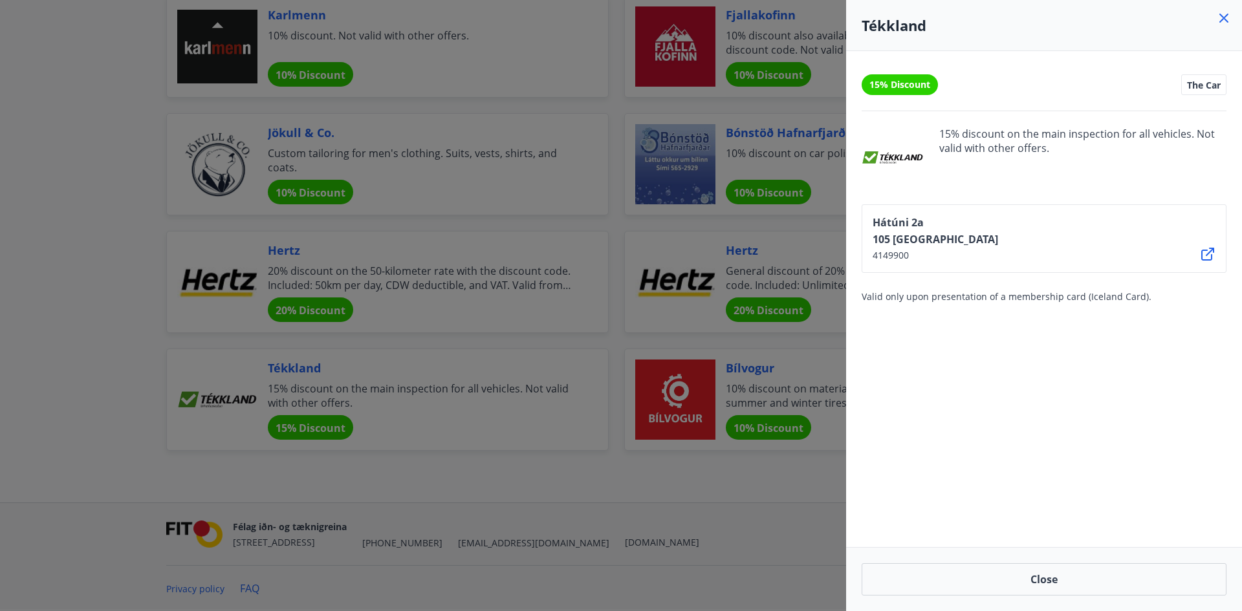
click at [658, 497] on div at bounding box center [621, 305] width 1242 height 611
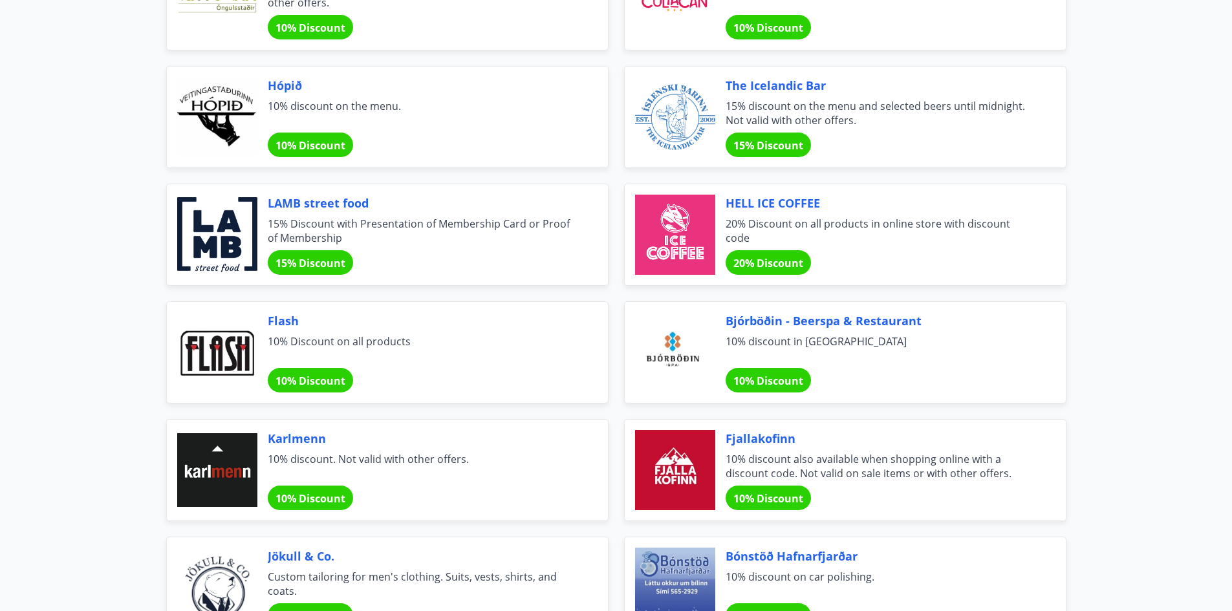
scroll to position [3787, 0]
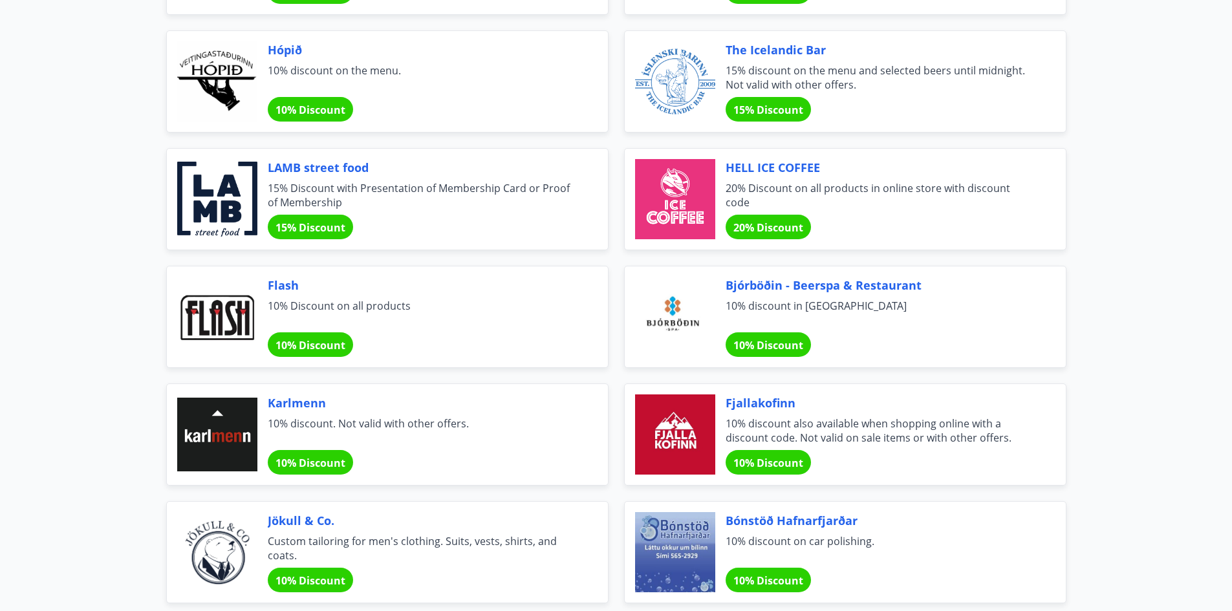
click at [774, 167] on span "HELL ICE COFFEE" at bounding box center [880, 167] width 309 height 17
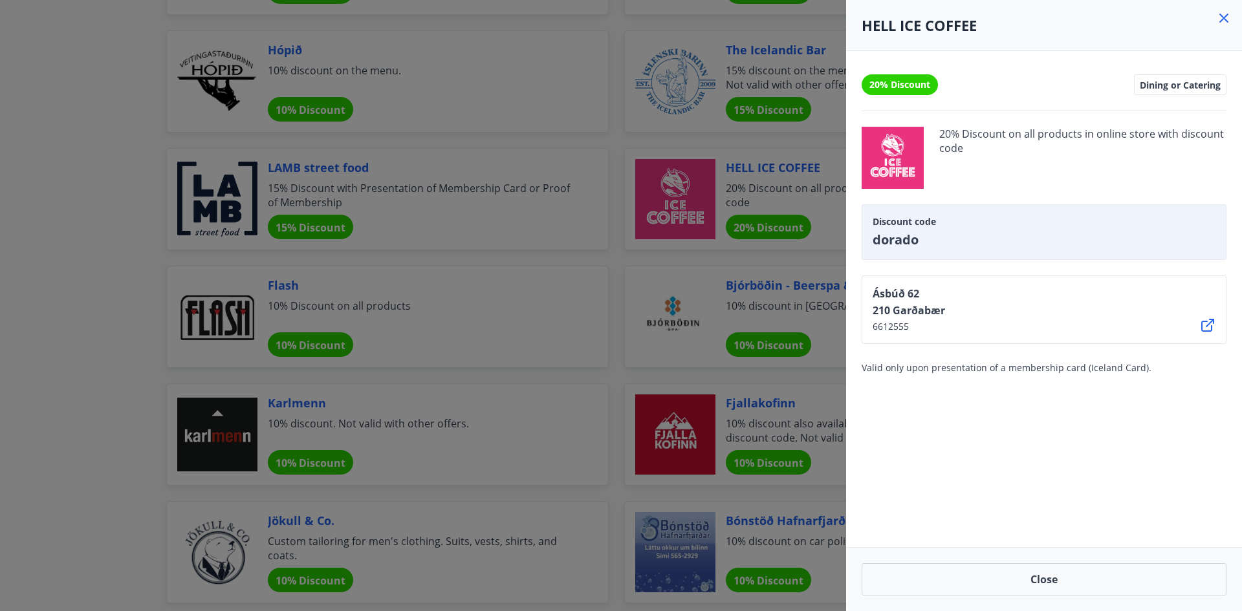
click at [896, 233] on span "dorado" at bounding box center [1044, 240] width 343 height 18
click at [1206, 325] on icon at bounding box center [1208, 326] width 16 height 16
drag, startPoint x: 629, startPoint y: 94, endPoint x: 620, endPoint y: 95, distance: 9.1
click at [629, 94] on div at bounding box center [621, 305] width 1242 height 611
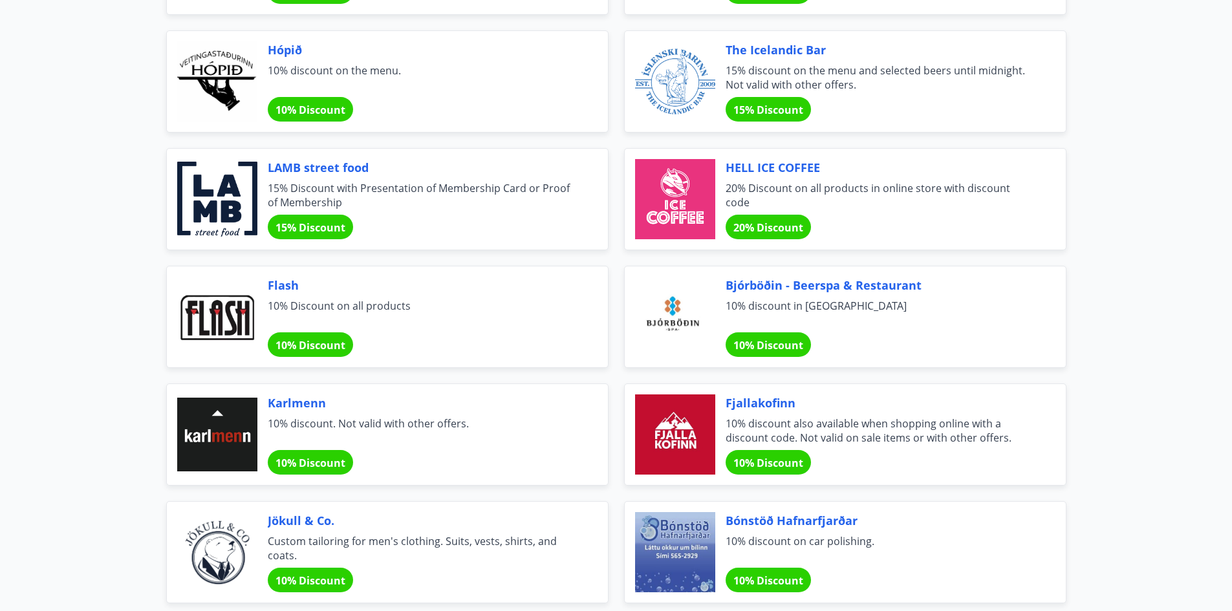
click at [680, 199] on div at bounding box center [675, 199] width 80 height 80
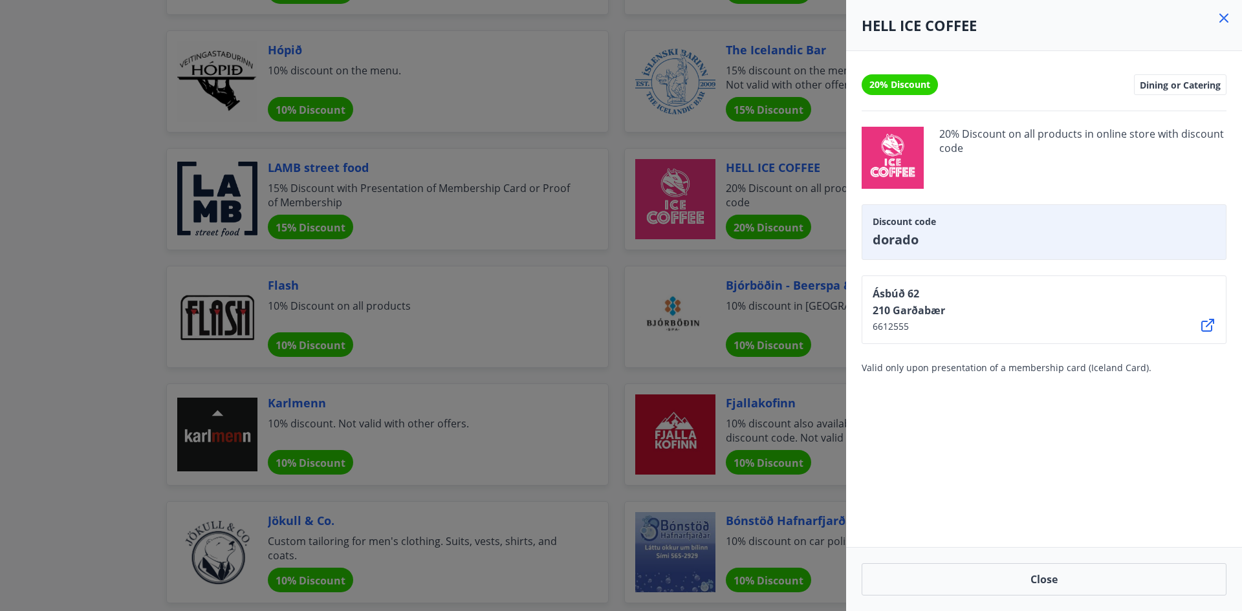
click at [1202, 326] on icon at bounding box center [1207, 325] width 13 height 13
click at [611, 143] on div at bounding box center [621, 305] width 1242 height 611
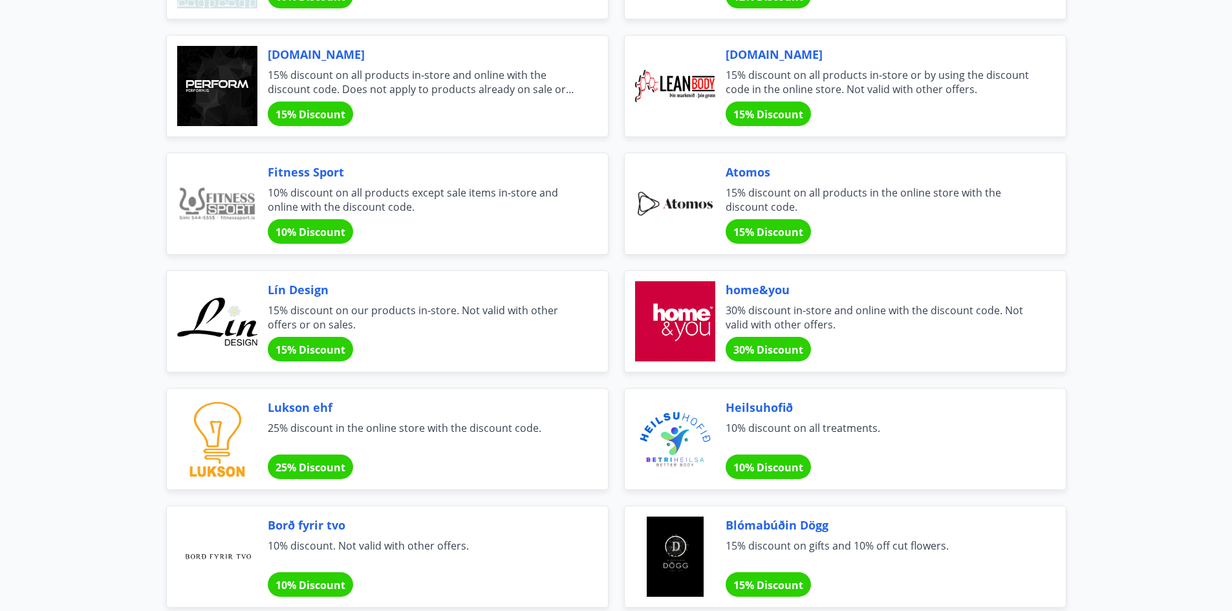
scroll to position [359, 0]
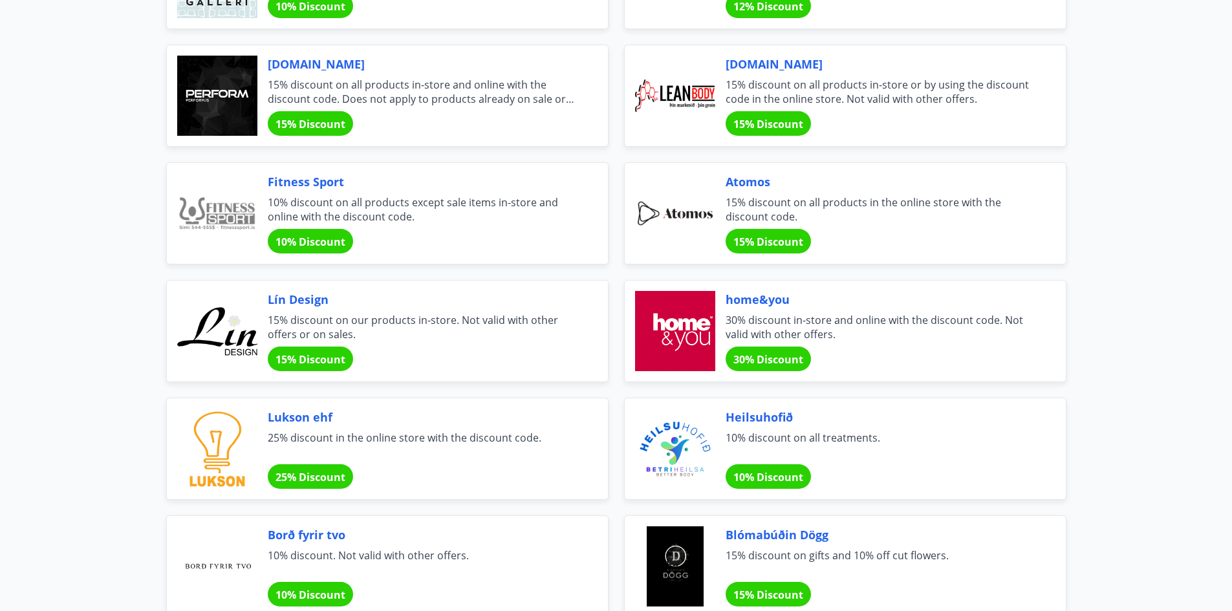
click at [693, 325] on div at bounding box center [675, 331] width 80 height 80
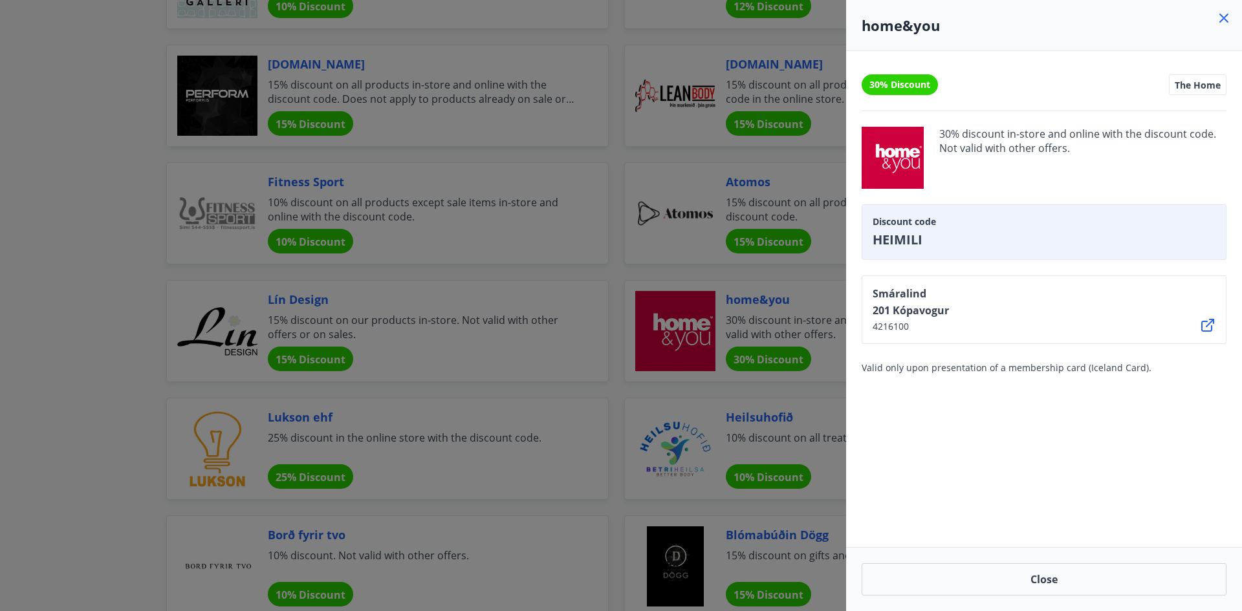
click at [607, 283] on div at bounding box center [621, 305] width 1242 height 611
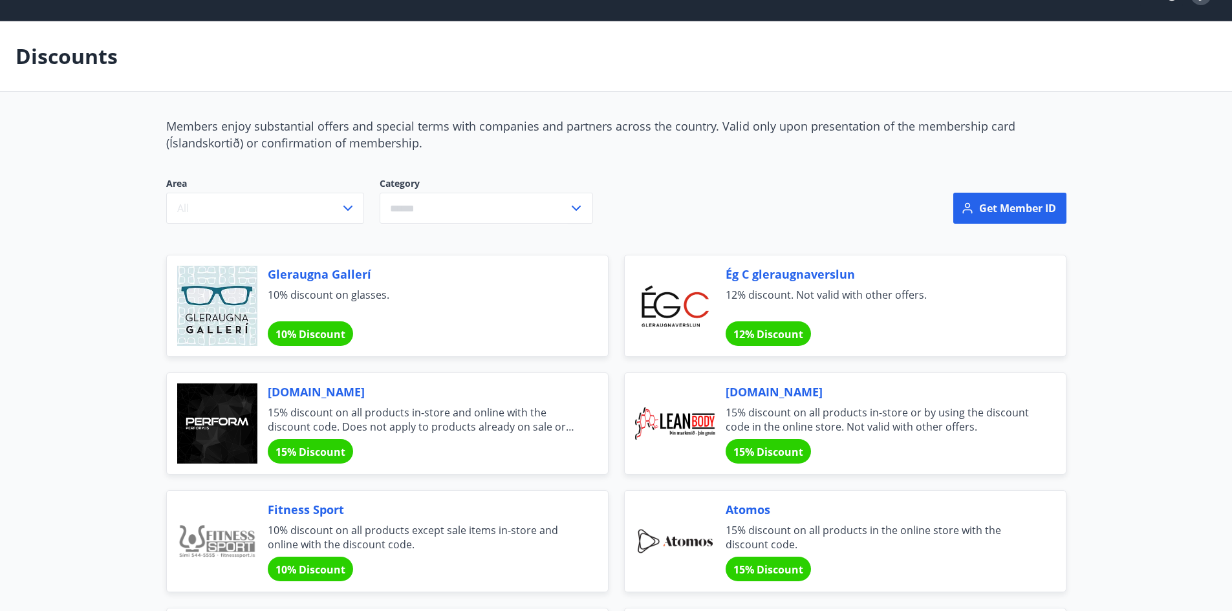
scroll to position [0, 0]
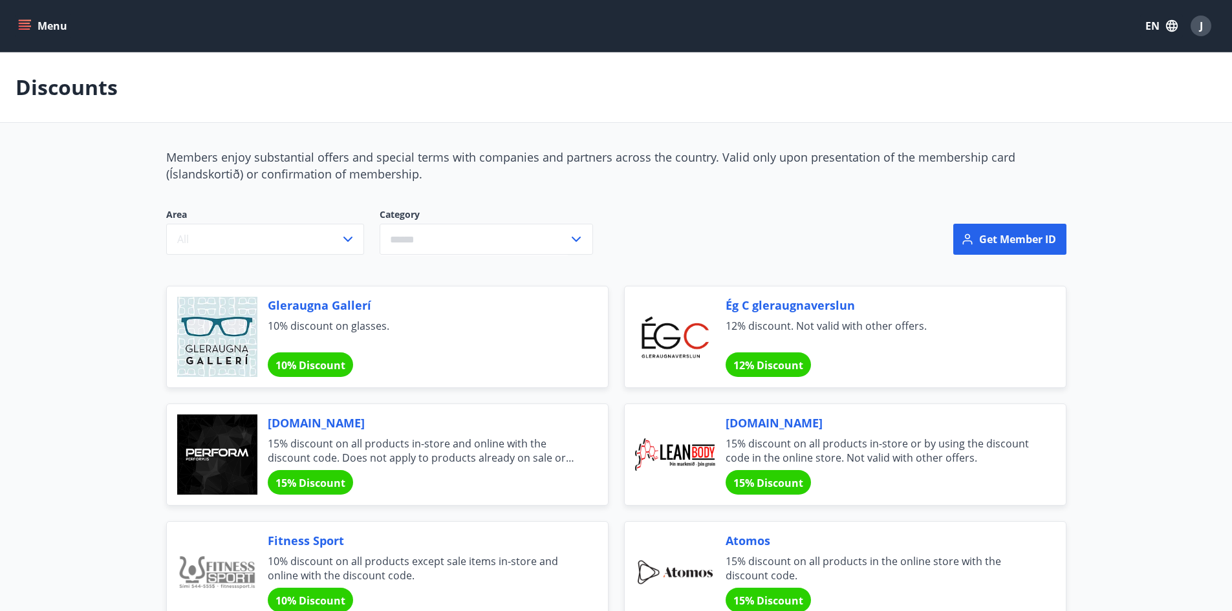
click at [23, 19] on icon "menu" at bounding box center [24, 25] width 13 height 13
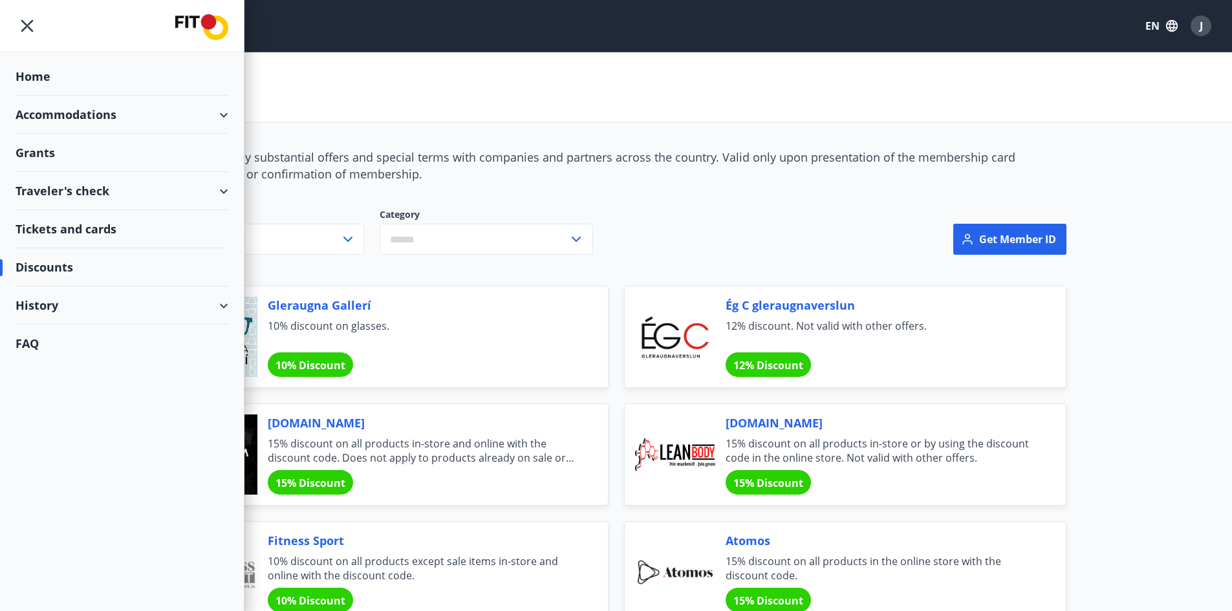
click at [47, 96] on div "Grants" at bounding box center [122, 77] width 213 height 38
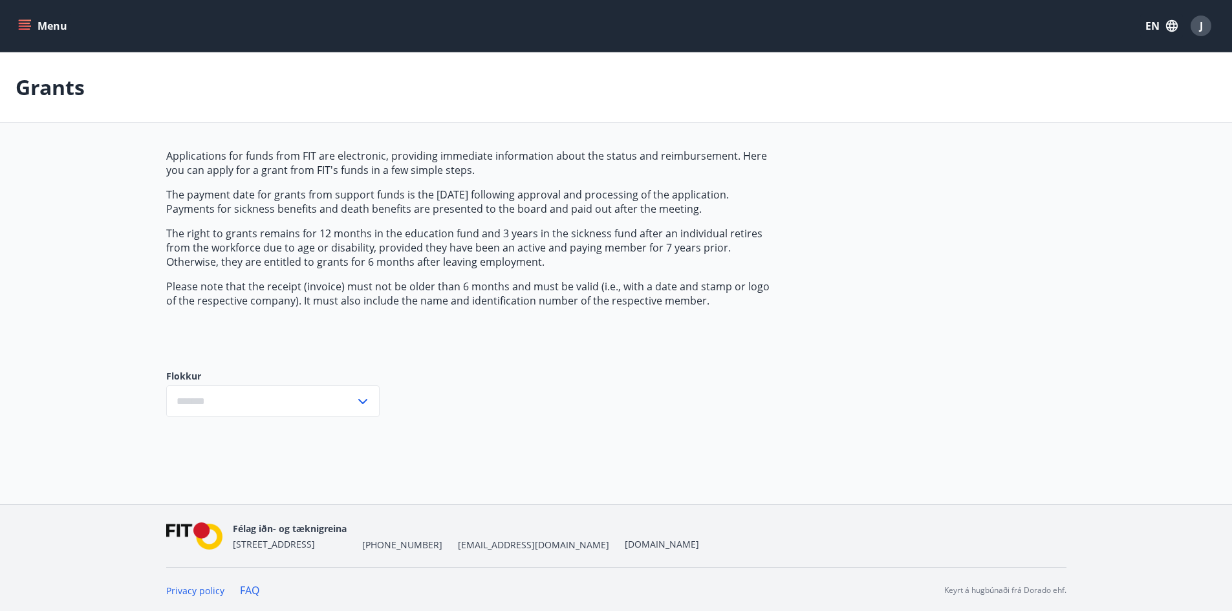
type input "***"
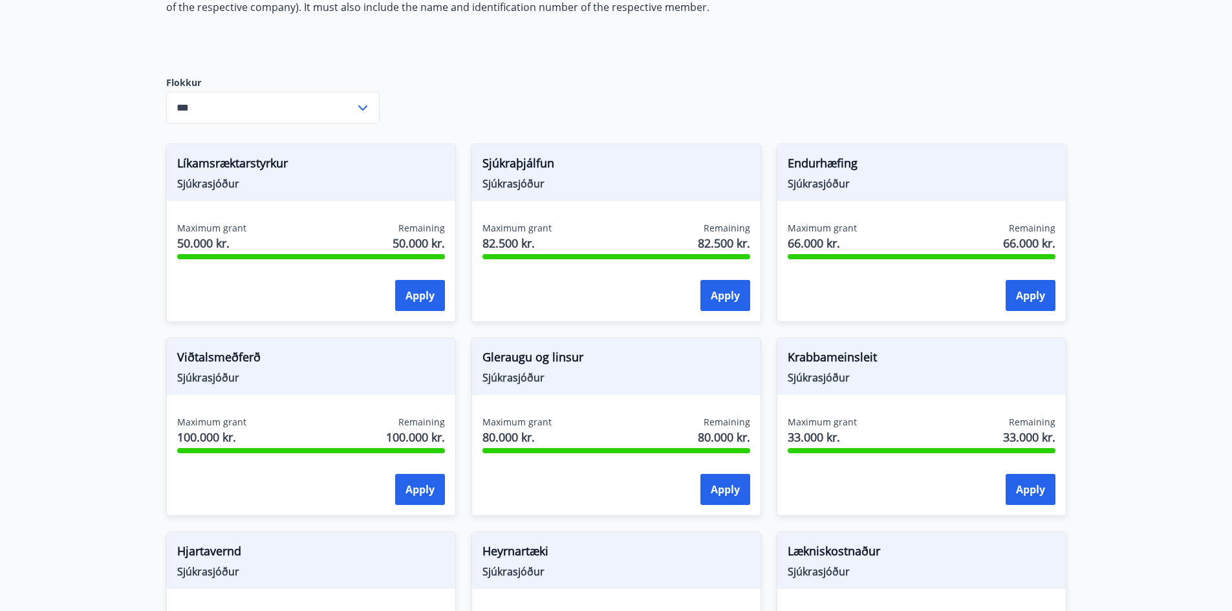
scroll to position [323, 0]
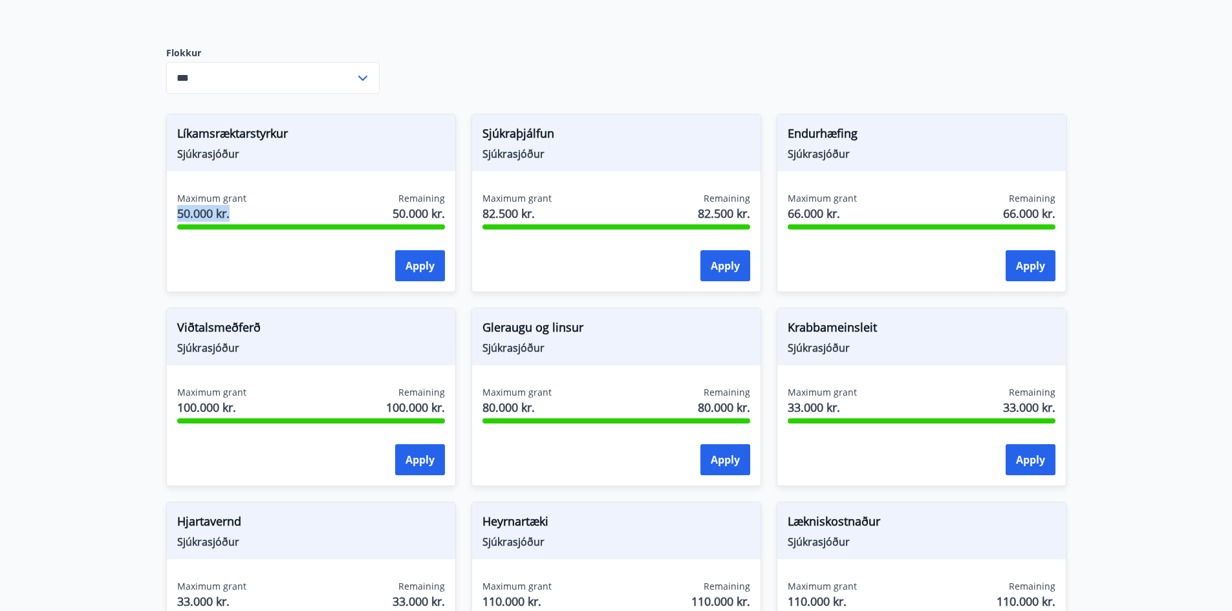
drag, startPoint x: 175, startPoint y: 216, endPoint x: 234, endPoint y: 208, distance: 60.0
click at [230, 212] on div "Maximum grant 50.000 kr. Remaining 50.000 kr. Apply" at bounding box center [311, 239] width 288 height 94
drag, startPoint x: 177, startPoint y: 129, endPoint x: 330, endPoint y: 138, distance: 153.6
click at [322, 127] on span "Líkamsræktarstyrkur" at bounding box center [311, 136] width 268 height 22
click at [340, 184] on div "Líkamsræktarstyrkur Sjúkrasjóður Maximum grant 50.000 kr. Remaining 50.000 kr. …" at bounding box center [311, 203] width 290 height 179
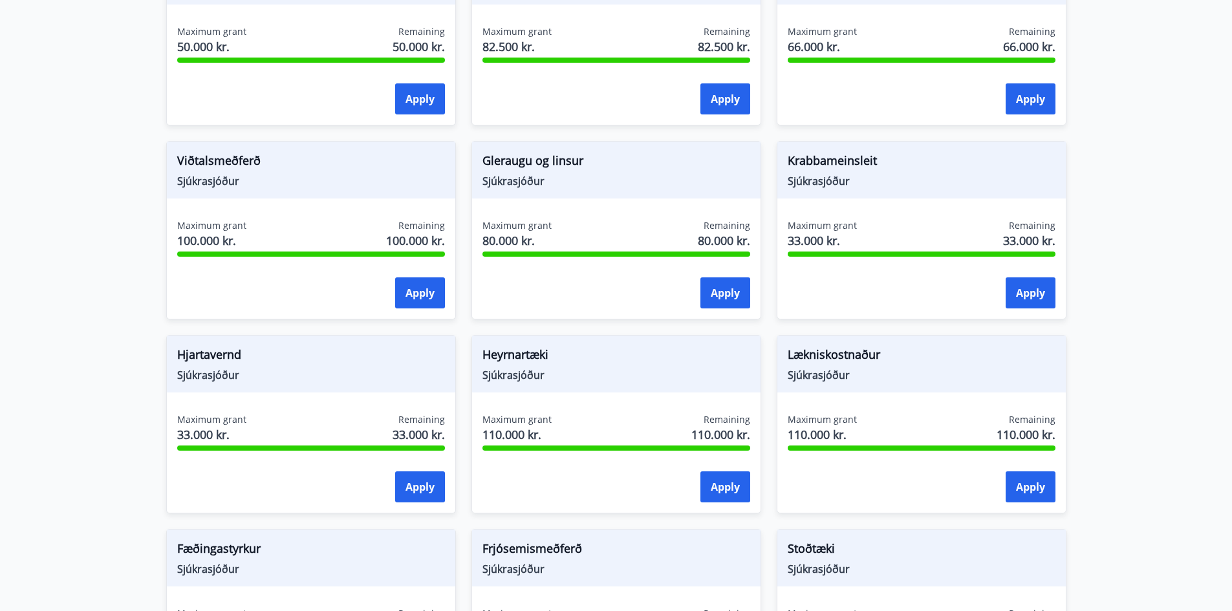
scroll to position [647, 0]
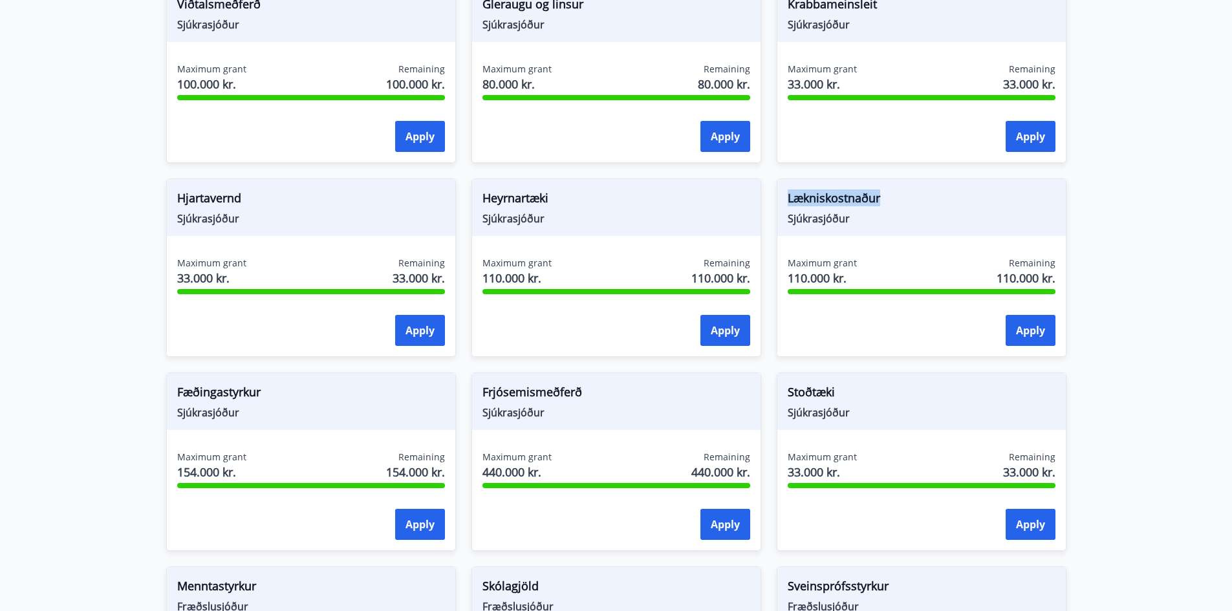
drag, startPoint x: 785, startPoint y: 190, endPoint x: 889, endPoint y: 195, distance: 103.6
click at [889, 195] on div "Lækniskostnaður Sjúkrasjóður" at bounding box center [921, 207] width 288 height 57
click at [1004, 245] on div "Lækniskostnaður Sjúkrasjóður Maximum grant 110.000 kr. Remaining 110.000 kr. Ap…" at bounding box center [922, 268] width 290 height 179
drag, startPoint x: 783, startPoint y: 277, endPoint x: 832, endPoint y: 273, distance: 50.0
click at [832, 273] on div "Maximum grant 110.000 kr. Remaining 110.000 kr. Apply" at bounding box center [921, 304] width 288 height 94
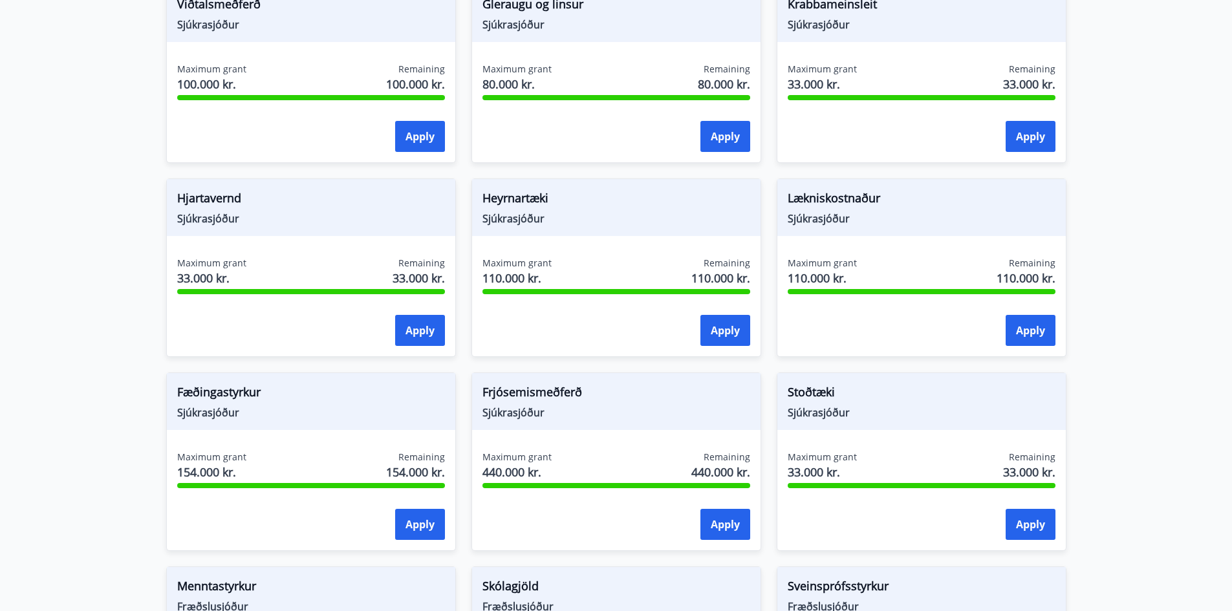
click at [936, 246] on div "Lækniskostnaður Sjúkrasjóður Maximum grant 110.000 kr. Remaining 110.000 kr. Ap…" at bounding box center [922, 268] width 290 height 179
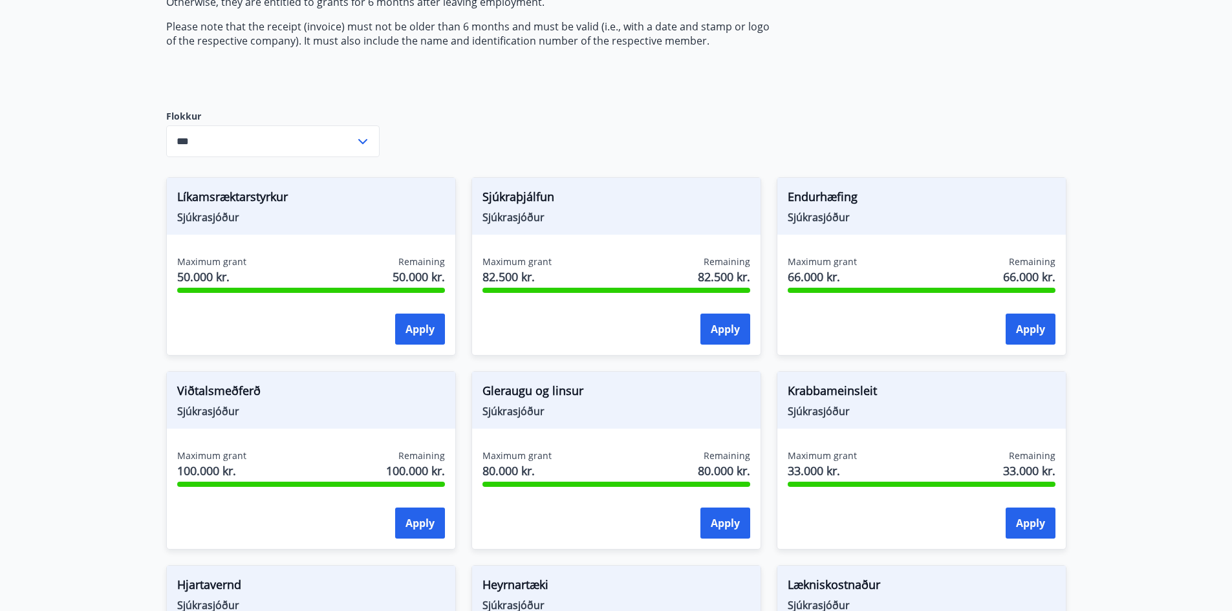
scroll to position [259, 0]
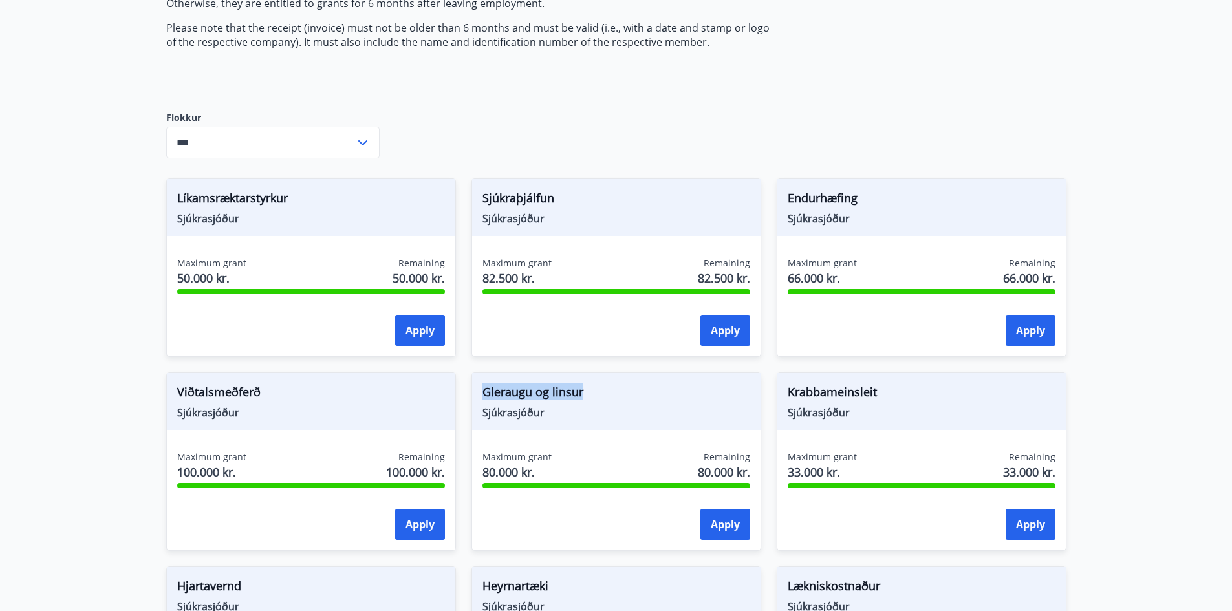
drag, startPoint x: 486, startPoint y: 391, endPoint x: 588, endPoint y: 390, distance: 102.2
click at [588, 390] on span "Gleraugu og linsur" at bounding box center [617, 395] width 268 height 22
click at [730, 413] on span "Sjúkrasjóður" at bounding box center [617, 413] width 268 height 14
drag, startPoint x: 783, startPoint y: 391, endPoint x: 891, endPoint y: 399, distance: 108.3
click at [891, 399] on div "Krabbameinsleit Sjúkrasjóður" at bounding box center [921, 401] width 288 height 57
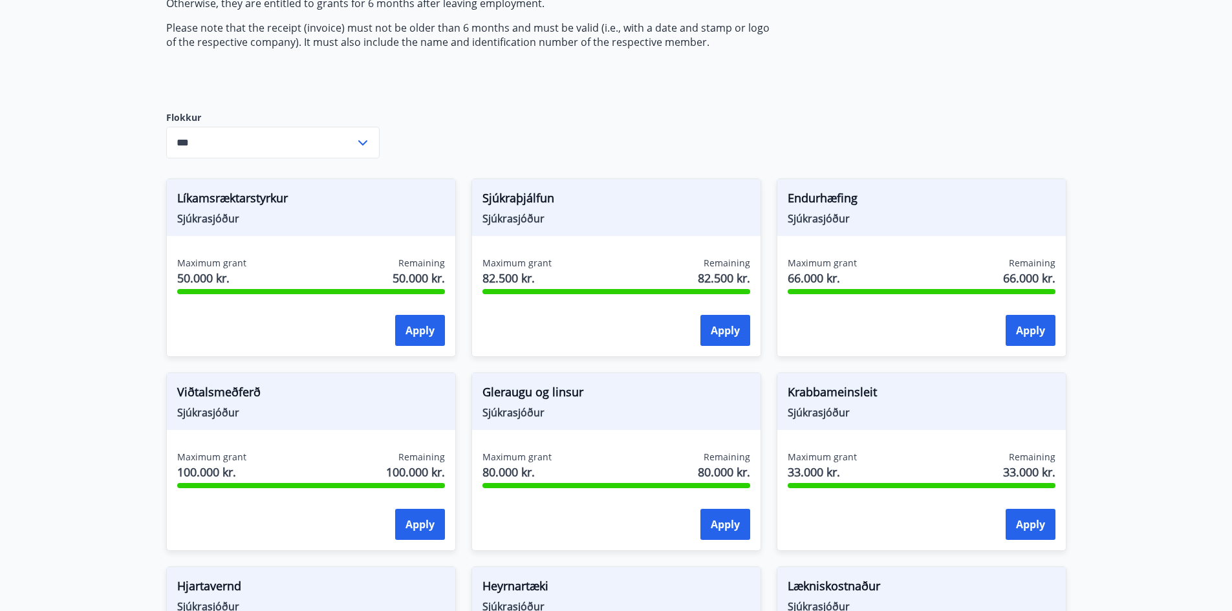
click at [613, 389] on span "Gleraugu og linsur" at bounding box center [617, 395] width 268 height 22
drag, startPoint x: 179, startPoint y: 389, endPoint x: 294, endPoint y: 385, distance: 115.2
click at [268, 387] on div "Viðtalsmeðferð Sjúkrasjóður" at bounding box center [311, 401] width 288 height 57
drag, startPoint x: 475, startPoint y: 192, endPoint x: 597, endPoint y: 202, distance: 122.0
click at [597, 202] on div "Sjúkraþjálfun Sjúkrasjóður" at bounding box center [616, 207] width 288 height 57
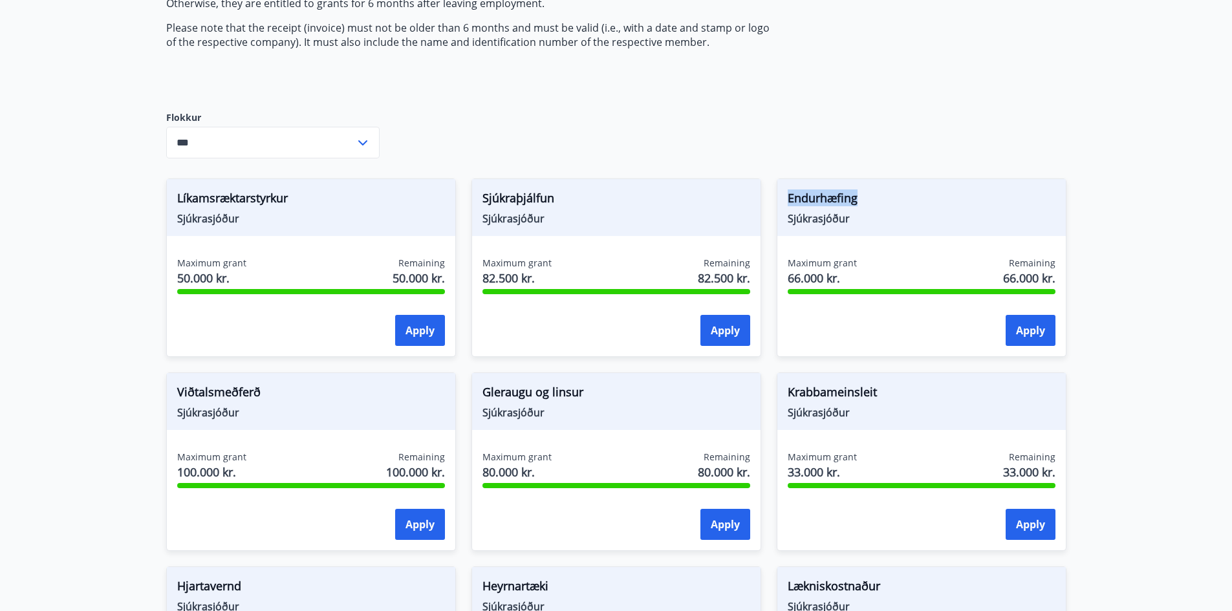
drag, startPoint x: 785, startPoint y: 195, endPoint x: 894, endPoint y: 210, distance: 109.8
click at [894, 210] on div "Endurhæfing Sjúkrasjóður" at bounding box center [921, 207] width 288 height 57
click at [901, 204] on span "Endurhæfing" at bounding box center [922, 201] width 268 height 22
drag, startPoint x: 784, startPoint y: 199, endPoint x: 891, endPoint y: 213, distance: 108.3
click at [886, 213] on div "Endurhæfing Sjúkrasjóður" at bounding box center [921, 207] width 288 height 57
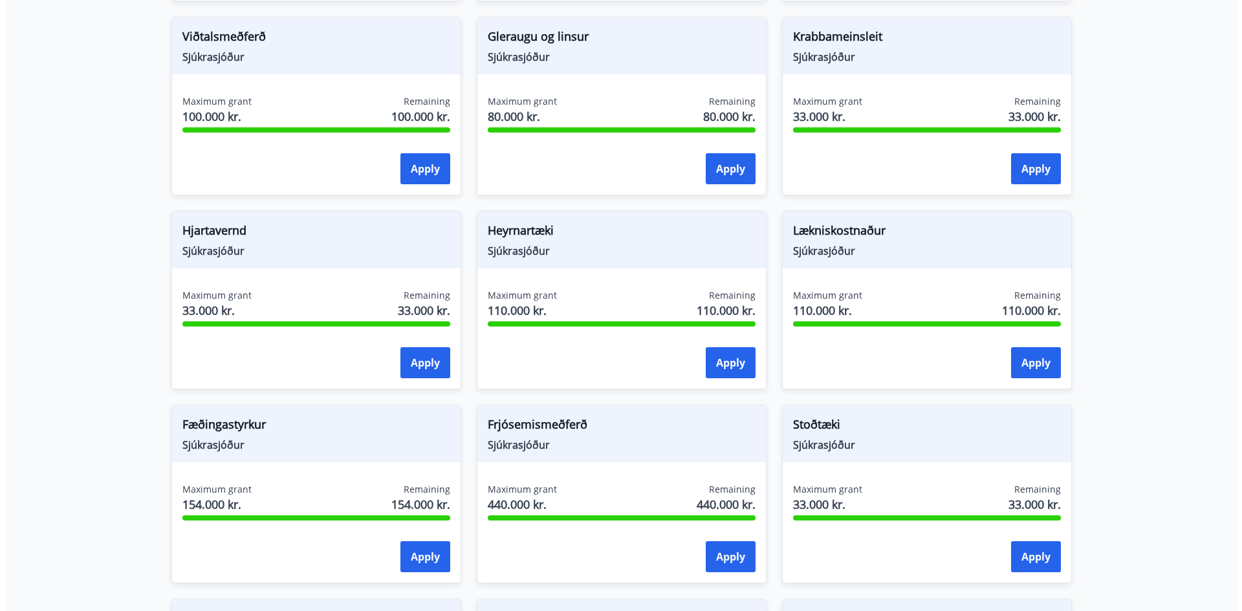
scroll to position [776, 0]
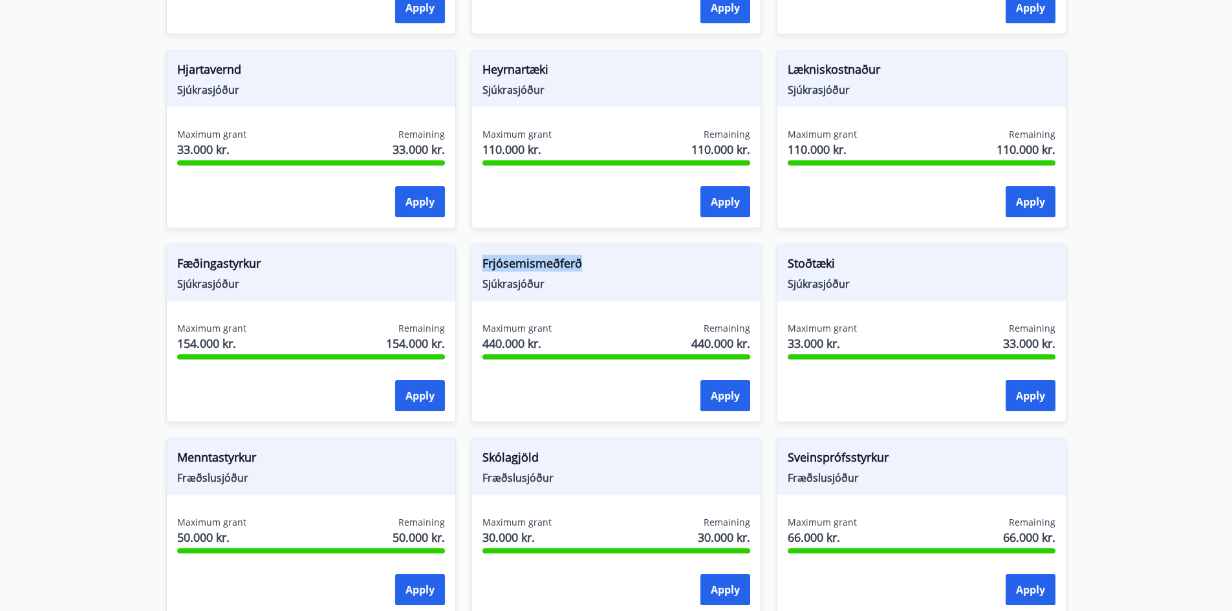
drag, startPoint x: 593, startPoint y: 264, endPoint x: 477, endPoint y: 263, distance: 116.4
click at [466, 263] on div "Frjósemismeðferð Sjúkrasjóður Maximum grant 440.000 kr. Remaining 440.000 kr. A…" at bounding box center [608, 325] width 305 height 194
click at [711, 400] on button "Apply" at bounding box center [725, 395] width 50 height 31
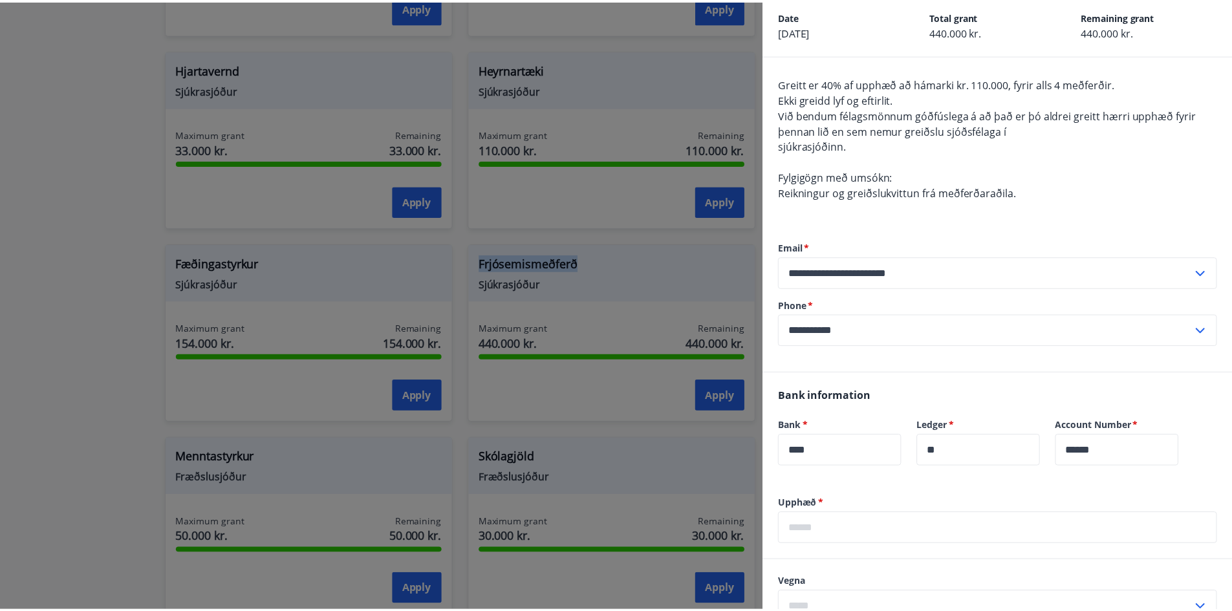
scroll to position [299, 0]
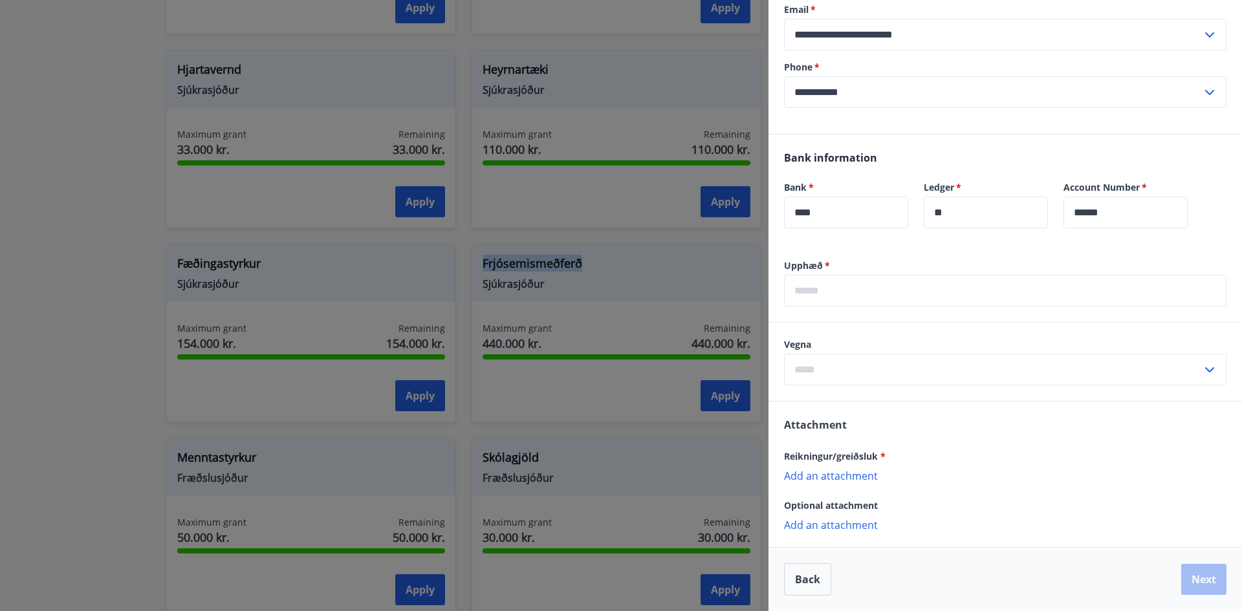
click at [1202, 367] on icon at bounding box center [1210, 370] width 16 height 16
click at [571, 314] on div at bounding box center [621, 305] width 1242 height 611
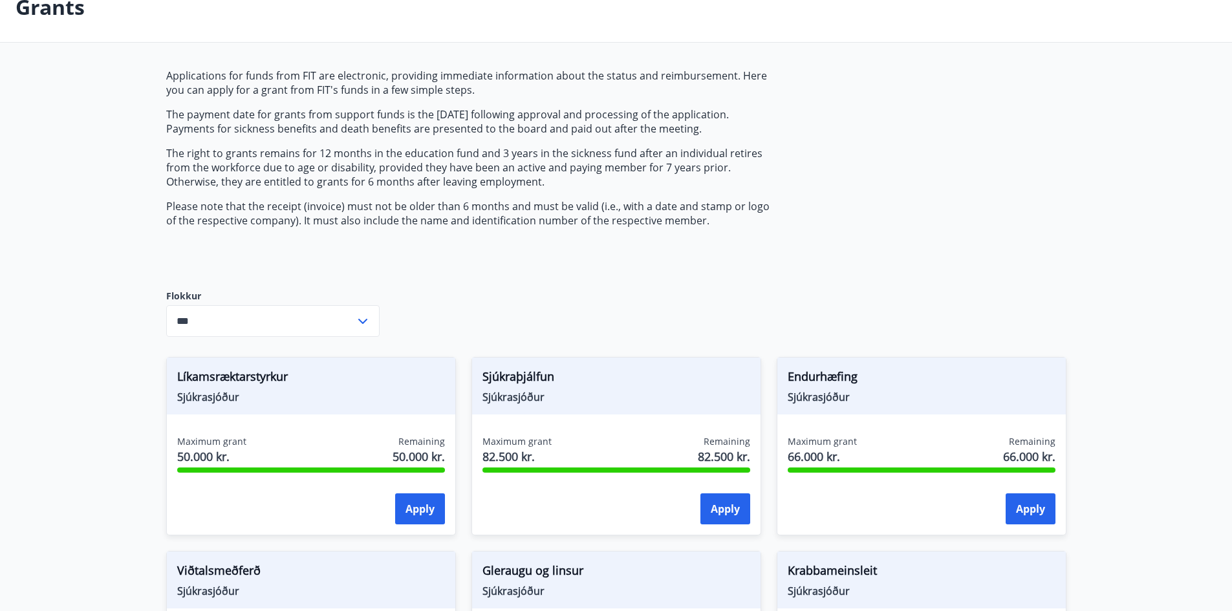
scroll to position [0, 0]
